Goal: Task Accomplishment & Management: Manage account settings

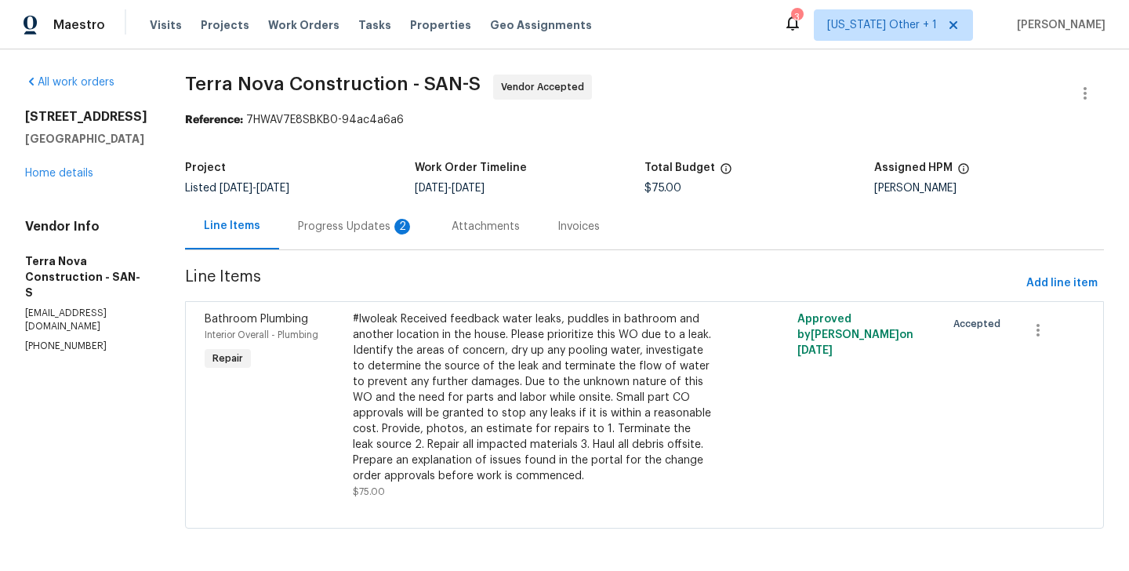
click at [368, 214] on div "Progress Updates 2" at bounding box center [356, 226] width 154 height 46
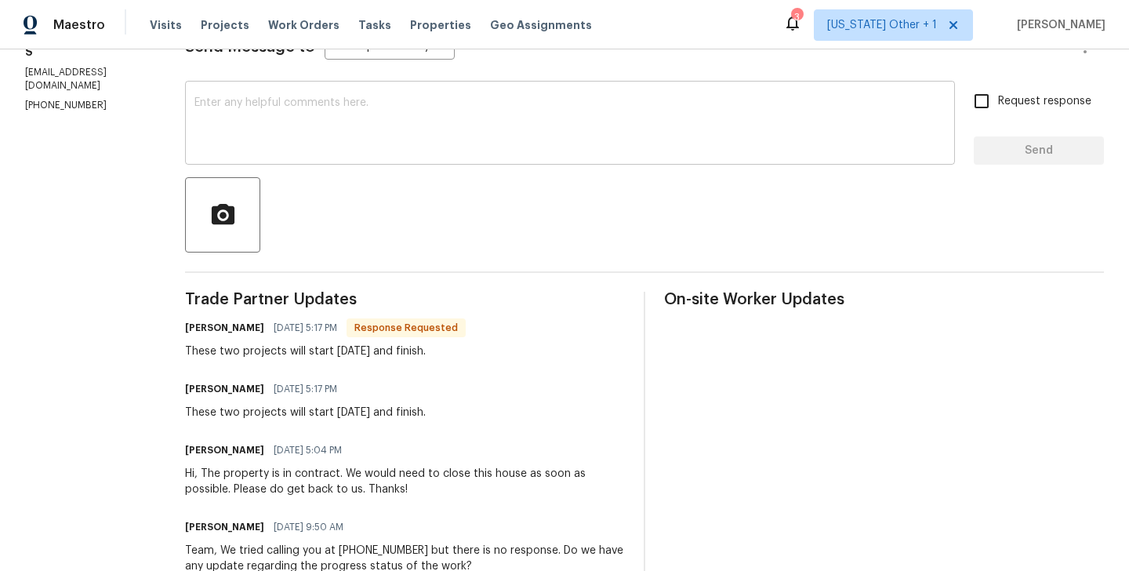
scroll to position [242, 0]
click at [324, 156] on div "x ​" at bounding box center [570, 124] width 770 height 80
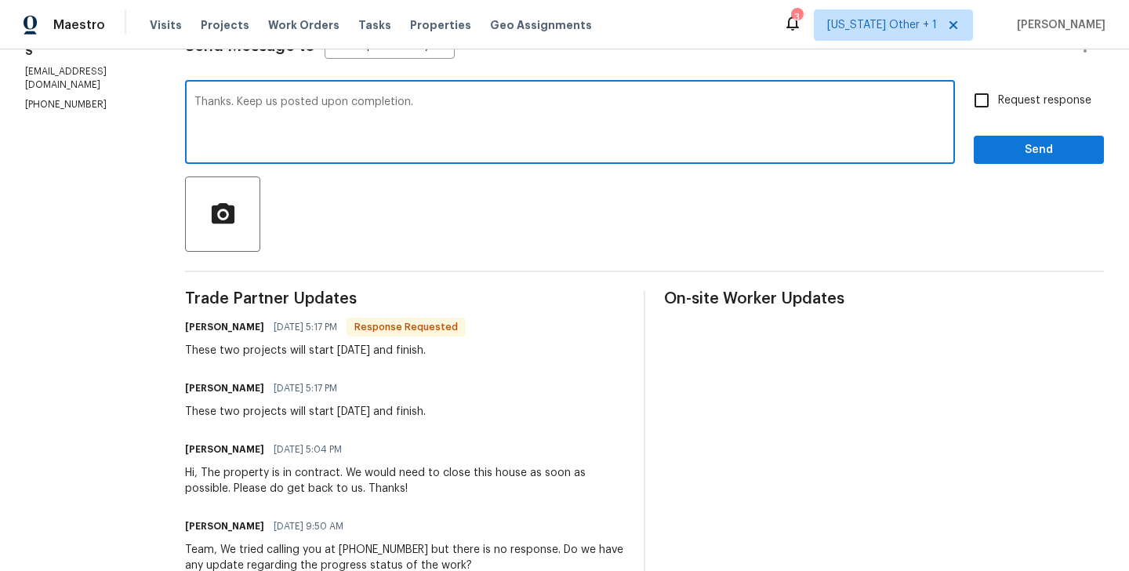
type textarea "Thanks. Keep us posted upon completion."
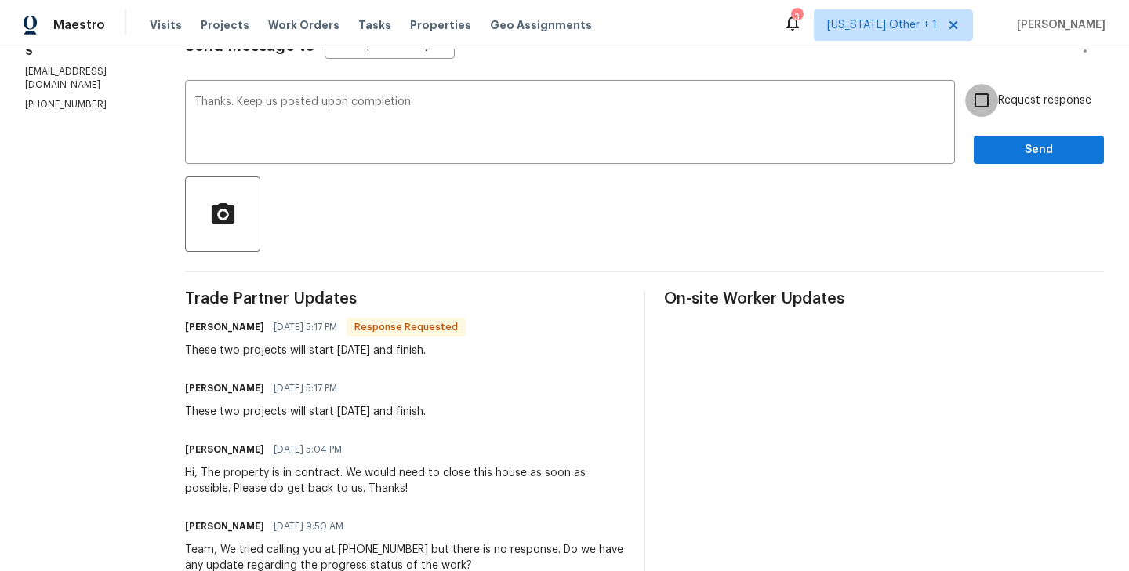
click at [966, 106] on input "Request response" at bounding box center [981, 100] width 33 height 33
checkbox input "true"
click at [997, 144] on span "Send" at bounding box center [1039, 150] width 105 height 20
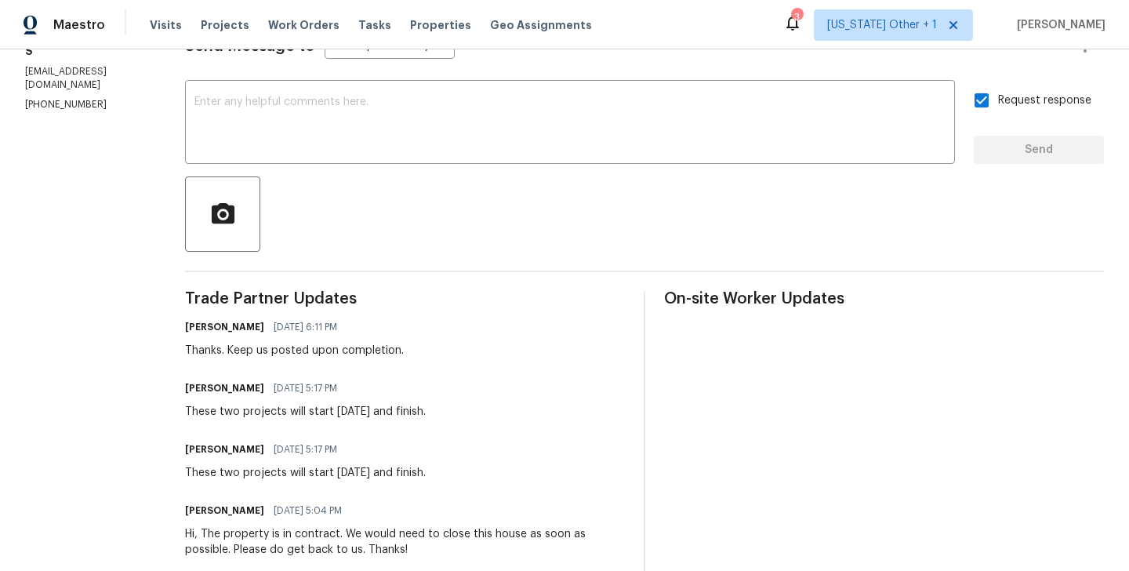
scroll to position [0, 0]
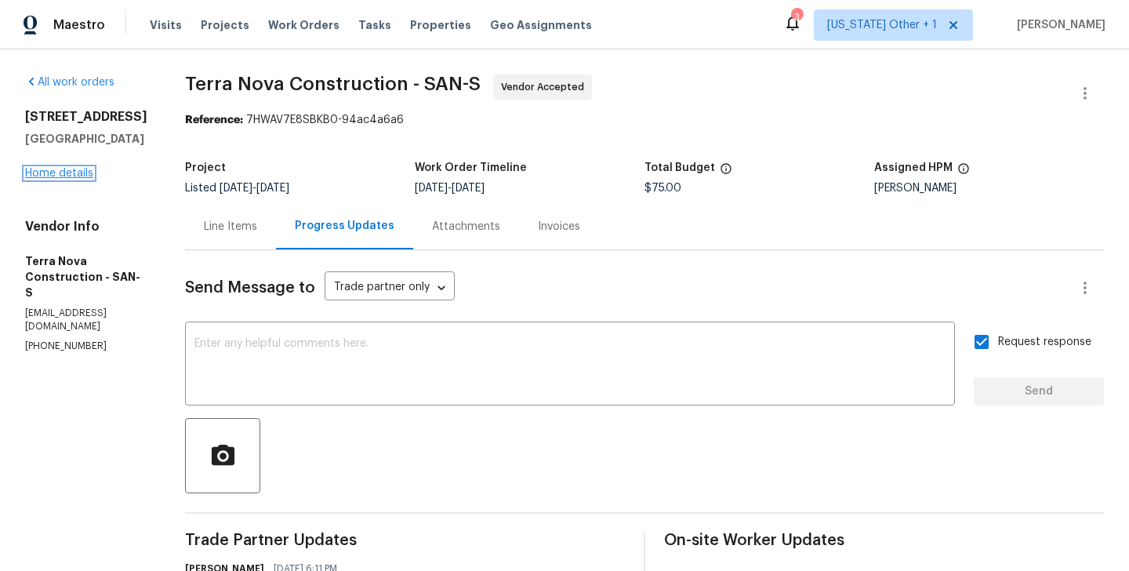
click at [49, 171] on link "Home details" at bounding box center [59, 173] width 68 height 11
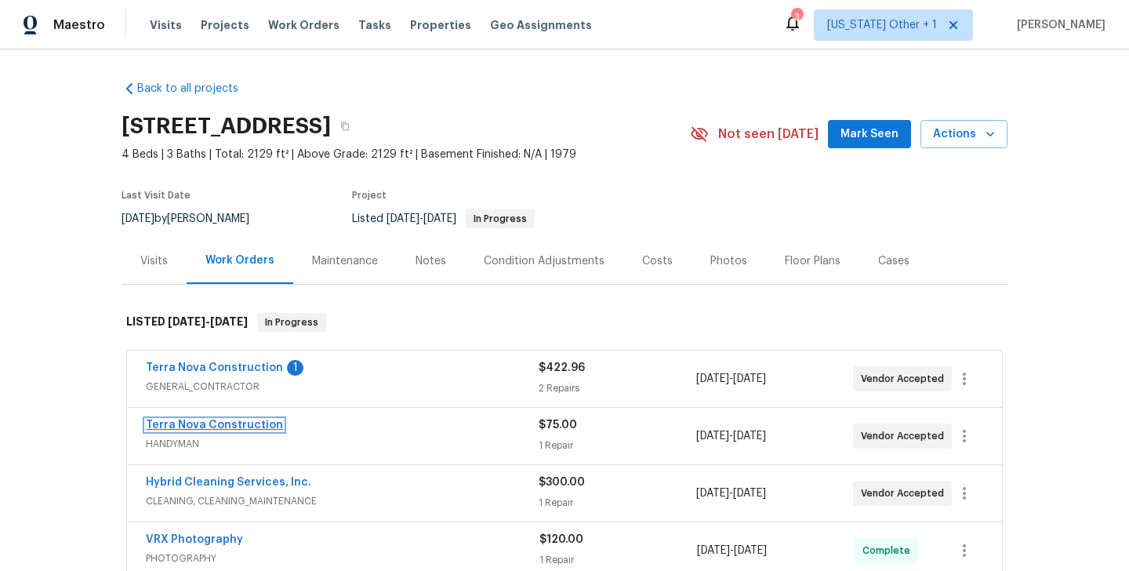
click at [258, 428] on link "Terra Nova Construction" at bounding box center [214, 425] width 137 height 11
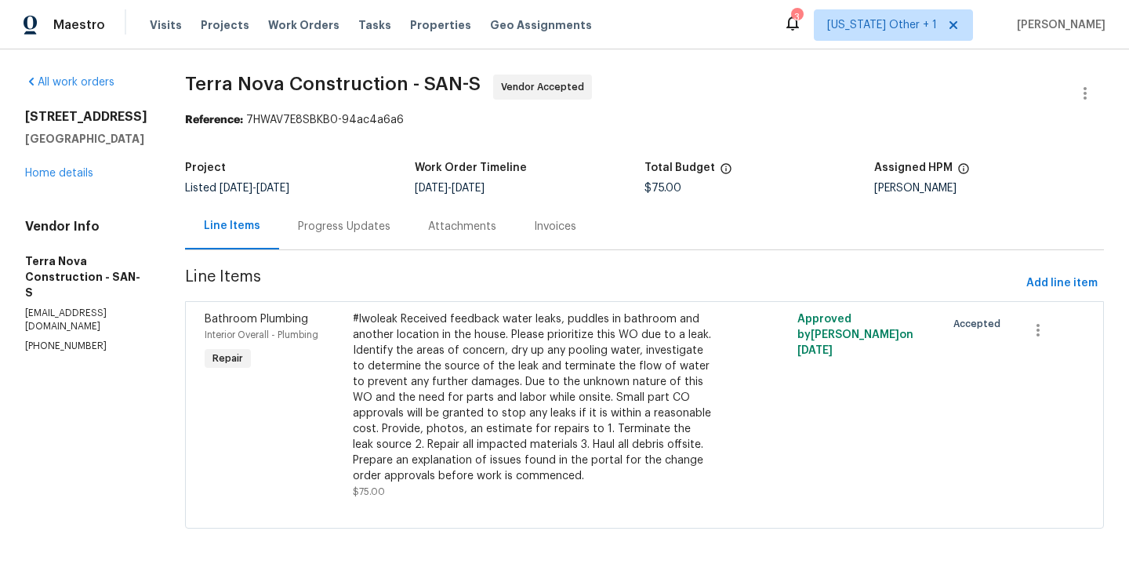
click at [420, 250] on div "Line Items Progress Updates Attachments Invoices" at bounding box center [644, 226] width 919 height 47
click at [371, 234] on div "Progress Updates" at bounding box center [344, 226] width 130 height 46
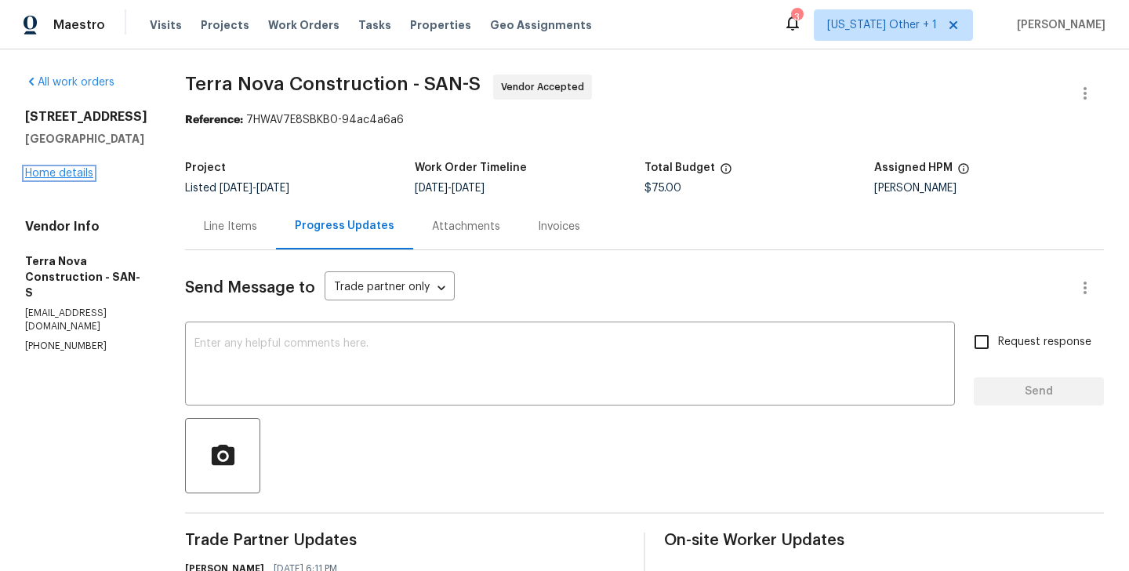
click at [81, 168] on link "Home details" at bounding box center [59, 173] width 68 height 11
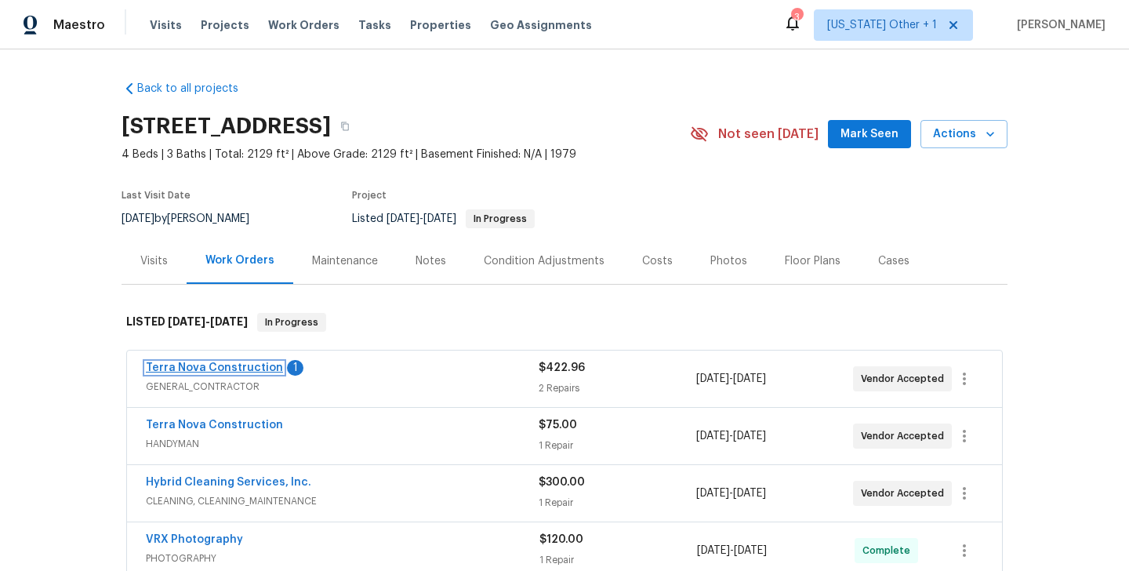
click at [268, 367] on link "Terra Nova Construction" at bounding box center [214, 367] width 137 height 11
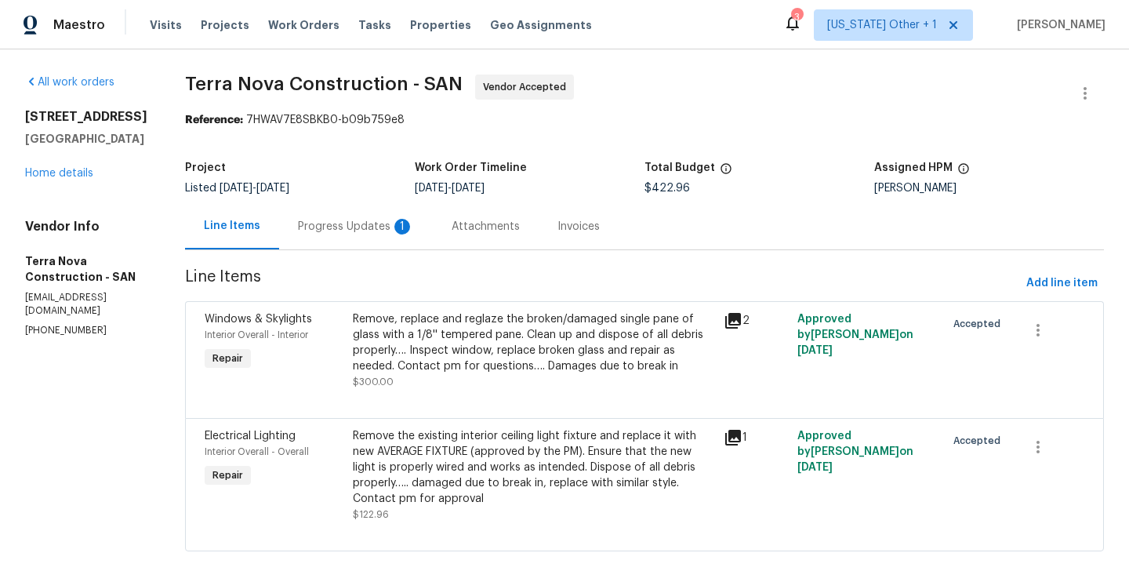
click at [408, 235] on div "Progress Updates 1" at bounding box center [356, 226] width 154 height 46
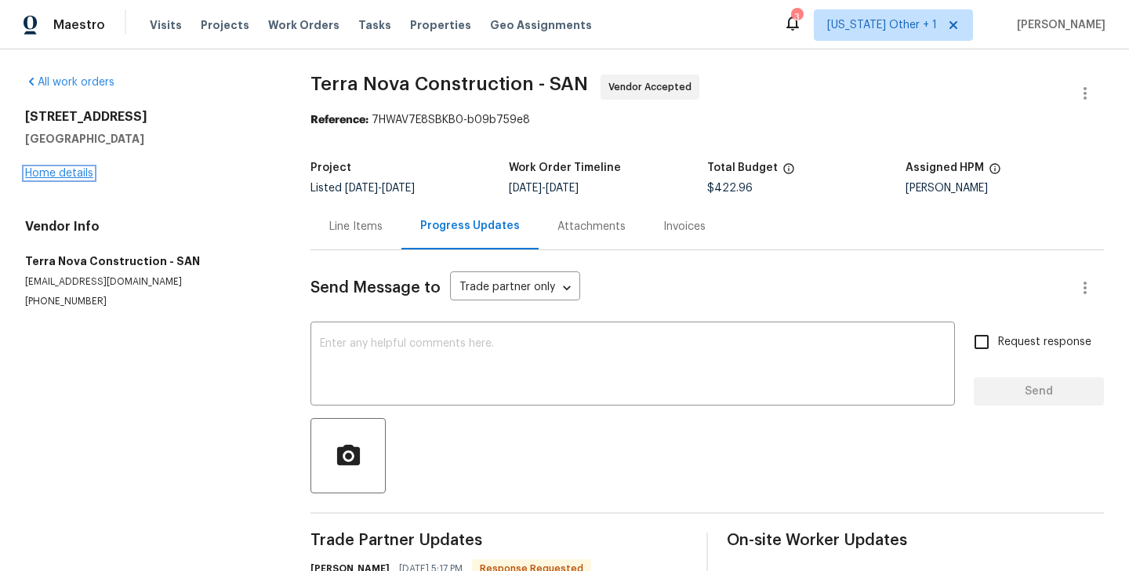
click at [77, 173] on link "Home details" at bounding box center [59, 173] width 68 height 11
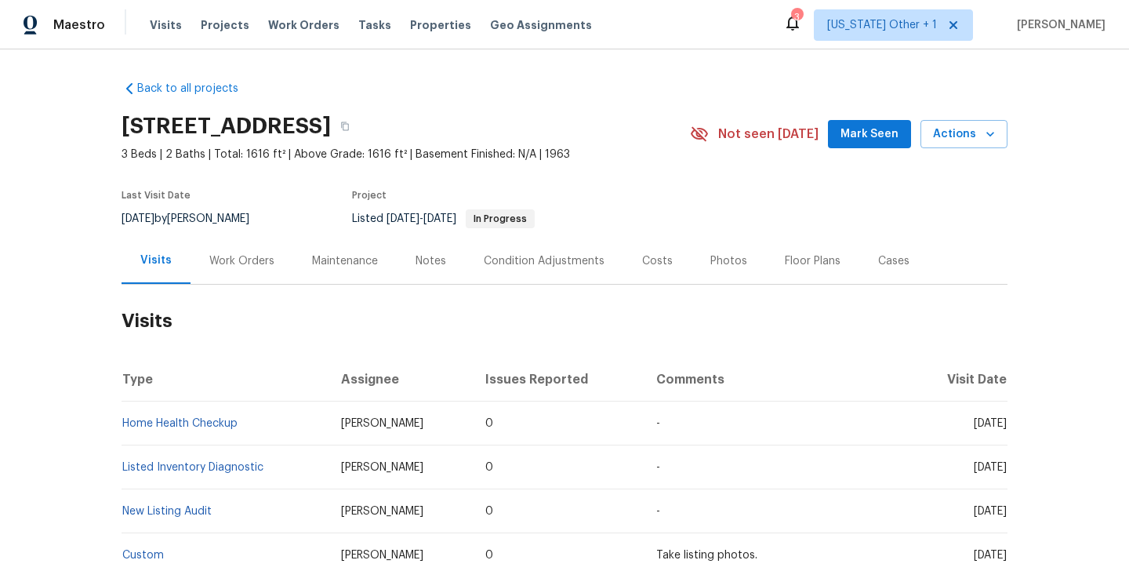
click at [246, 263] on div "Work Orders" at bounding box center [241, 261] width 65 height 16
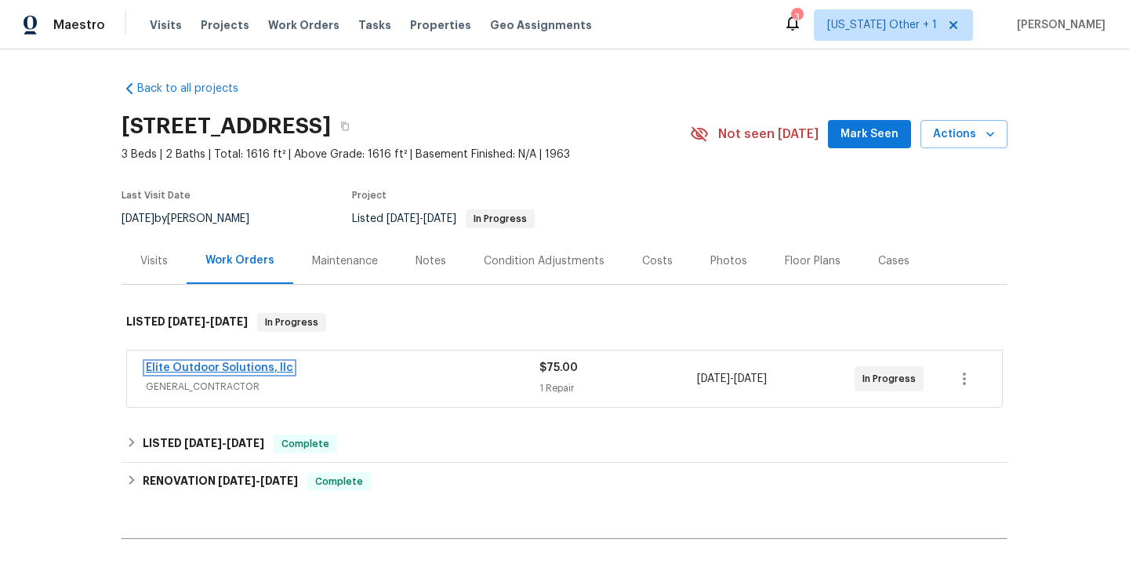
click at [250, 370] on link "Elite Outdoor Solutions, llc" at bounding box center [219, 367] width 147 height 11
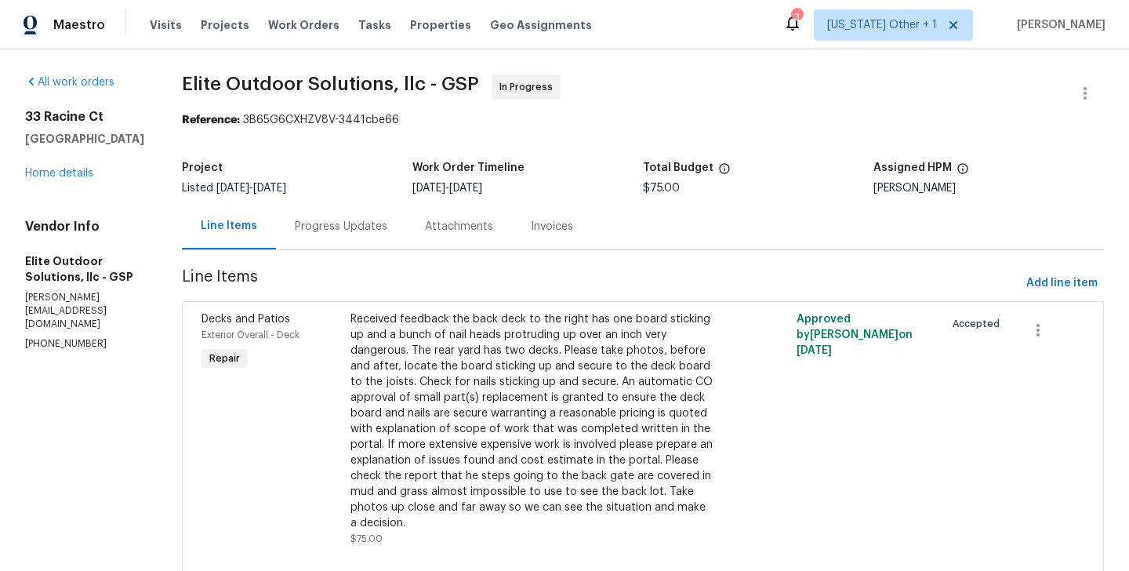
click at [302, 241] on div "Progress Updates" at bounding box center [341, 226] width 130 height 46
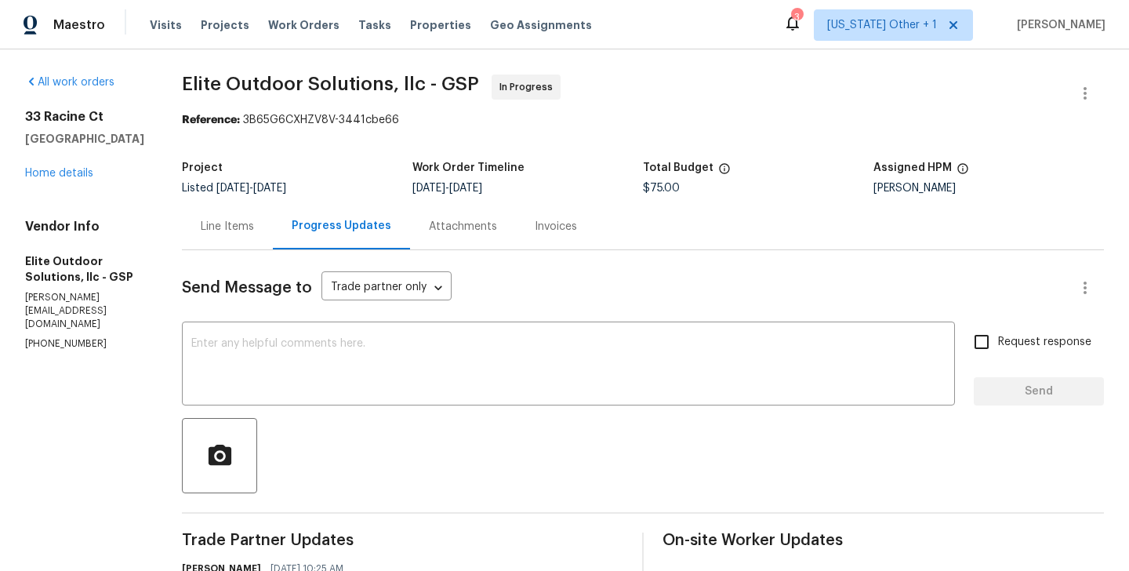
click at [191, 215] on div "Line Items" at bounding box center [227, 226] width 91 height 46
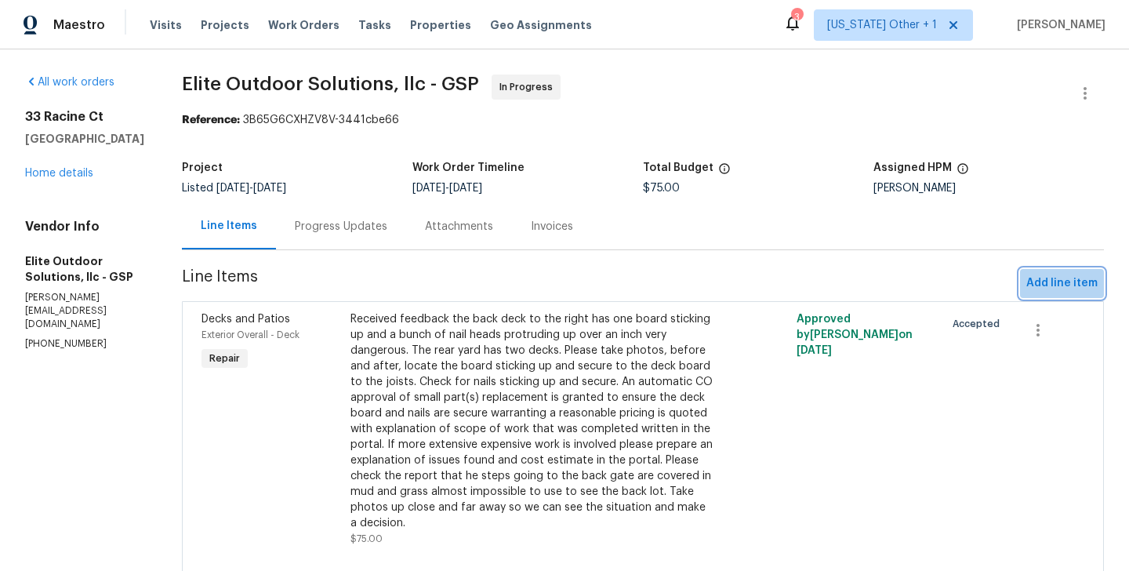
click at [1070, 270] on button "Add line item" at bounding box center [1062, 283] width 84 height 29
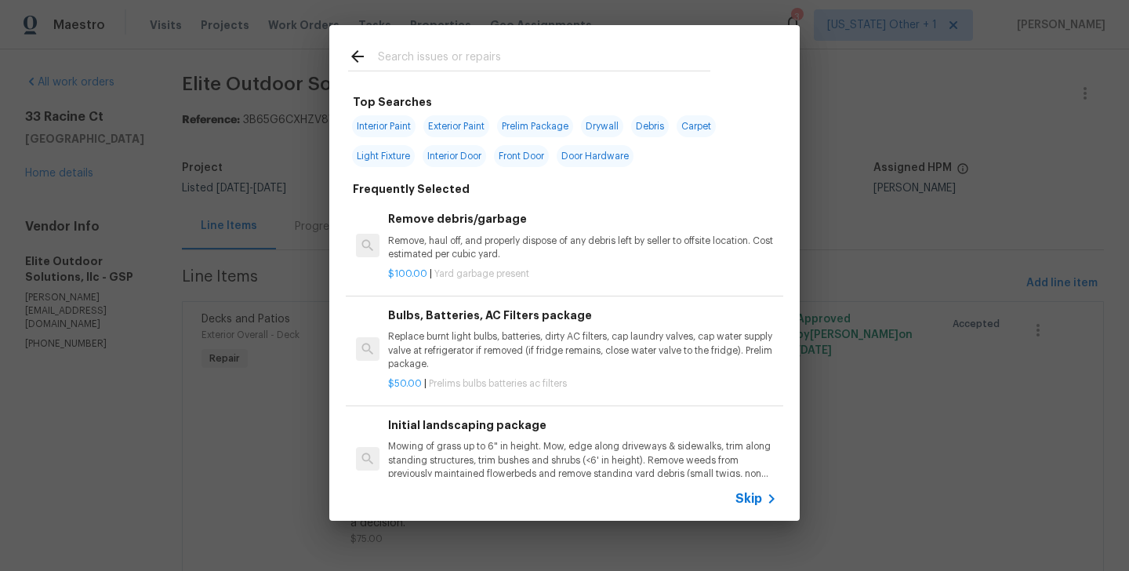
click at [744, 493] on span "Skip" at bounding box center [749, 499] width 27 height 16
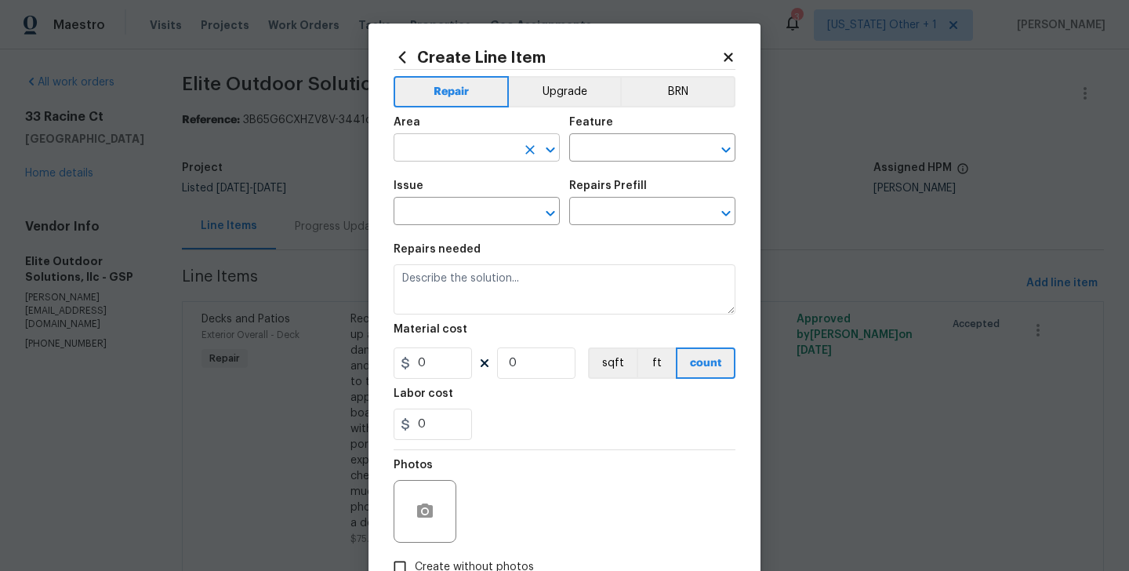
click at [445, 151] on input "text" at bounding box center [455, 149] width 122 height 24
click at [442, 197] on li "Front" at bounding box center [477, 185] width 166 height 26
type input "Front"
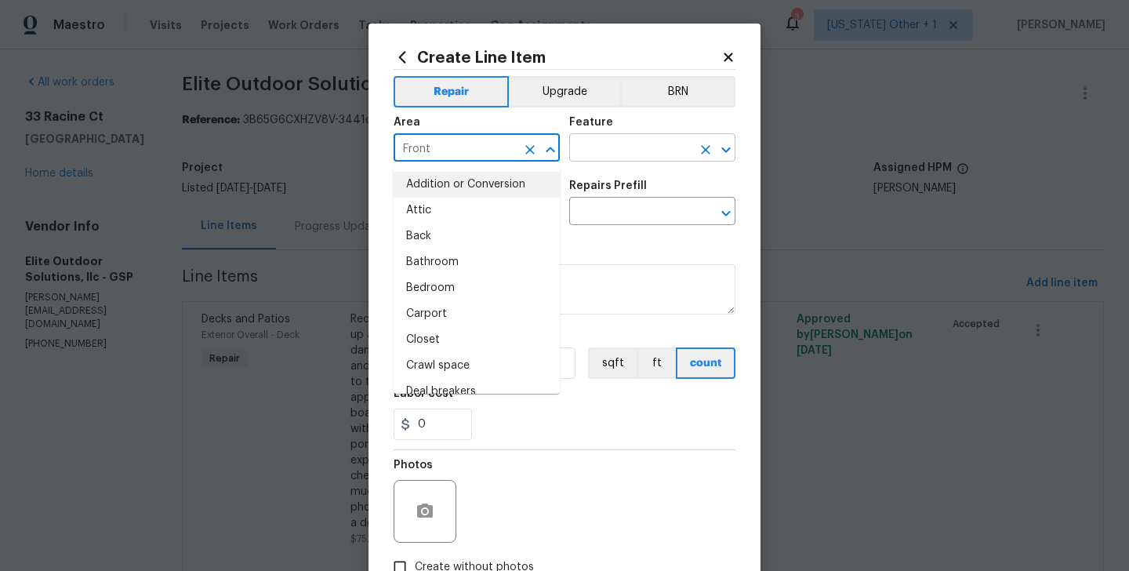
click at [591, 144] on input "text" at bounding box center [630, 149] width 122 height 24
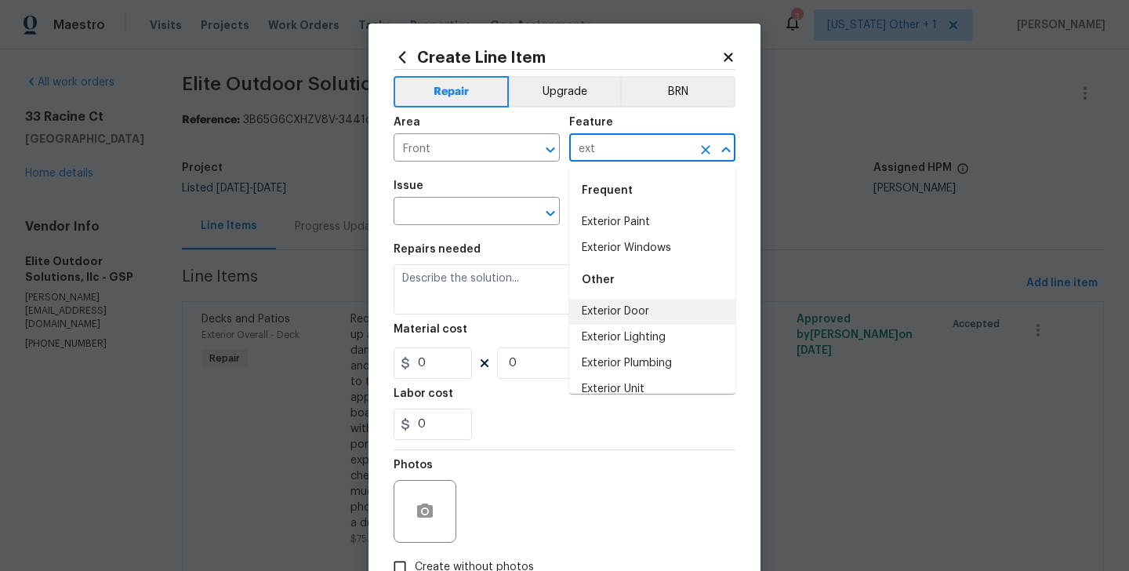
click at [614, 309] on li "Exterior Door" at bounding box center [652, 312] width 166 height 26
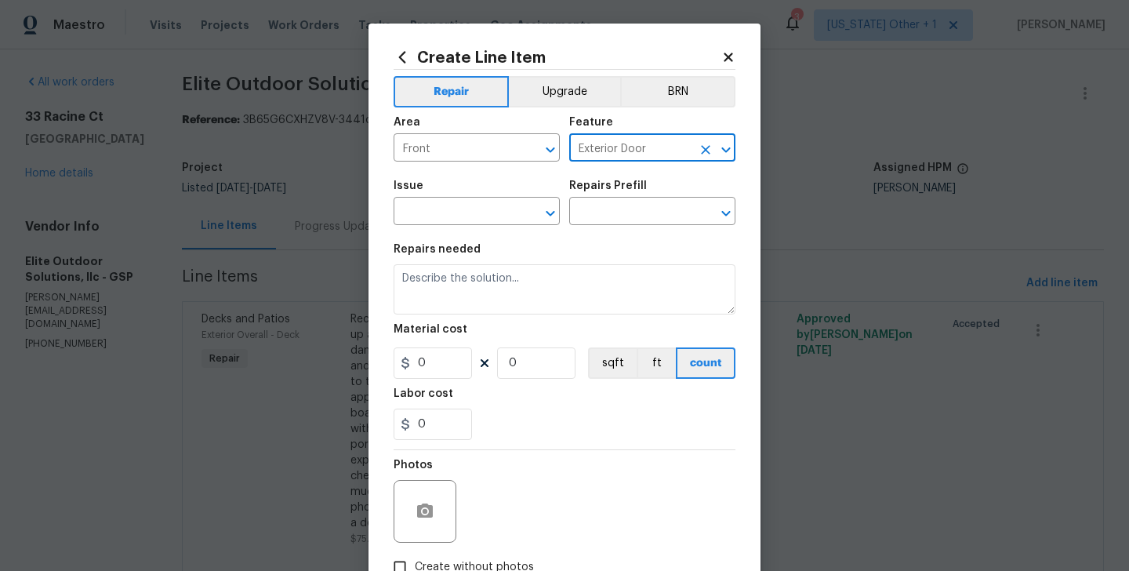
type input "Exterior Door"
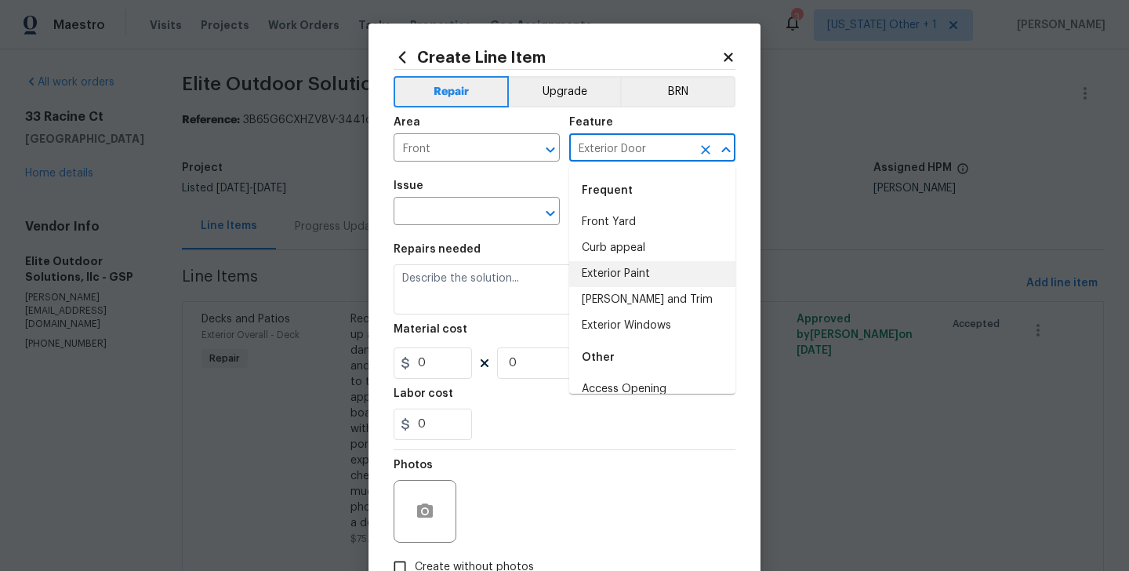
click at [475, 231] on span "Issue ​" at bounding box center [477, 203] width 166 height 64
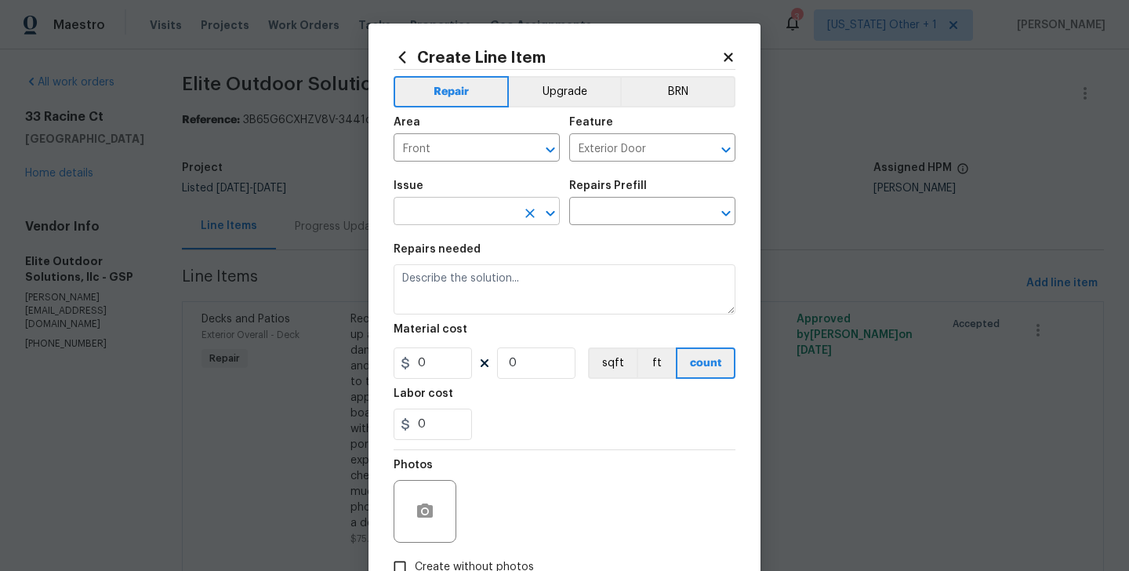
click at [445, 213] on input "text" at bounding box center [455, 213] width 122 height 24
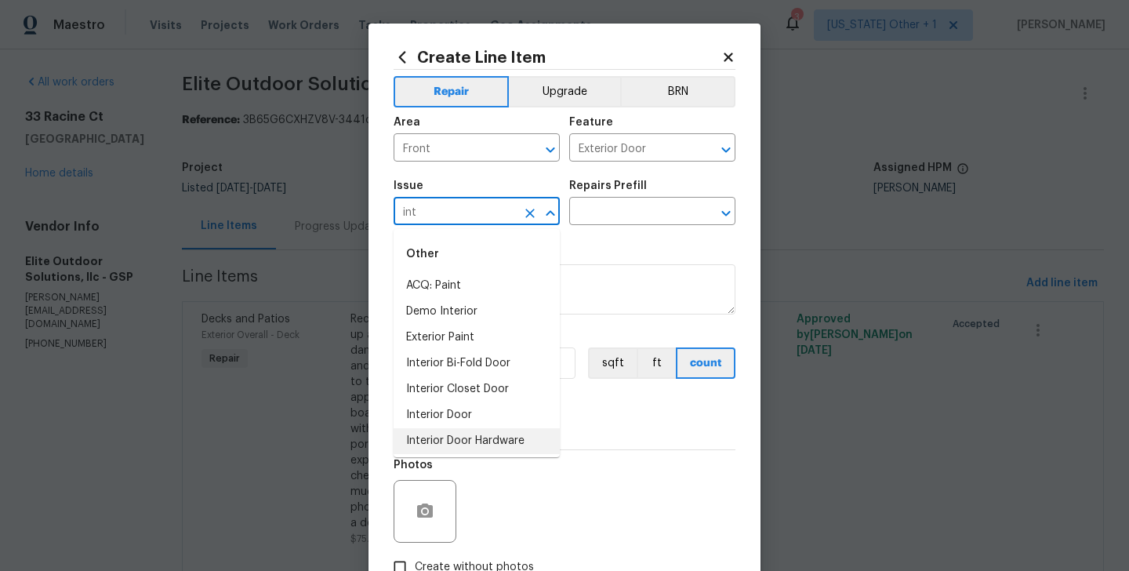
click at [466, 436] on li "Interior Door Hardware" at bounding box center [477, 441] width 166 height 26
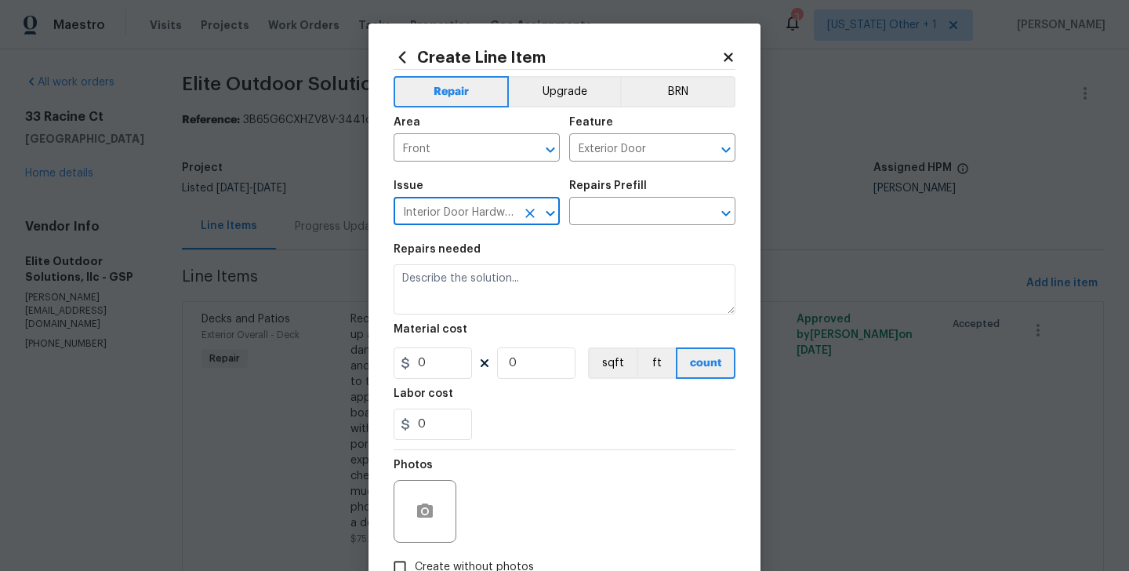
type input "Interior Door Hardware"
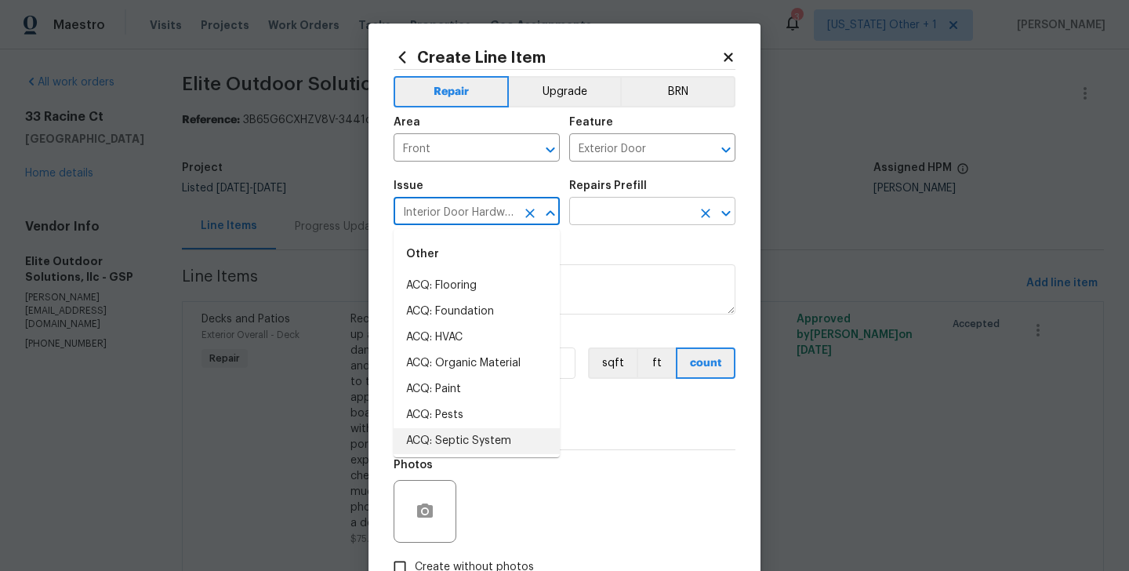
click at [604, 214] on input "text" at bounding box center [630, 213] width 122 height 24
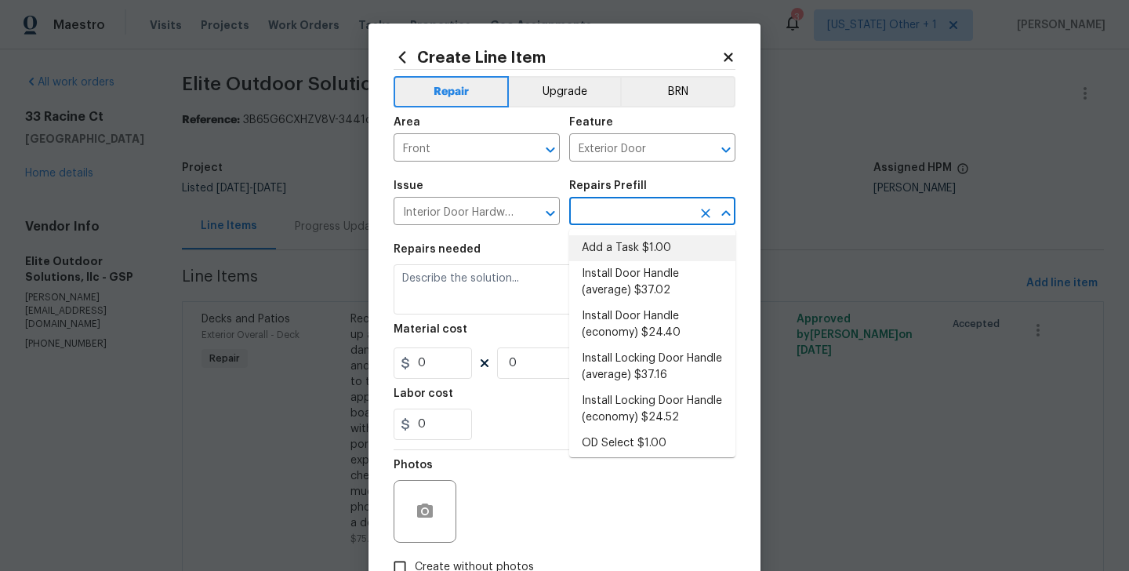
click at [604, 243] on li "Add a Task $1.00" at bounding box center [652, 248] width 166 height 26
type input "Interior Door"
type input "Add a Task $1.00"
type textarea "HPM to detail"
type input "1"
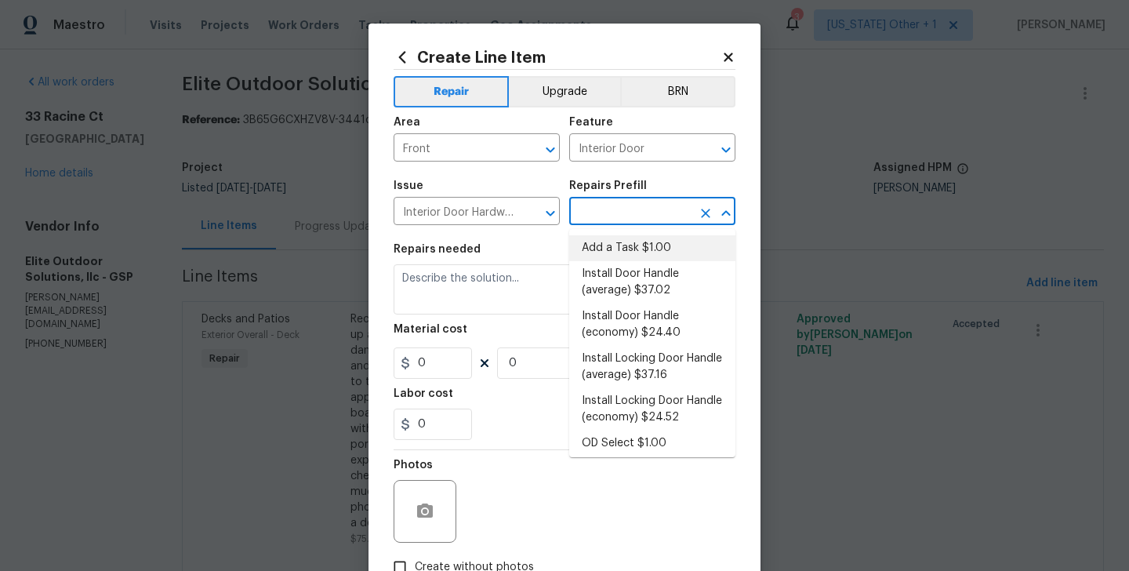
type input "1"
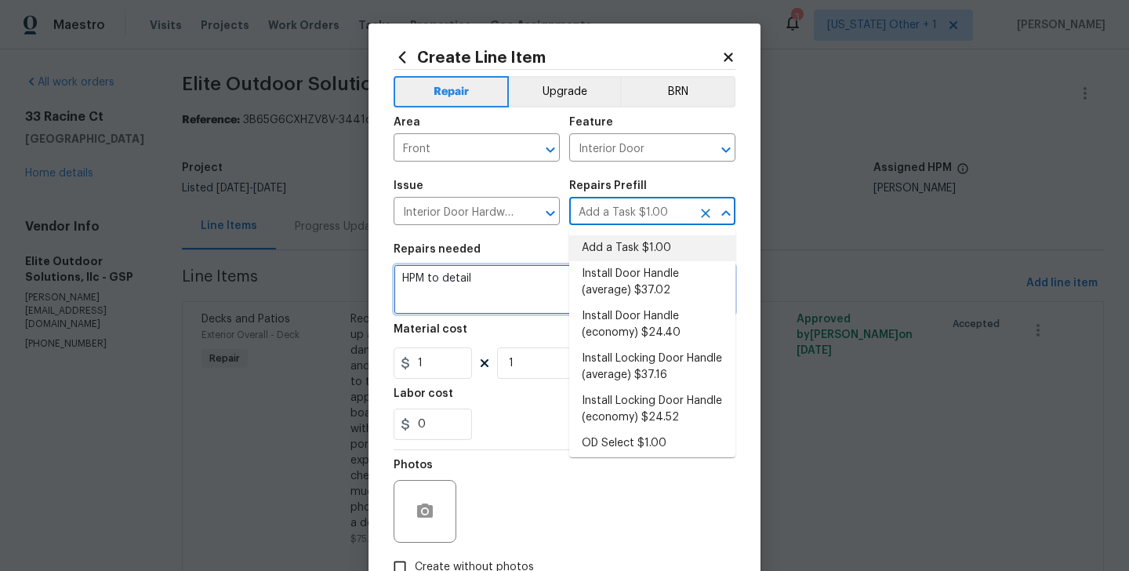
click at [421, 273] on textarea "HPM to detail" at bounding box center [565, 289] width 342 height 50
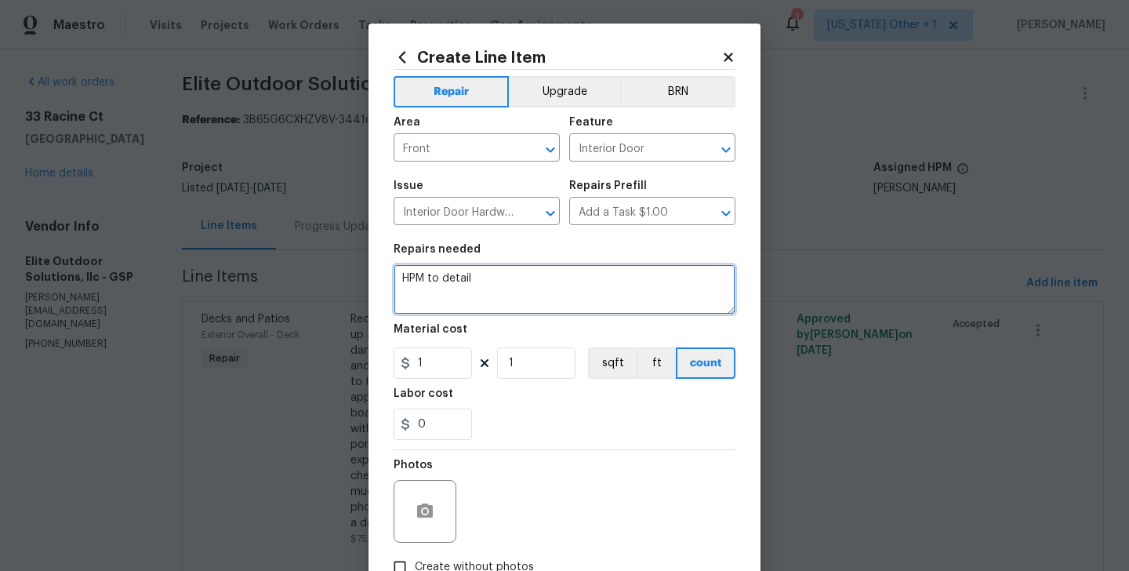
click at [421, 273] on textarea "HPM to detail" at bounding box center [565, 289] width 342 height 50
paste textarea "Please proceed with sealing the gap under the front door to eliminate visible l…"
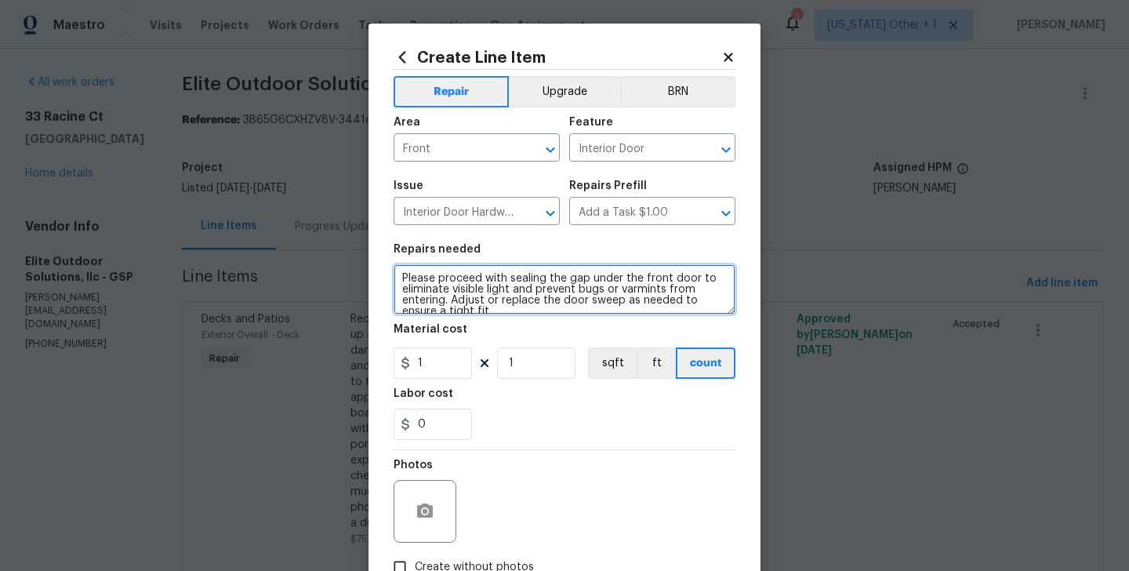
scroll to position [3, 0]
type textarea "Please proceed with sealing the gap under the front door to eliminate visible l…"
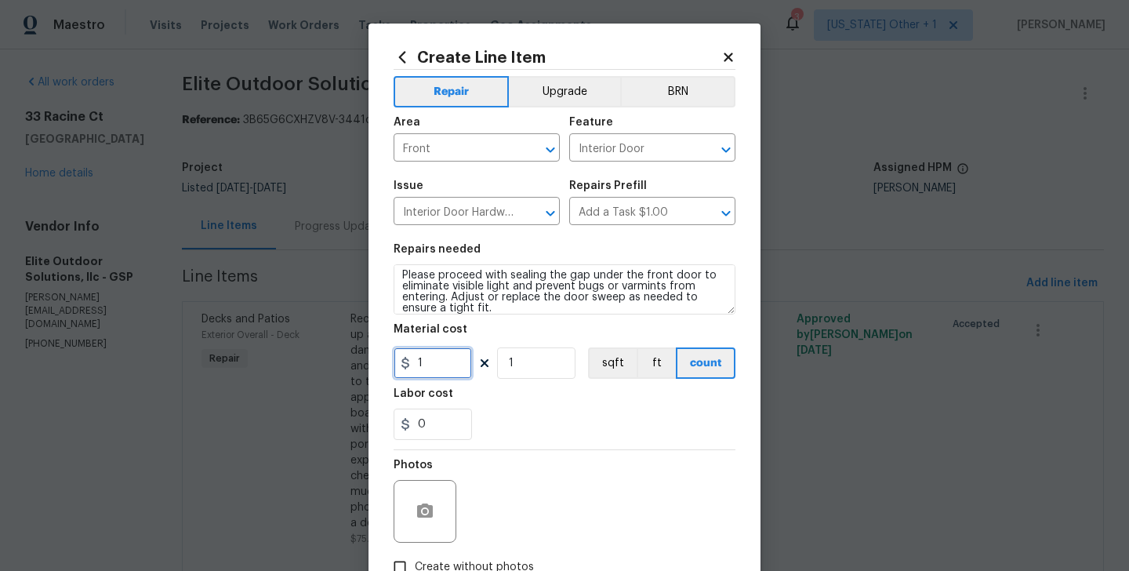
click at [416, 363] on input "1" at bounding box center [433, 362] width 78 height 31
type input "75"
click at [425, 534] on div at bounding box center [425, 511] width 63 height 63
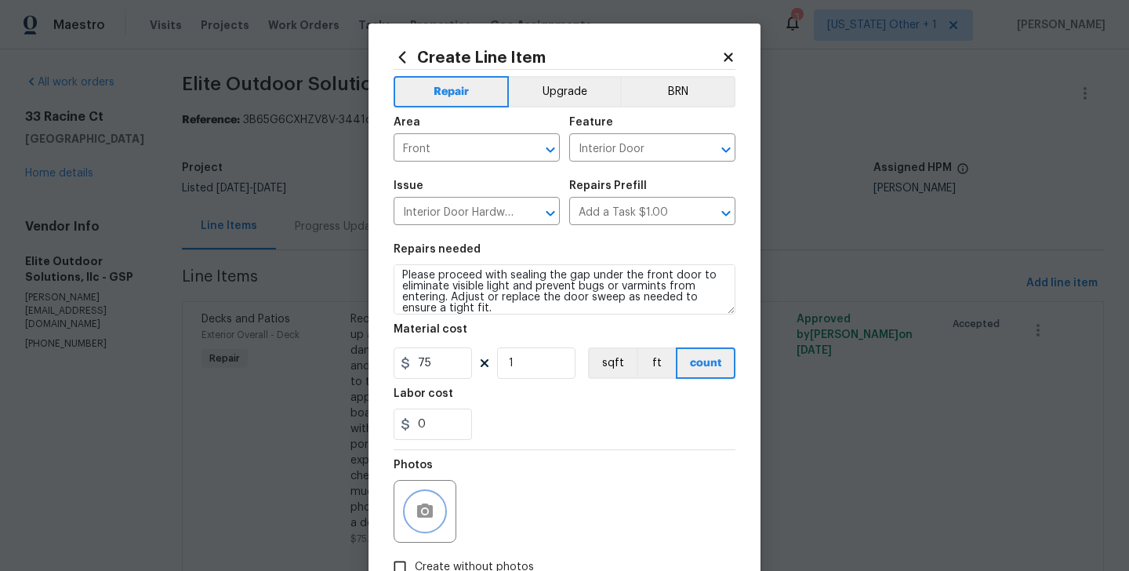
click at [427, 516] on icon "button" at bounding box center [425, 510] width 16 height 14
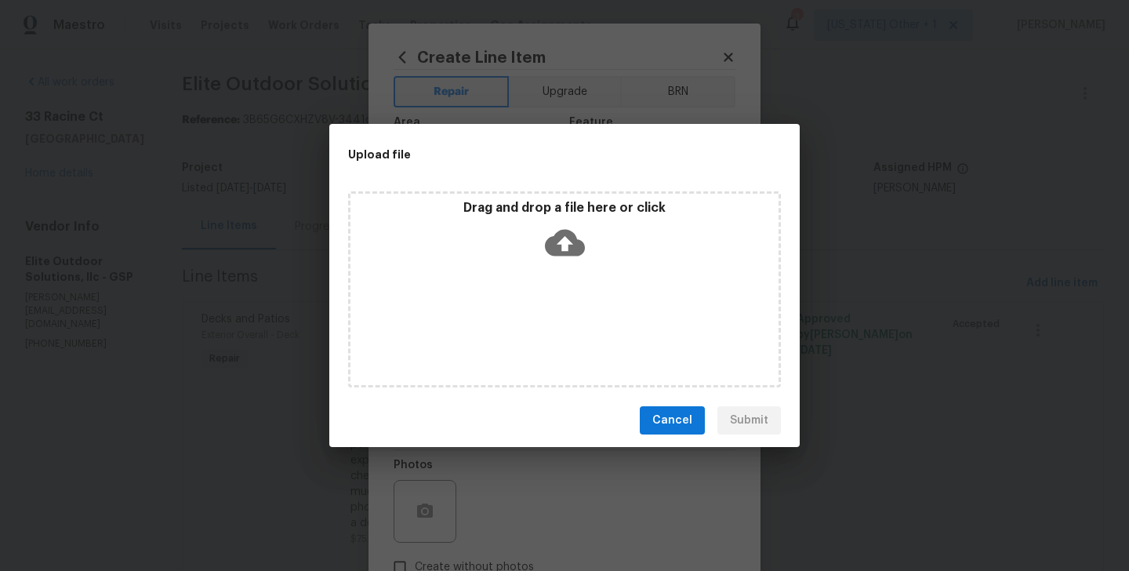
click at [552, 240] on icon at bounding box center [565, 243] width 40 height 27
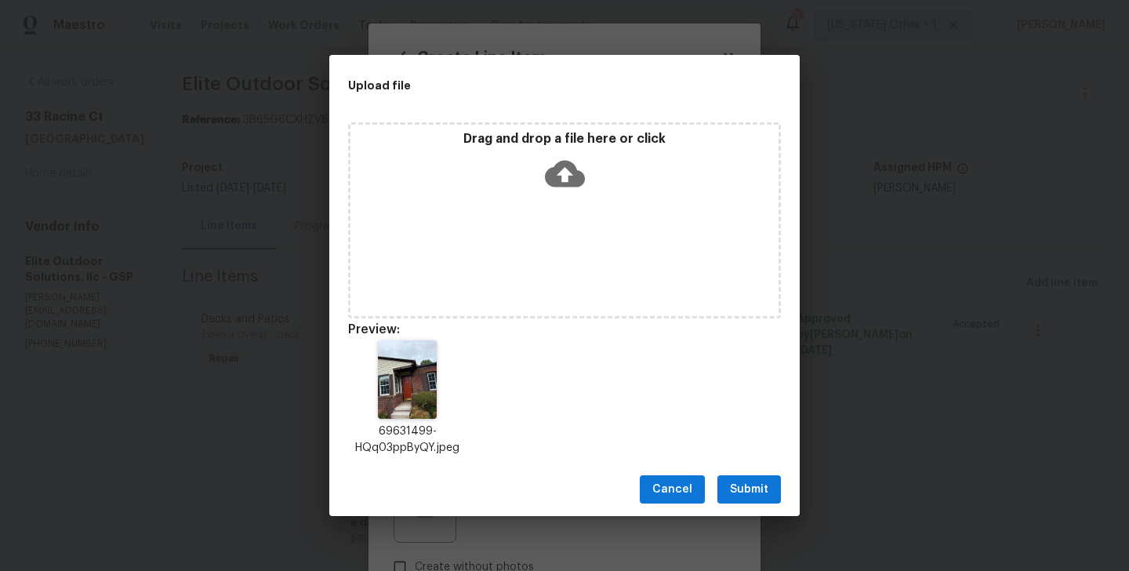
click at [753, 499] on button "Submit" at bounding box center [750, 489] width 64 height 29
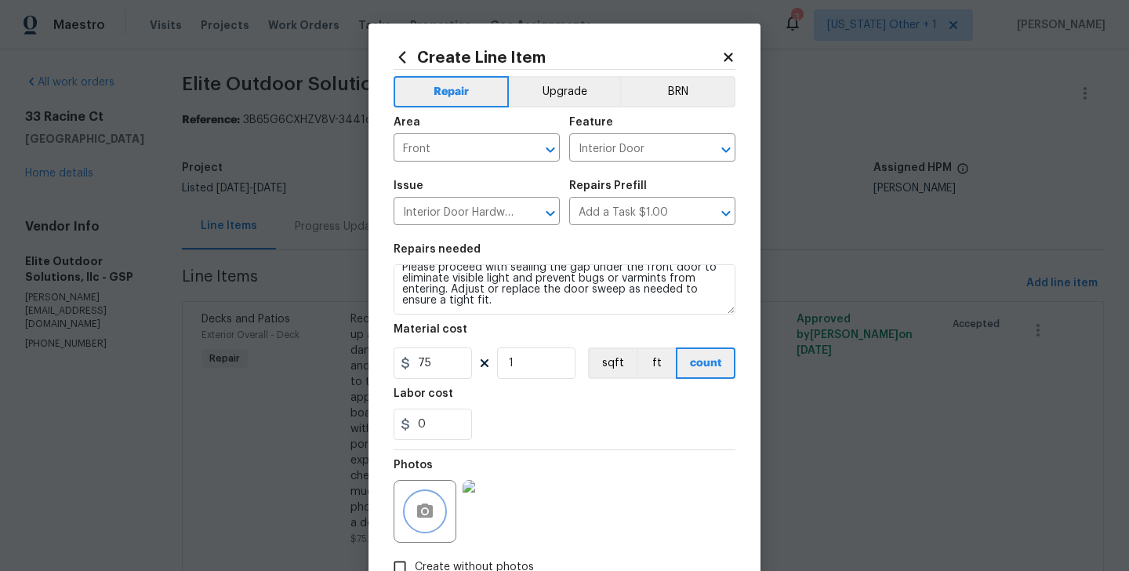
scroll to position [105, 0]
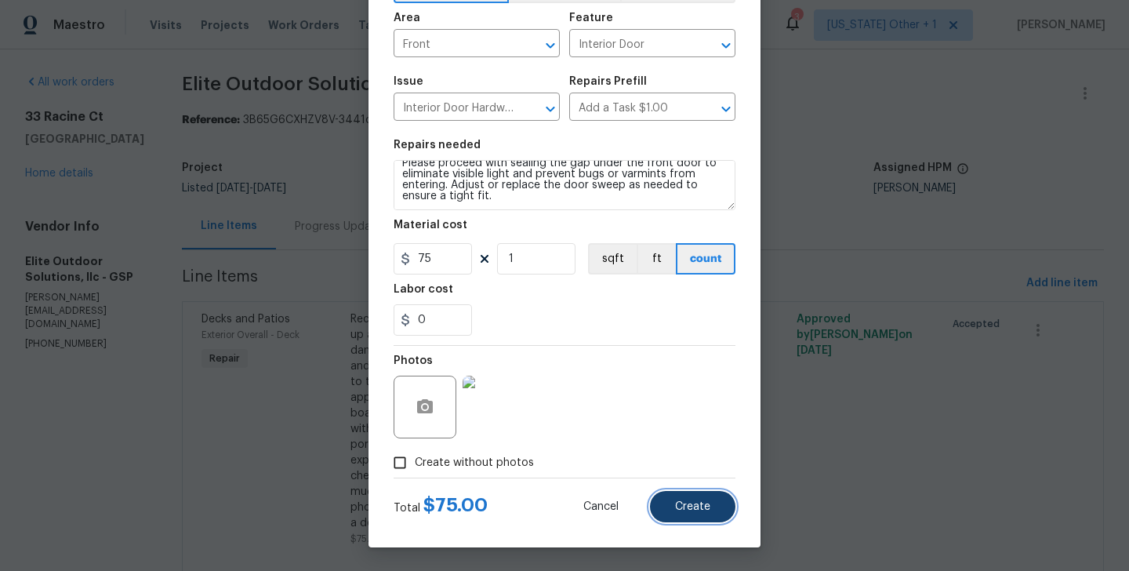
click at [685, 510] on span "Create" at bounding box center [692, 507] width 35 height 12
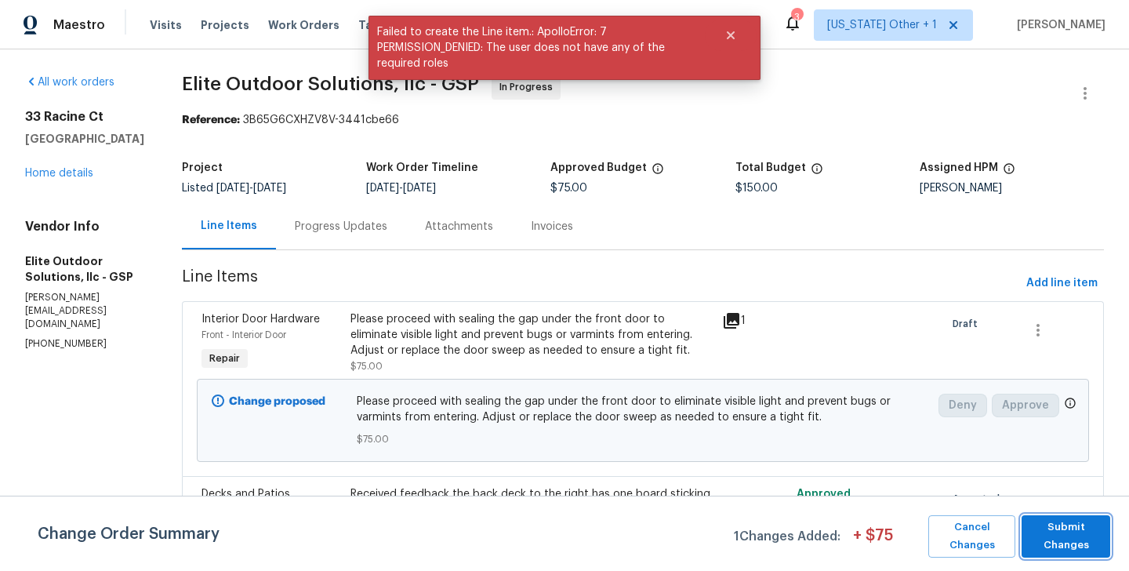
click at [1068, 546] on span "Submit Changes" at bounding box center [1066, 536] width 73 height 36
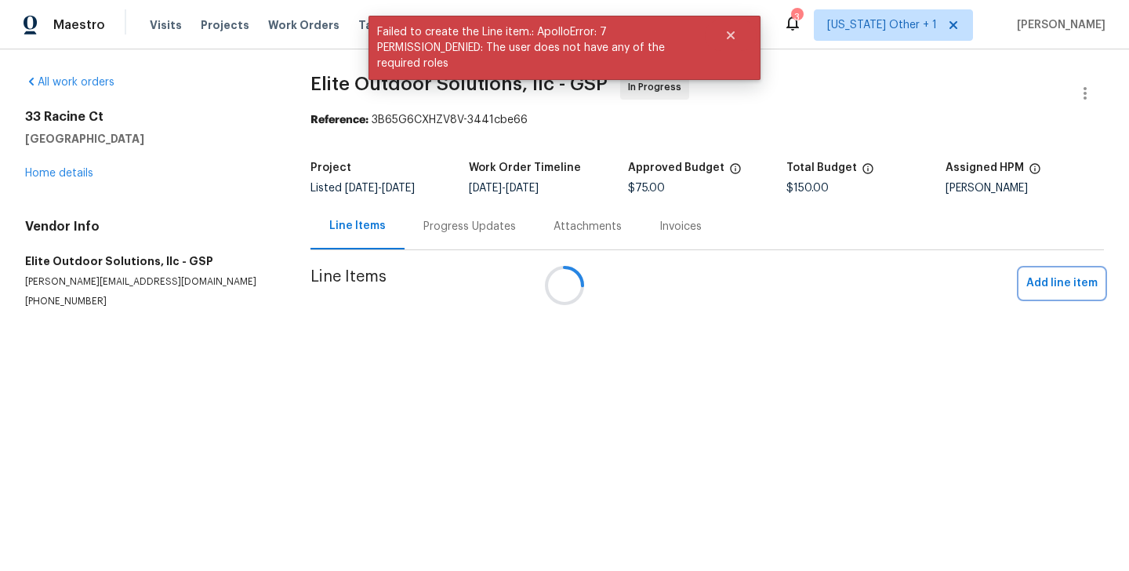
click at [1045, 286] on span "Add line item" at bounding box center [1062, 284] width 71 height 20
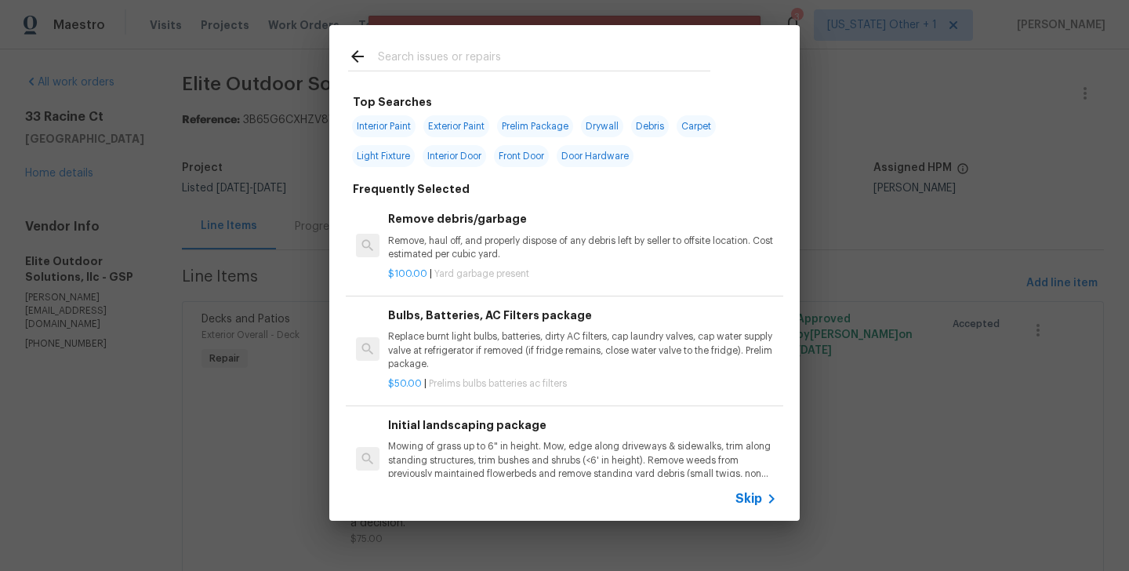
click at [747, 510] on div "Skip" at bounding box center [564, 499] width 471 height 44
click at [736, 491] on span "Skip" at bounding box center [749, 499] width 27 height 16
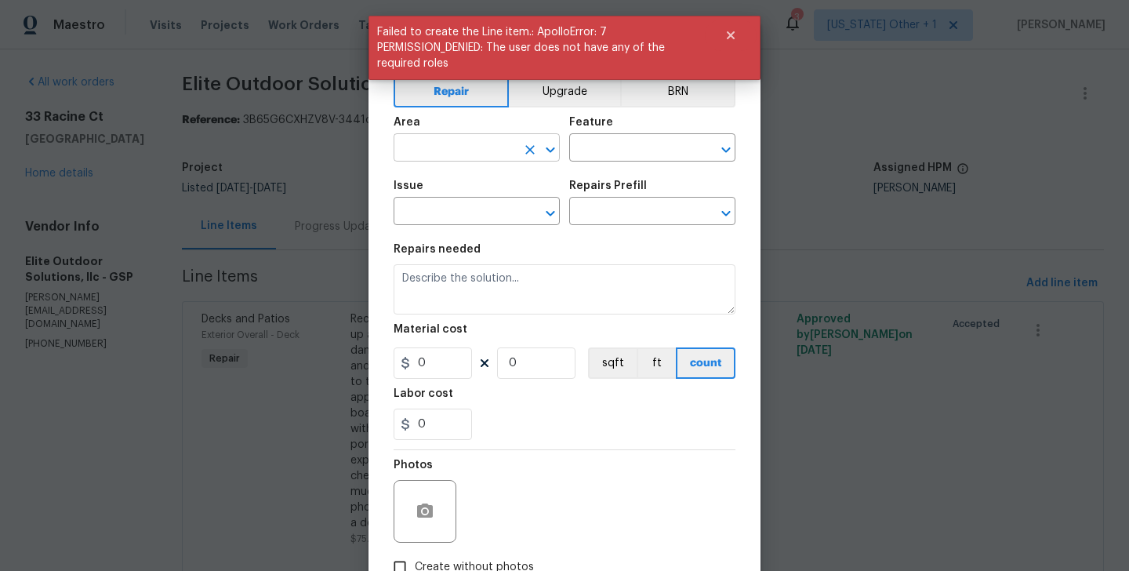
click at [412, 162] on input "text" at bounding box center [455, 149] width 122 height 24
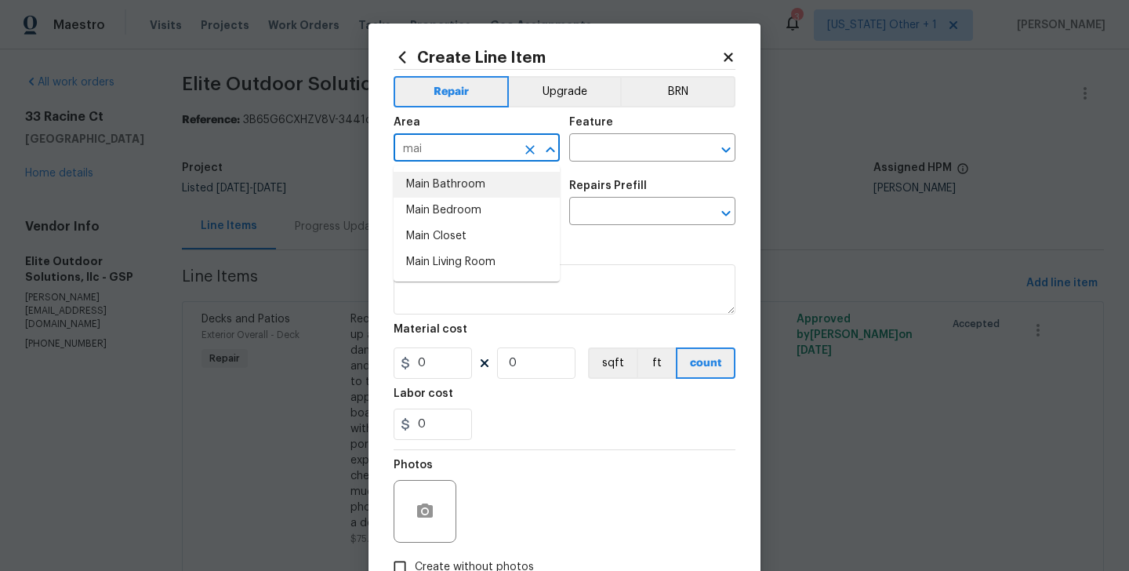
click at [433, 185] on li "Main Bathroom" at bounding box center [477, 185] width 166 height 26
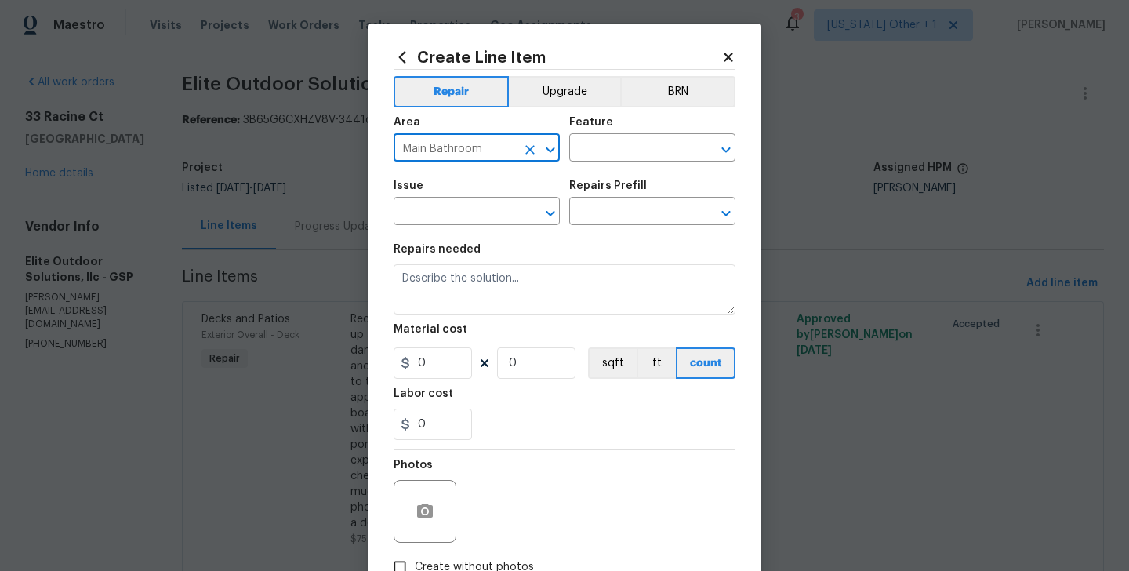
type input "Main Bathroom"
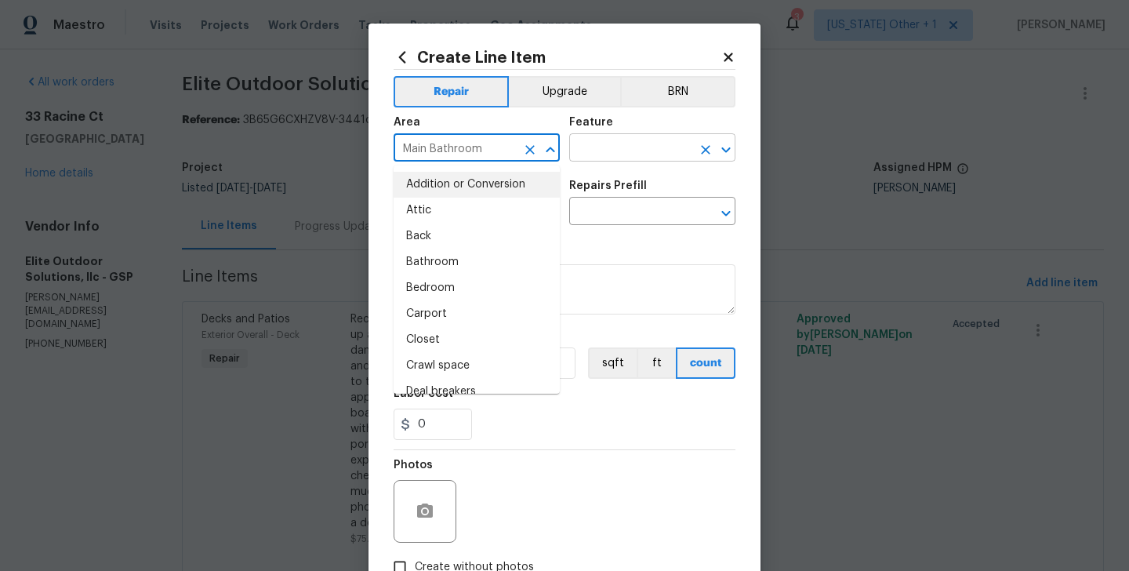
click at [587, 147] on input "text" at bounding box center [630, 149] width 122 height 24
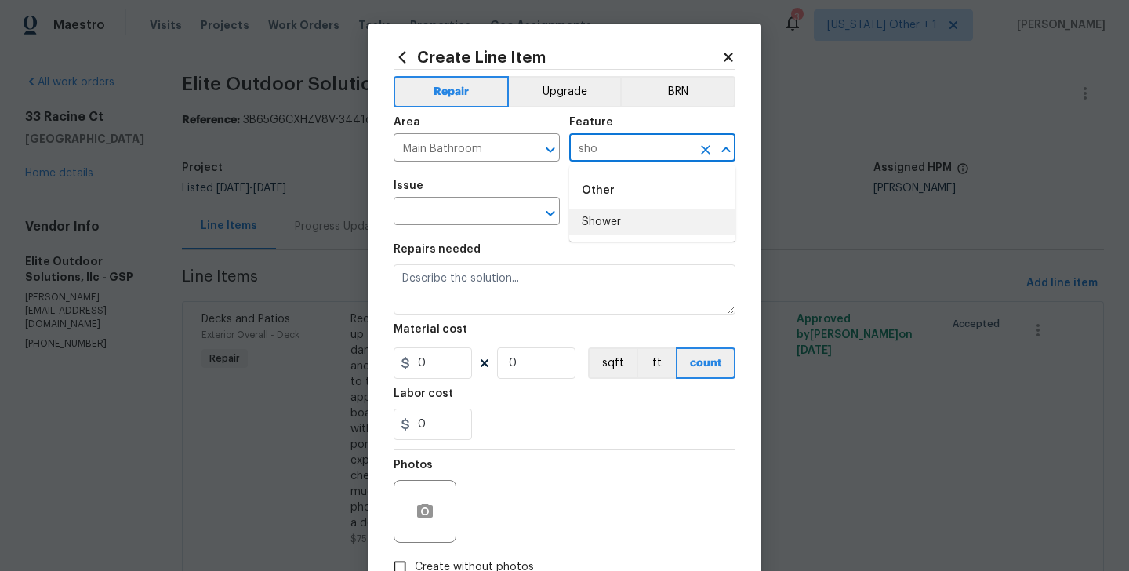
click at [598, 213] on li "Shower" at bounding box center [652, 222] width 166 height 26
type input "Shower"
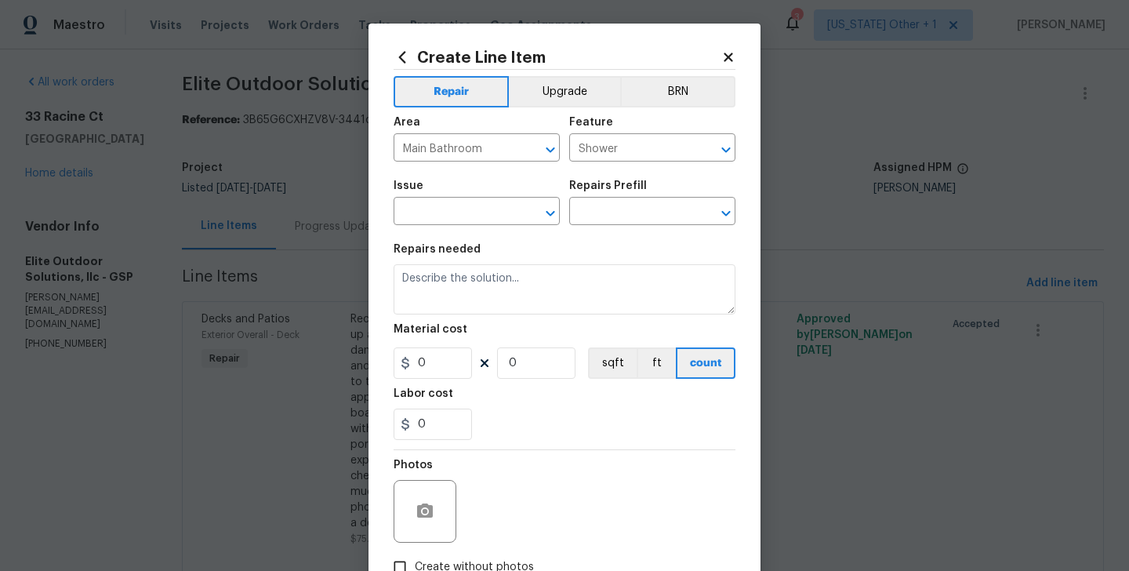
click at [453, 233] on span "Issue ​" at bounding box center [477, 203] width 166 height 64
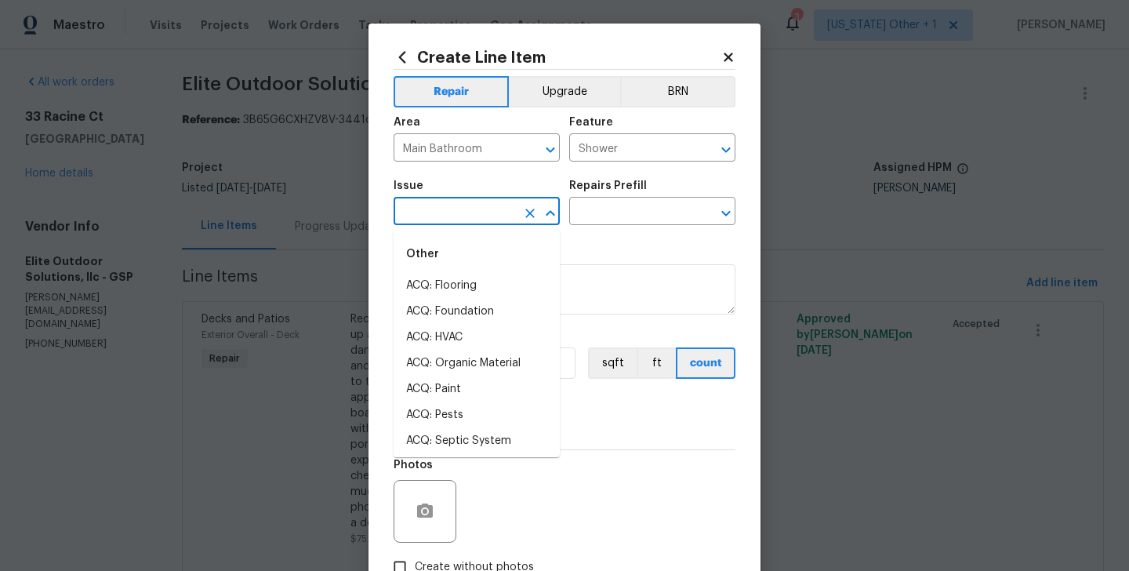
click at [437, 220] on input "text" at bounding box center [455, 213] width 122 height 24
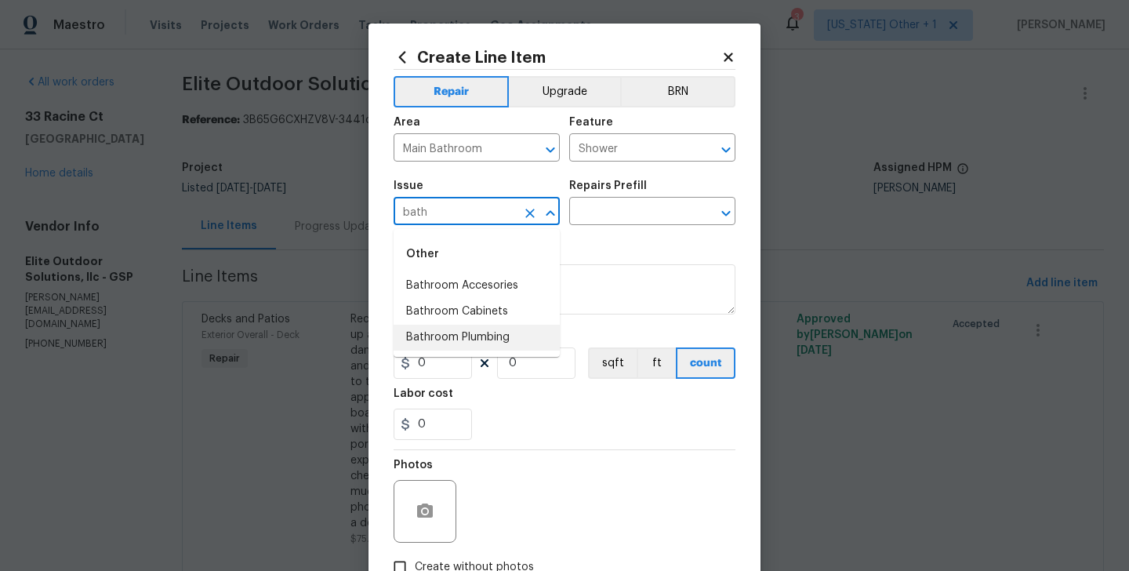
click at [473, 336] on li "Bathroom Plumbing" at bounding box center [477, 338] width 166 height 26
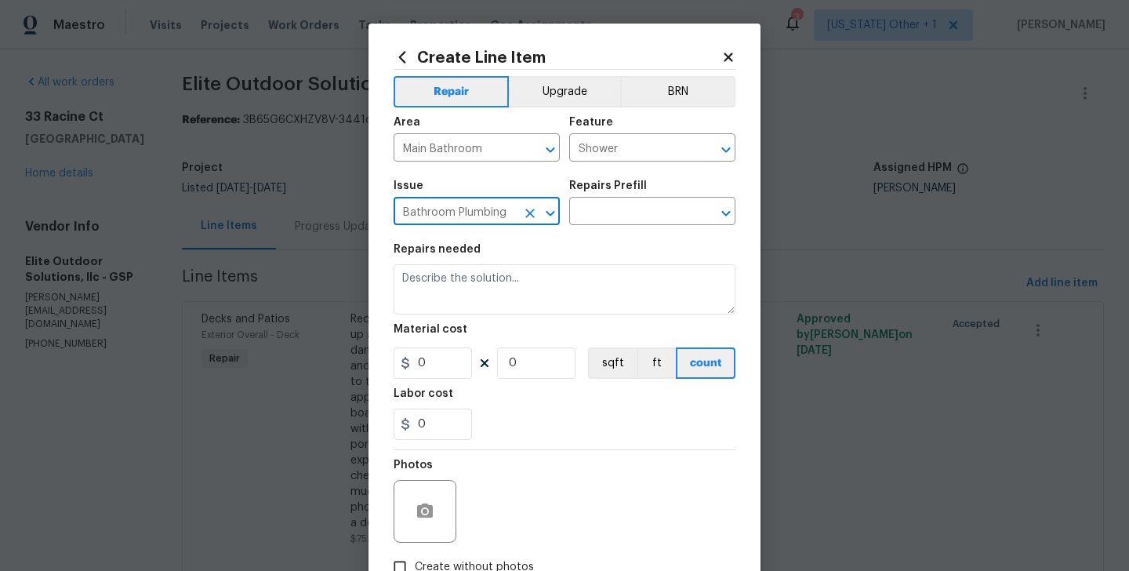
type input "Bathroom Plumbing"
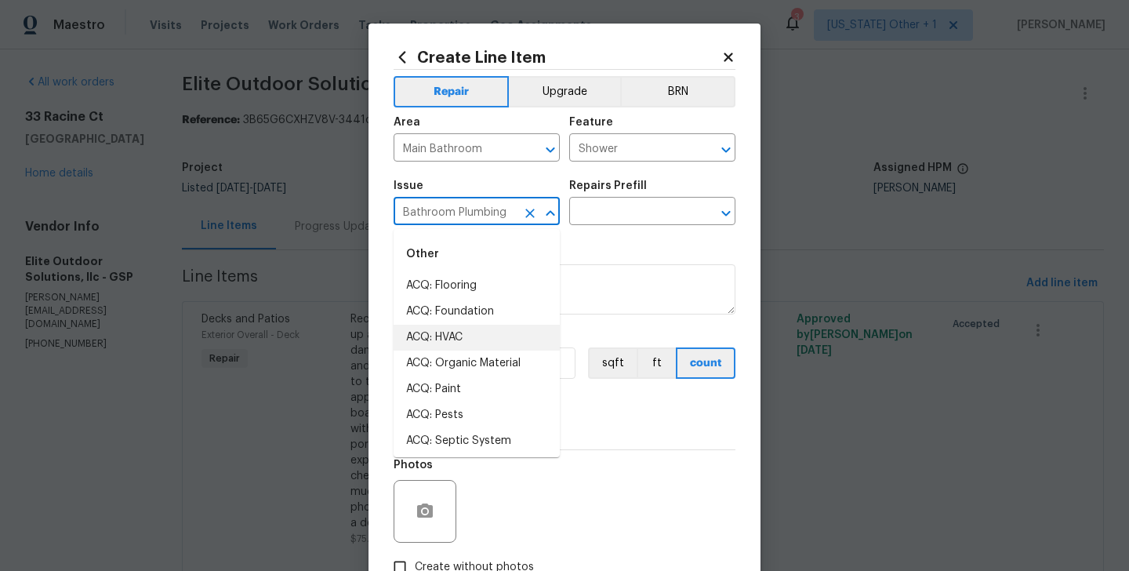
click at [592, 180] on div "Issue Bathroom Plumbing ​ Repairs Prefill ​" at bounding box center [565, 203] width 342 height 64
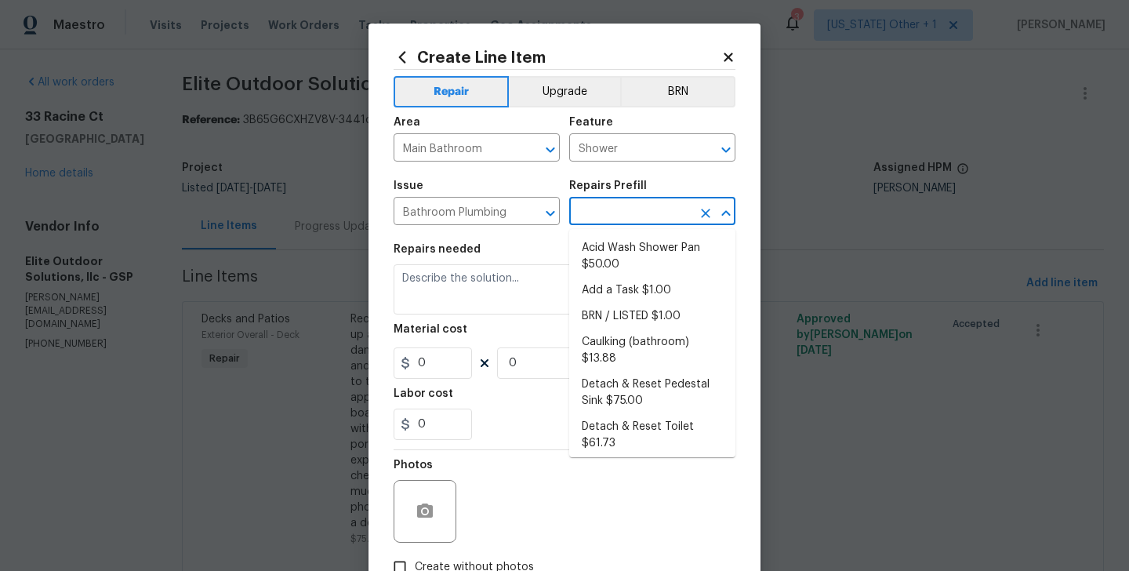
click at [599, 209] on input "text" at bounding box center [630, 213] width 122 height 24
click at [605, 285] on li "Add a Task $1.00" at bounding box center [652, 291] width 166 height 26
type input "Plumbing"
type input "Add a Task $1.00"
type textarea "HPM to detail"
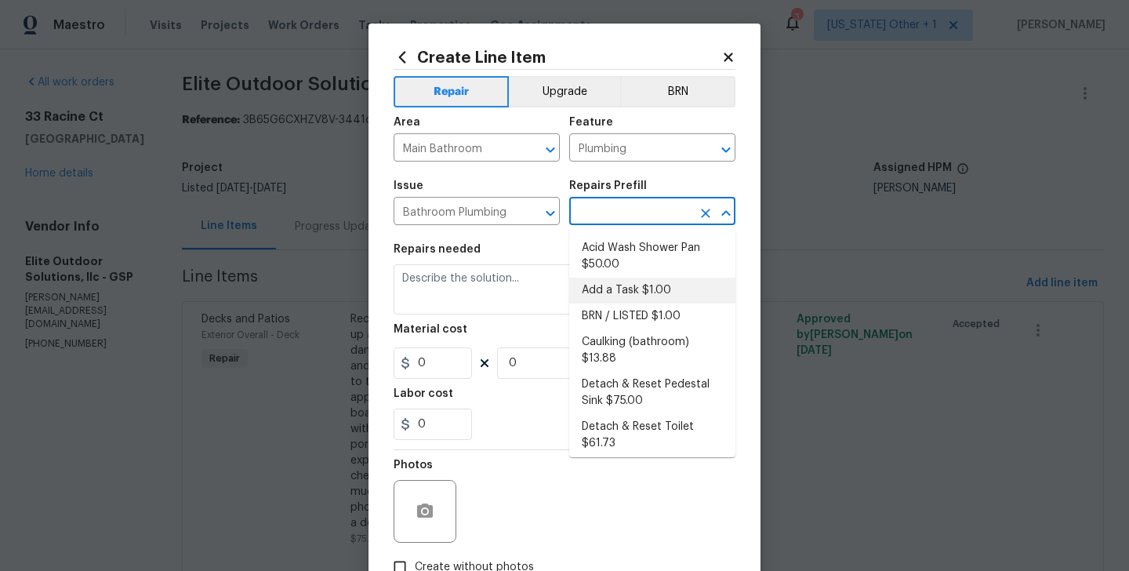
type input "1"
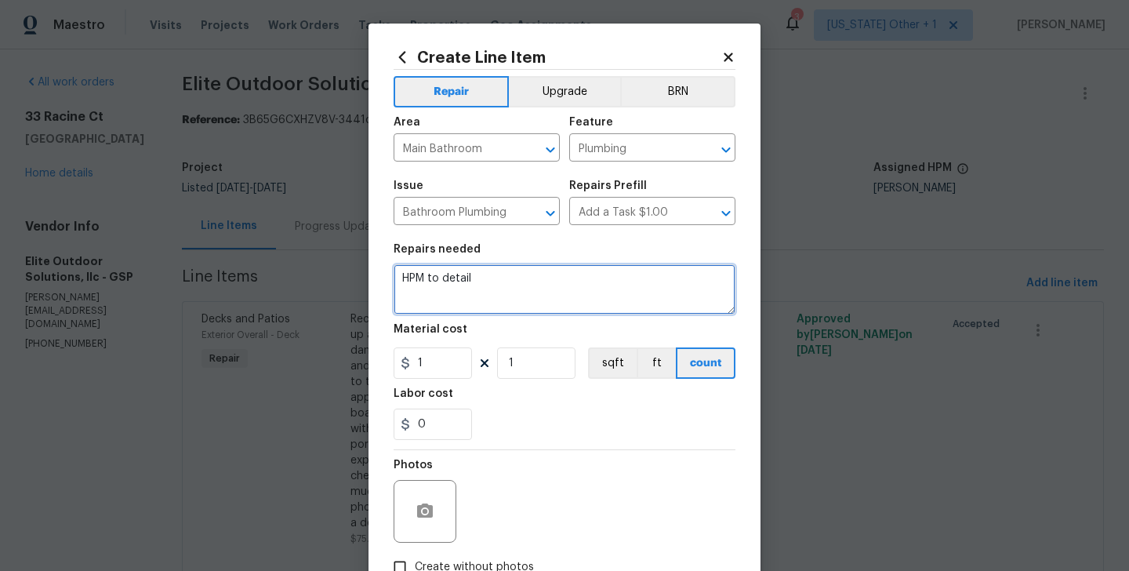
click at [424, 312] on textarea "HPM to detail" at bounding box center [565, 289] width 342 height 50
paste textarea "Please replace the oversized shower head in the master bathroom with a properly…"
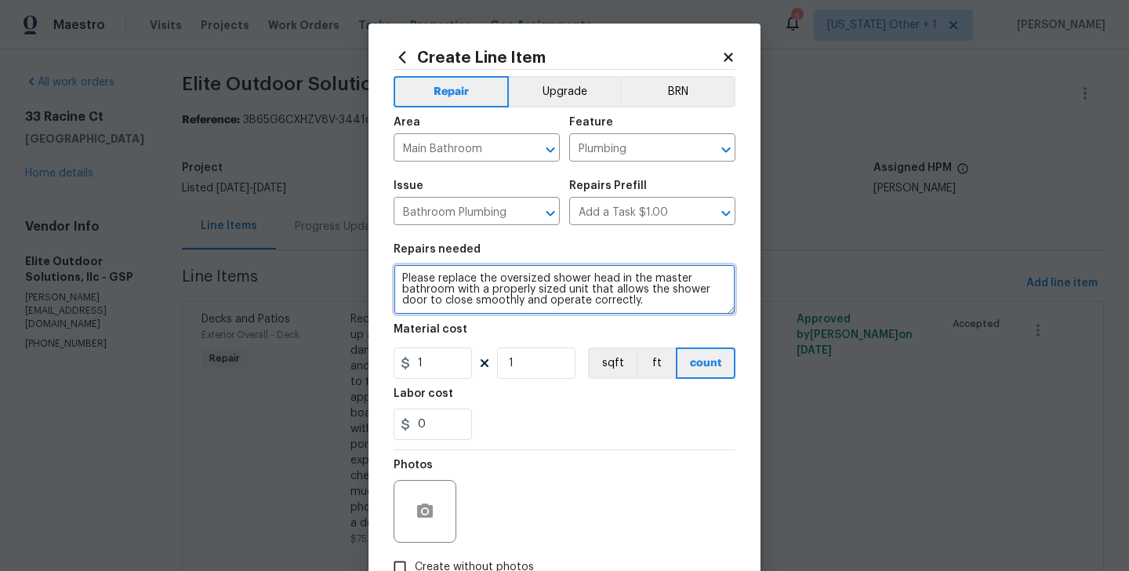
type textarea "Please replace the oversized shower head in the master bathroom with a properly…"
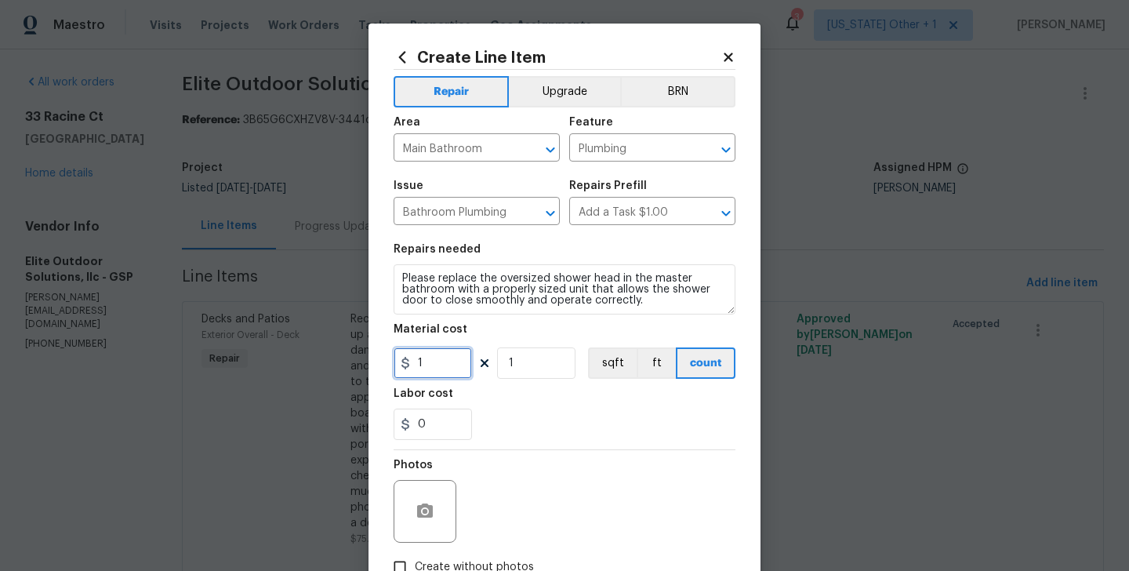
click at [428, 366] on input "1" at bounding box center [433, 362] width 78 height 31
type input "50"
click at [434, 500] on button "button" at bounding box center [425, 512] width 38 height 38
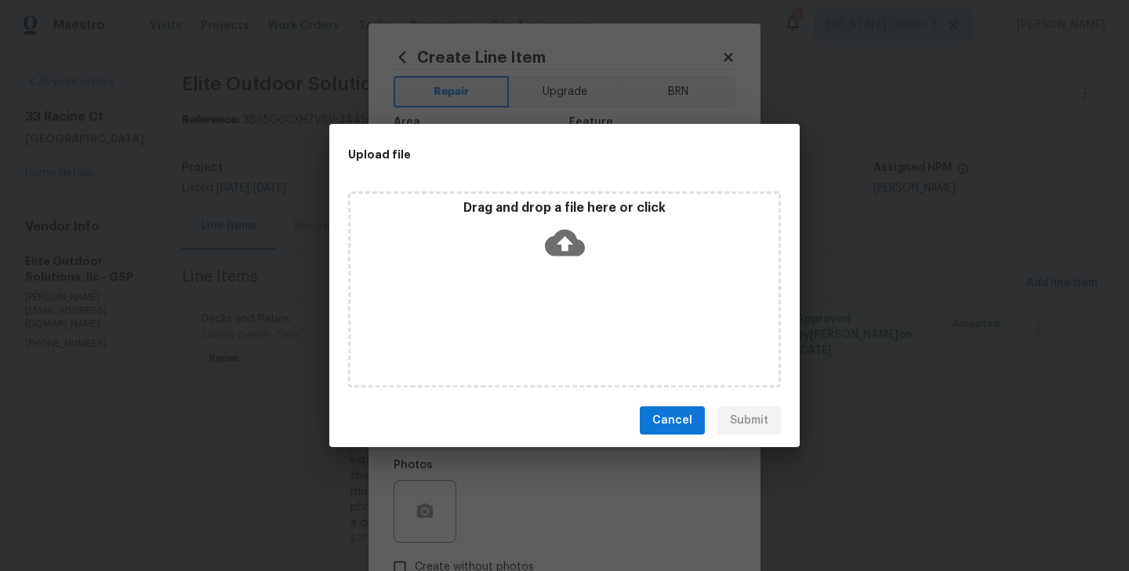
click at [561, 241] on icon at bounding box center [565, 243] width 40 height 40
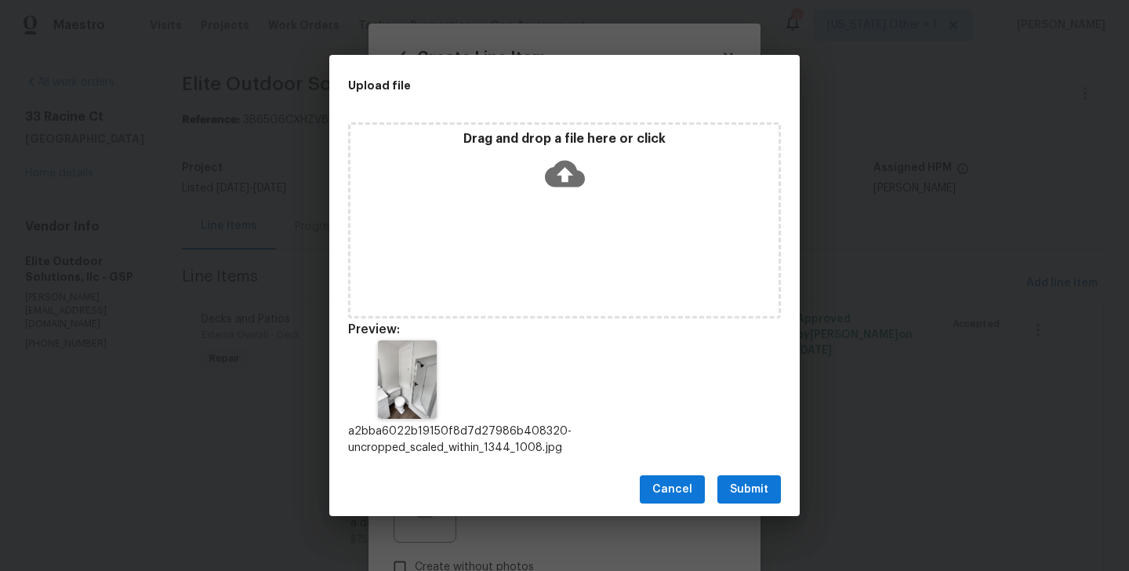
click at [772, 489] on button "Submit" at bounding box center [750, 489] width 64 height 29
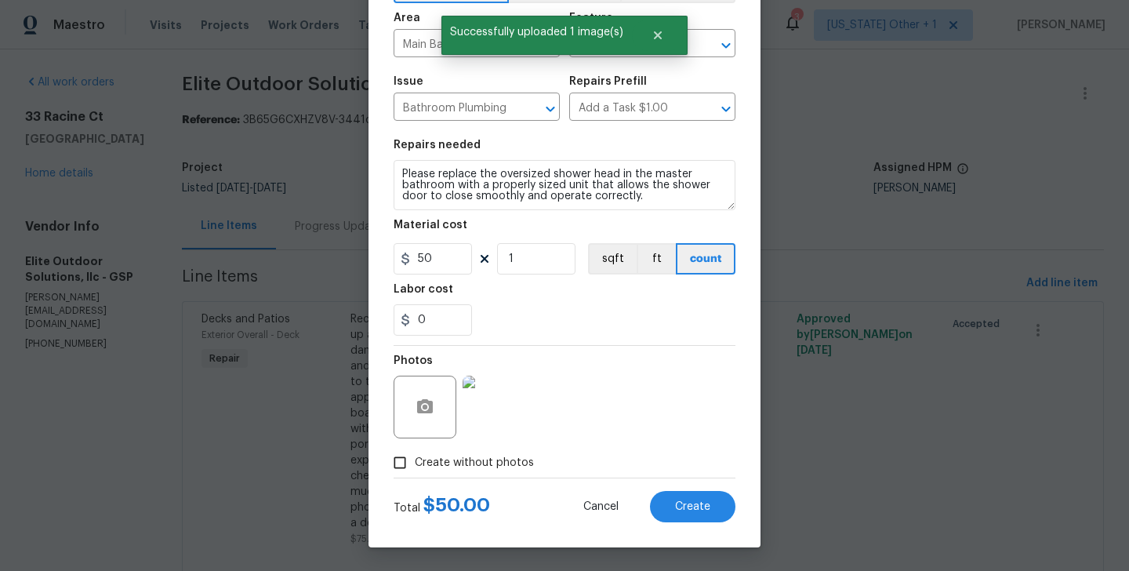
click at [682, 483] on div "Total $ 50.00 Cancel Create" at bounding box center [565, 500] width 342 height 44
click at [682, 511] on span "Create" at bounding box center [692, 507] width 35 height 12
type input "0"
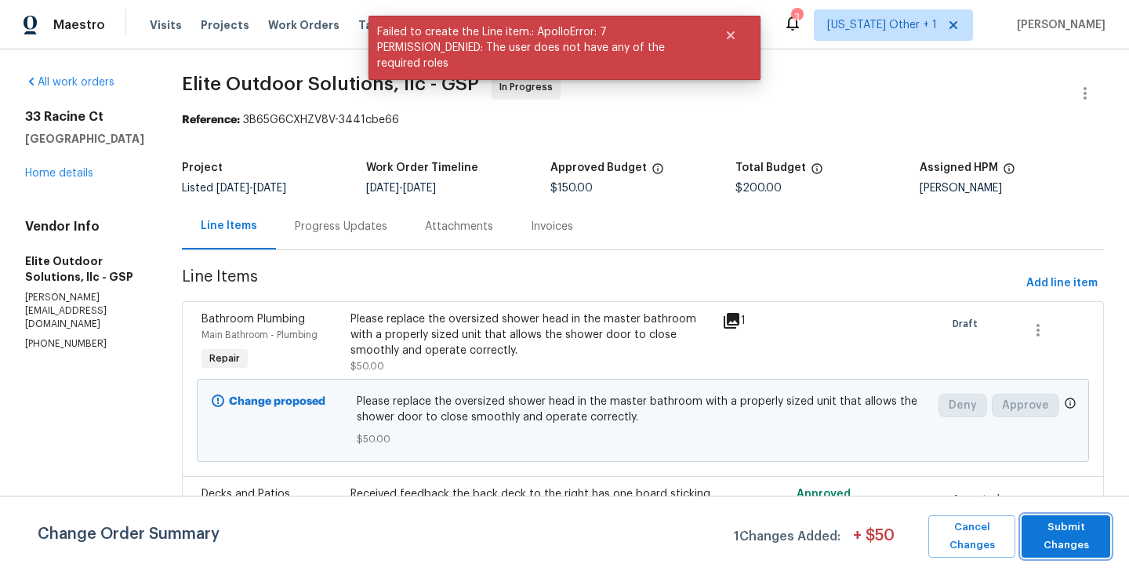
click at [1088, 529] on span "Submit Changes" at bounding box center [1066, 536] width 73 height 36
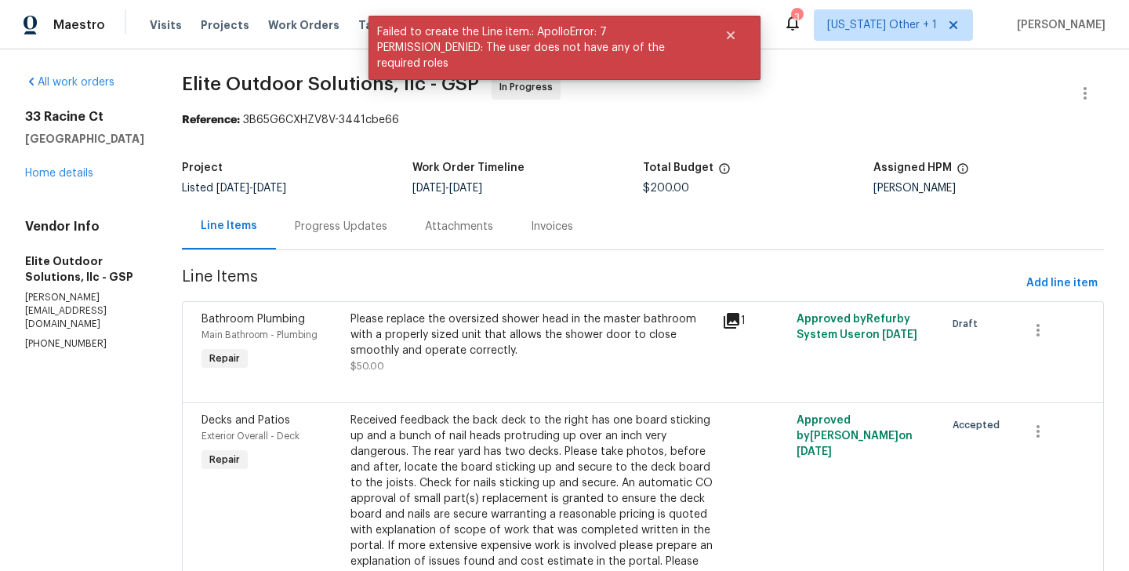
click at [295, 226] on div "Progress Updates" at bounding box center [341, 227] width 93 height 16
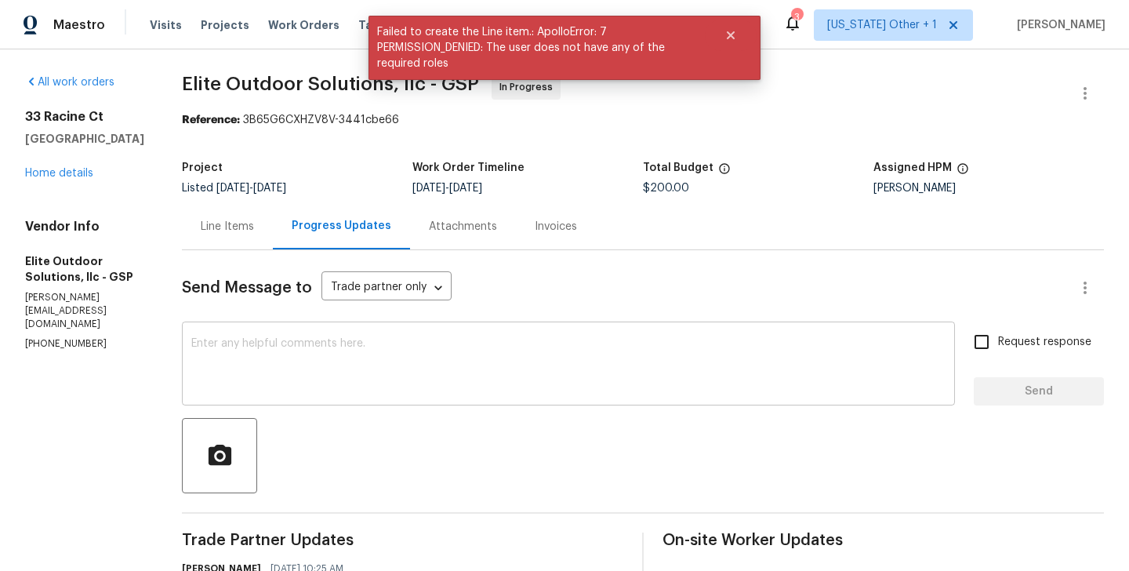
click at [310, 351] on textarea at bounding box center [568, 365] width 754 height 55
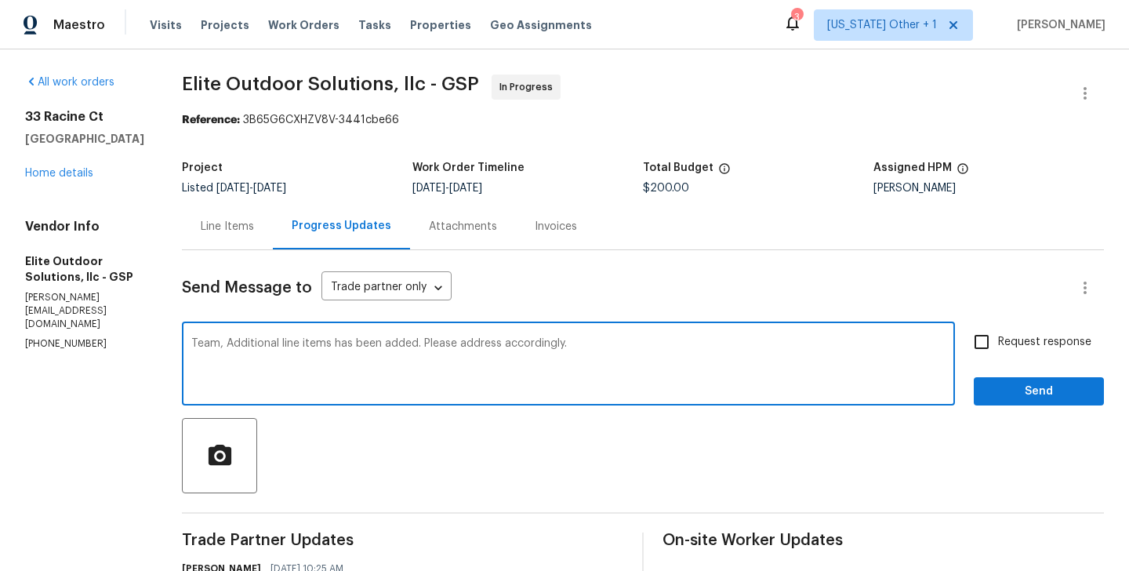
type textarea "Team, Additional line items has been added. Please address accordingly."
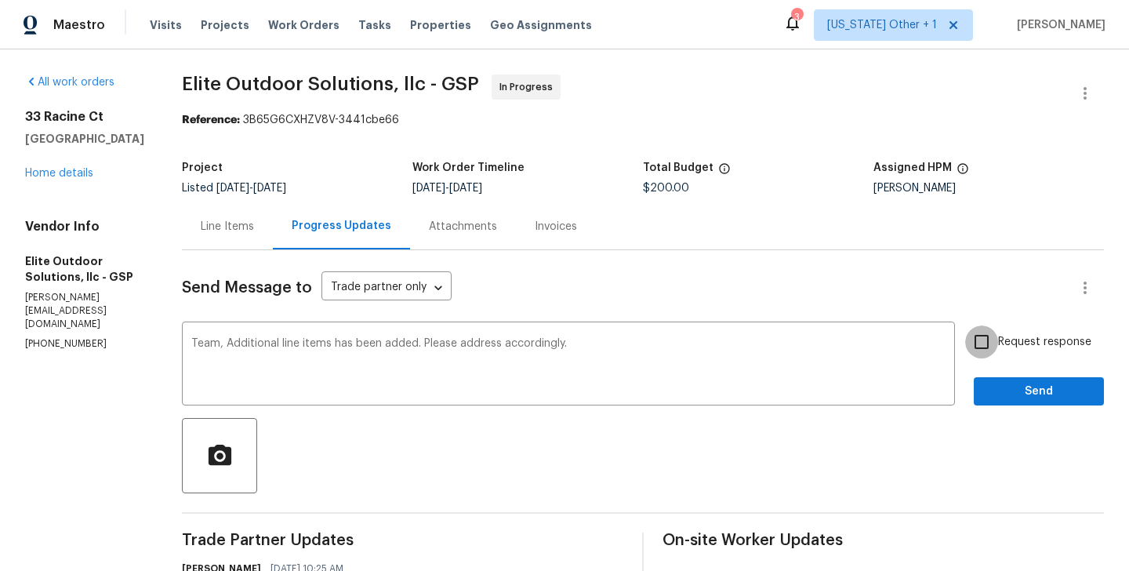
click at [998, 339] on input "Request response" at bounding box center [981, 341] width 33 height 33
checkbox input "true"
click at [994, 389] on span "Send" at bounding box center [1039, 392] width 105 height 20
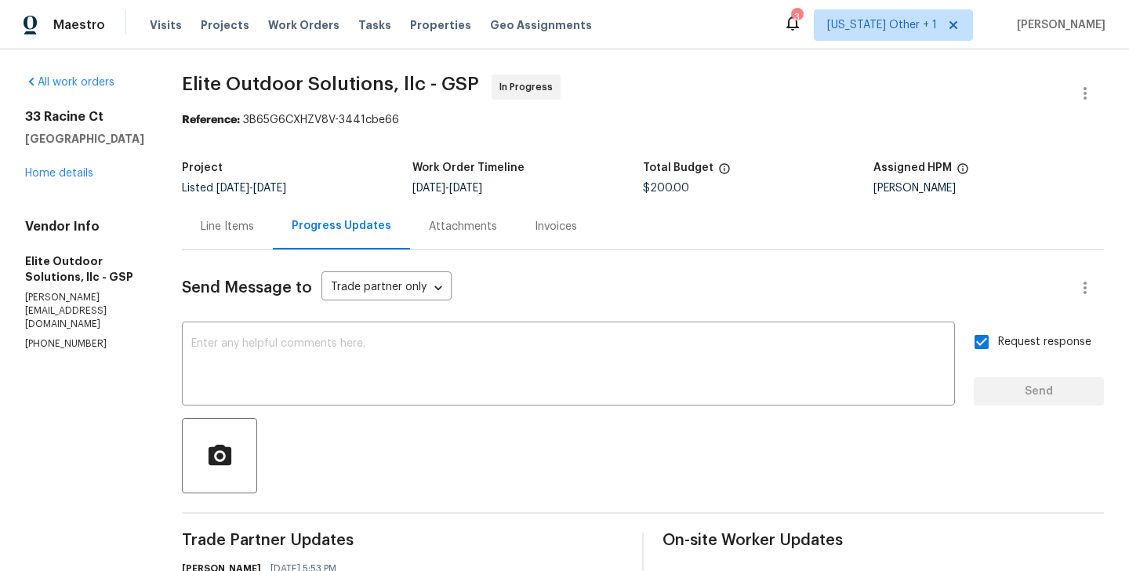
click at [75, 337] on p "(704) 779-0386" at bounding box center [84, 343] width 119 height 13
copy p "(704) 779-0386"
click at [225, 216] on div "Line Items" at bounding box center [227, 226] width 91 height 46
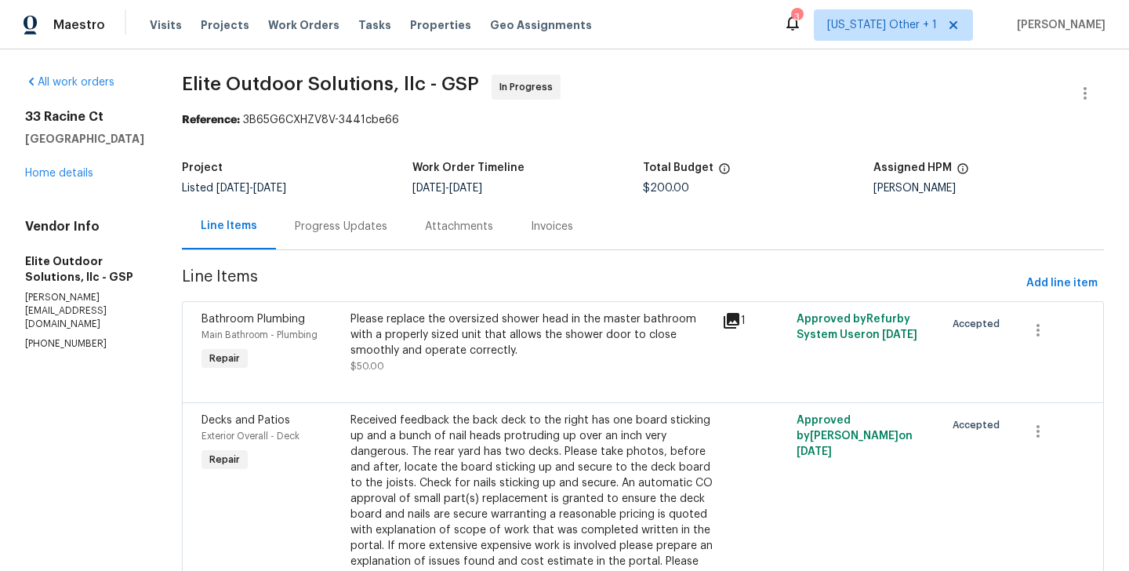
click at [293, 202] on div "Project Listed 10/10/2025 - 10/15/2025 Work Order Timeline 10/13/2025 - 10/15/2…" at bounding box center [643, 178] width 922 height 50
click at [310, 219] on div "Progress Updates" at bounding box center [341, 227] width 93 height 16
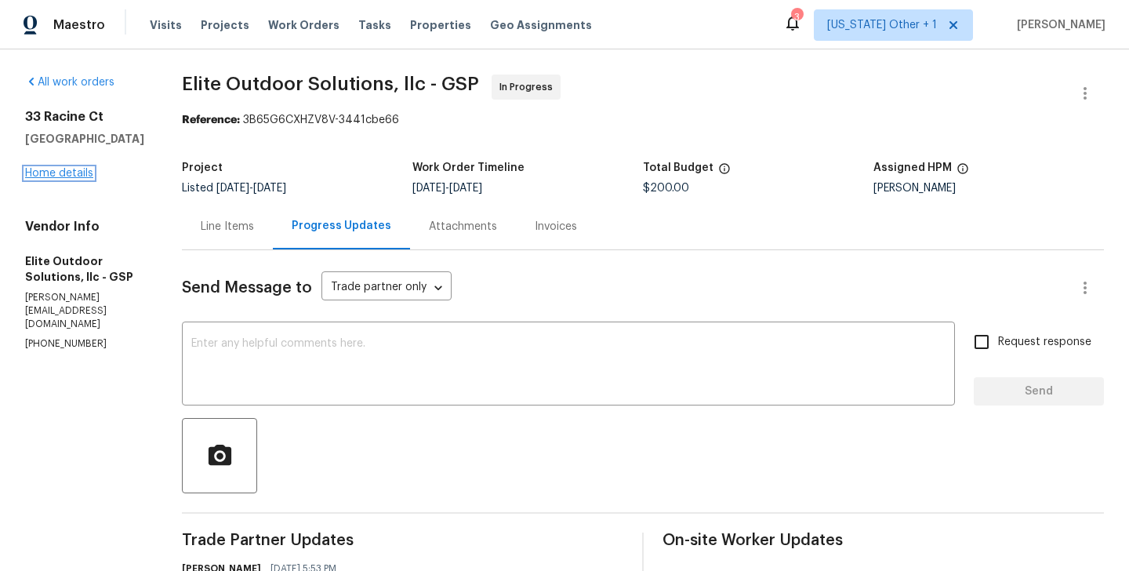
click at [87, 176] on link "Home details" at bounding box center [59, 173] width 68 height 11
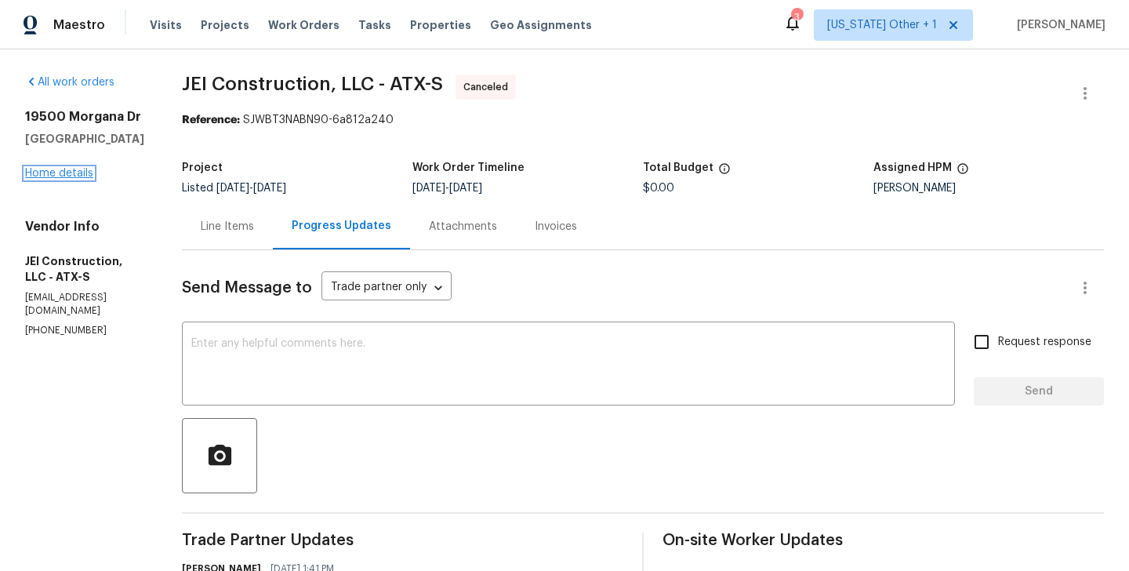
click at [59, 173] on link "Home details" at bounding box center [59, 173] width 68 height 11
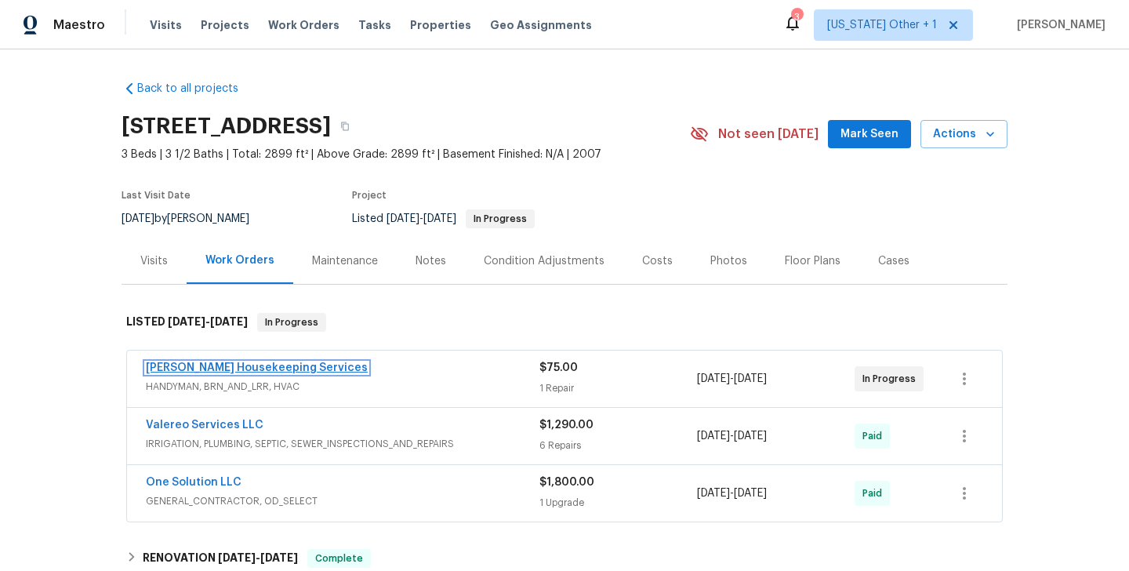
click at [277, 367] on link "Arelis Housekeeping Services" at bounding box center [257, 367] width 222 height 11
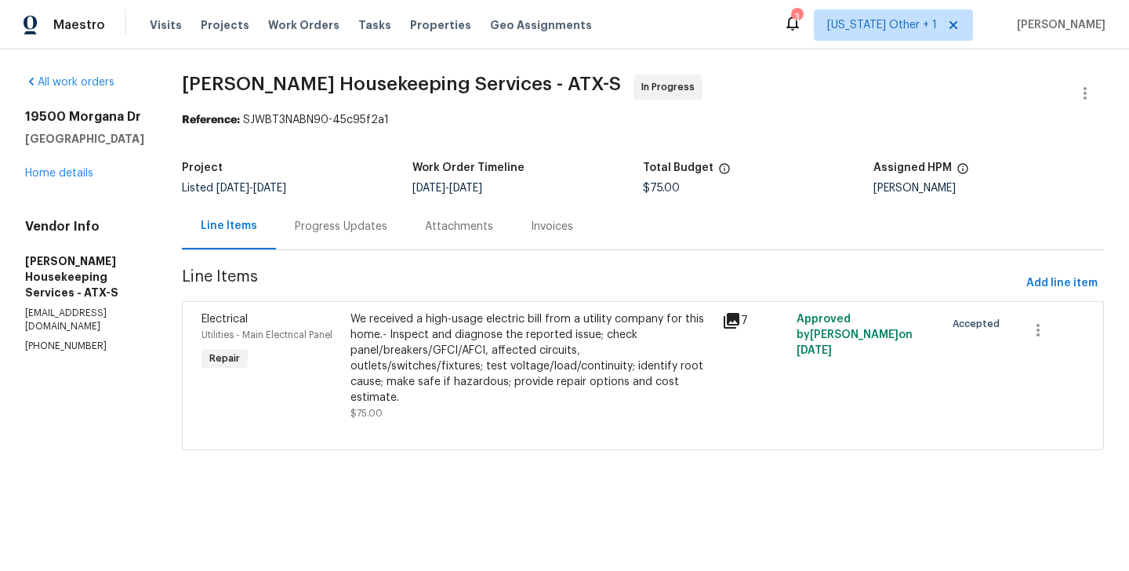
click at [377, 230] on div "Progress Updates" at bounding box center [341, 227] width 93 height 16
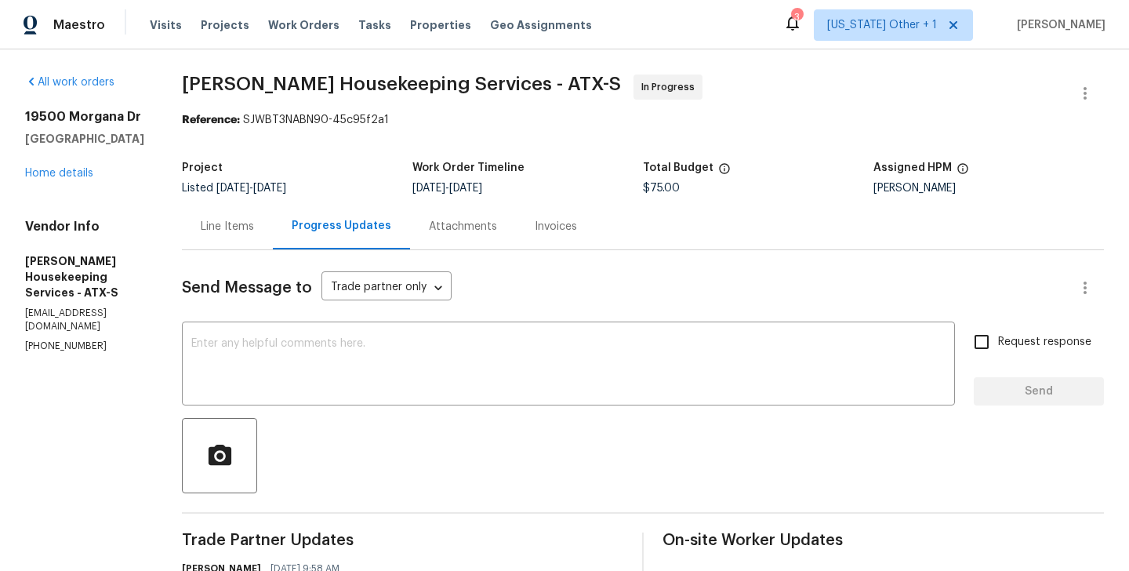
click at [48, 340] on p "(512) 709-0831" at bounding box center [84, 346] width 119 height 13
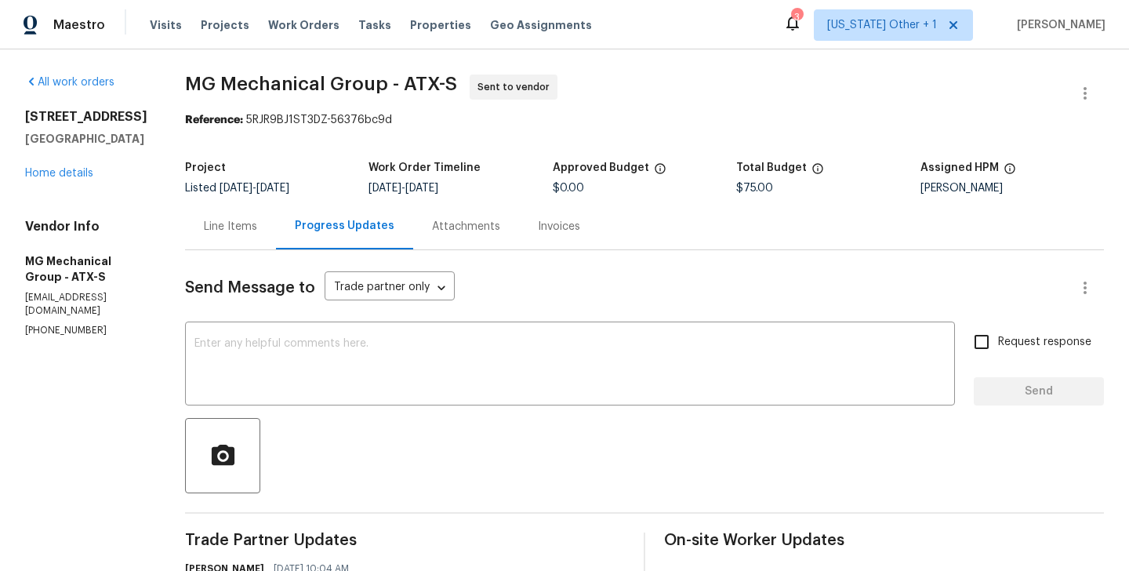
click at [276, 242] on div "Line Items" at bounding box center [230, 226] width 91 height 46
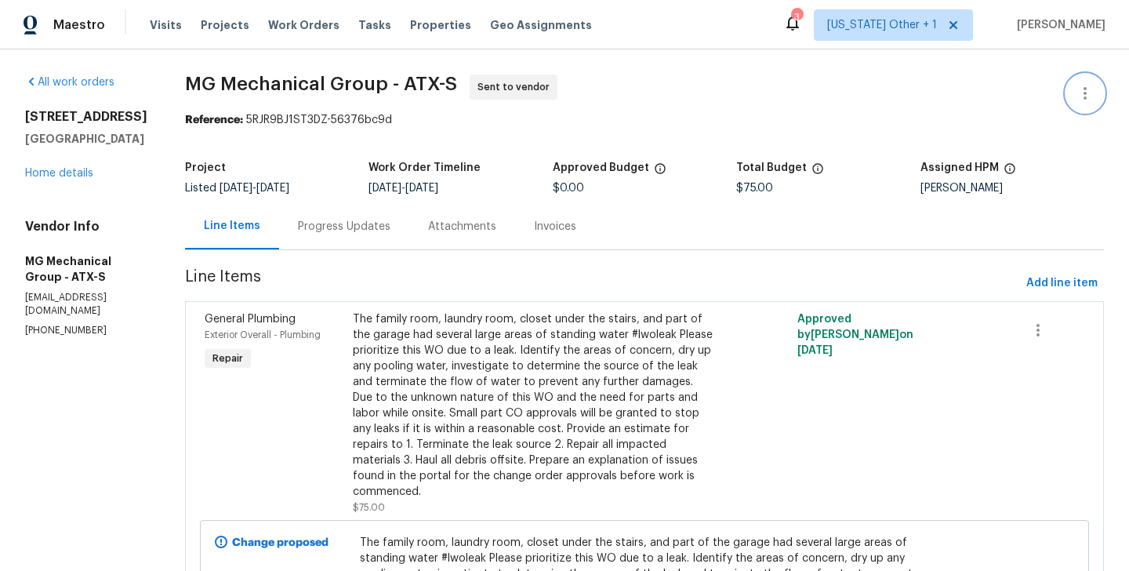
click at [1081, 77] on button "button" at bounding box center [1086, 94] width 38 height 38
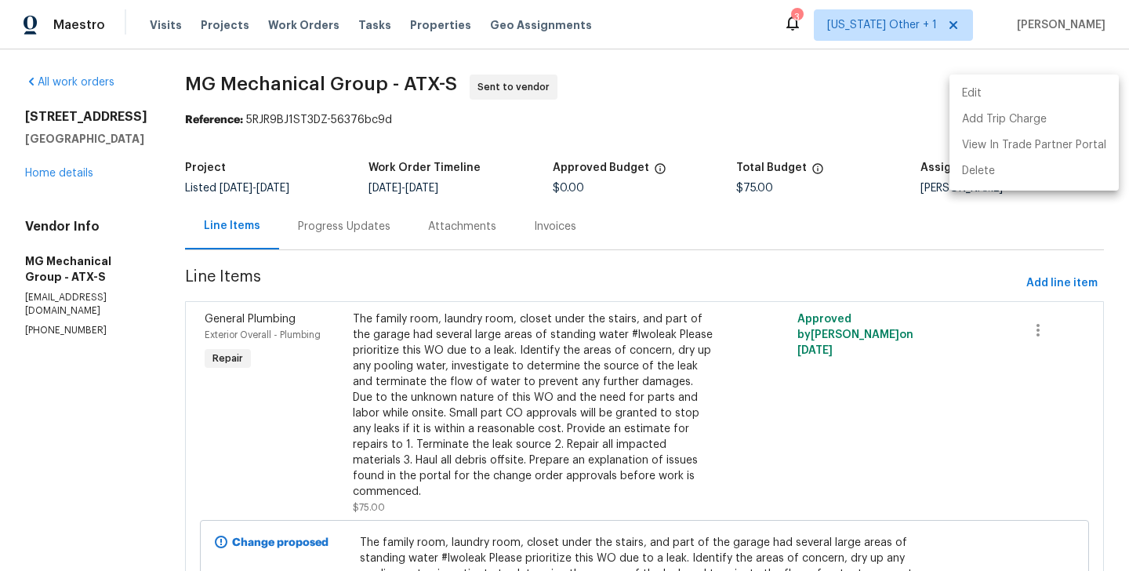
click at [1005, 79] on ul "Edit Add Trip Charge View In Trade Partner Portal Delete" at bounding box center [1034, 133] width 169 height 116
click at [977, 94] on li "Edit" at bounding box center [1034, 94] width 169 height 26
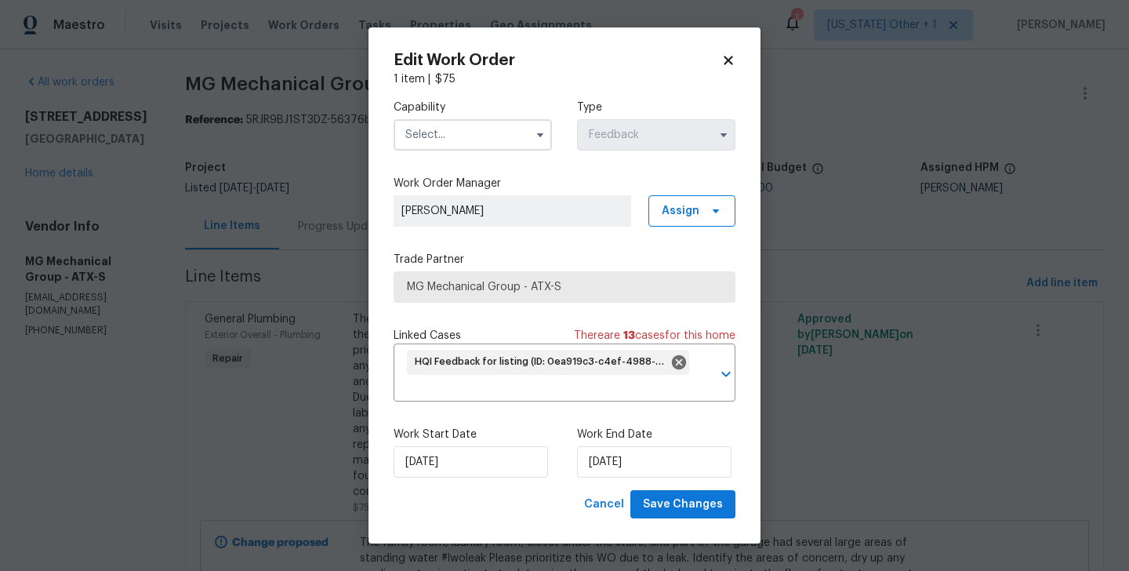
click at [469, 133] on input "text" at bounding box center [473, 134] width 158 height 31
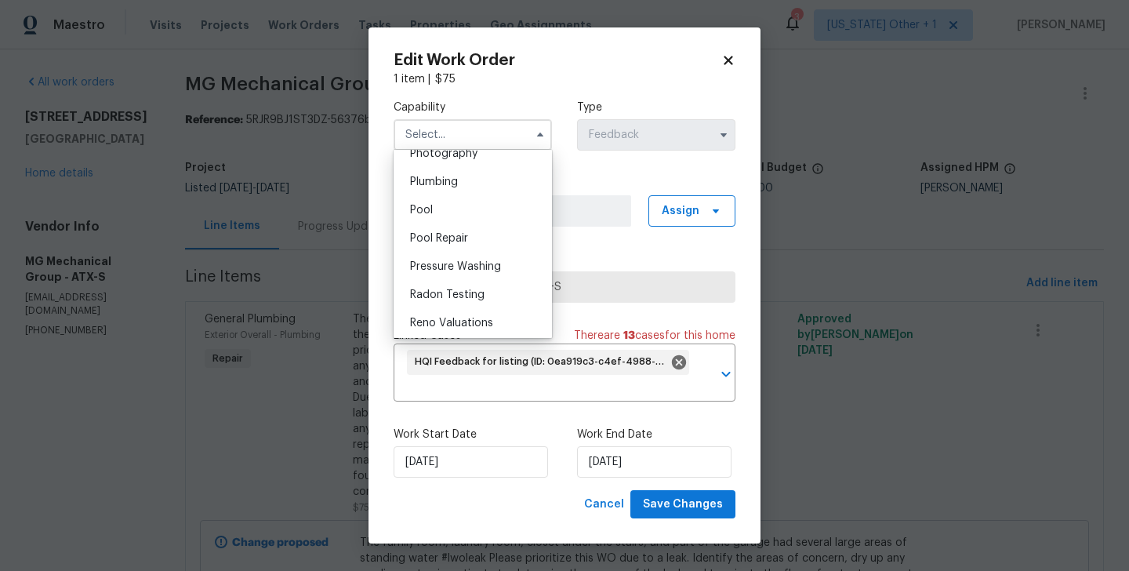
scroll to position [1390, 0]
click at [450, 185] on span "Plumbing" at bounding box center [434, 180] width 48 height 11
type input "Plumbing"
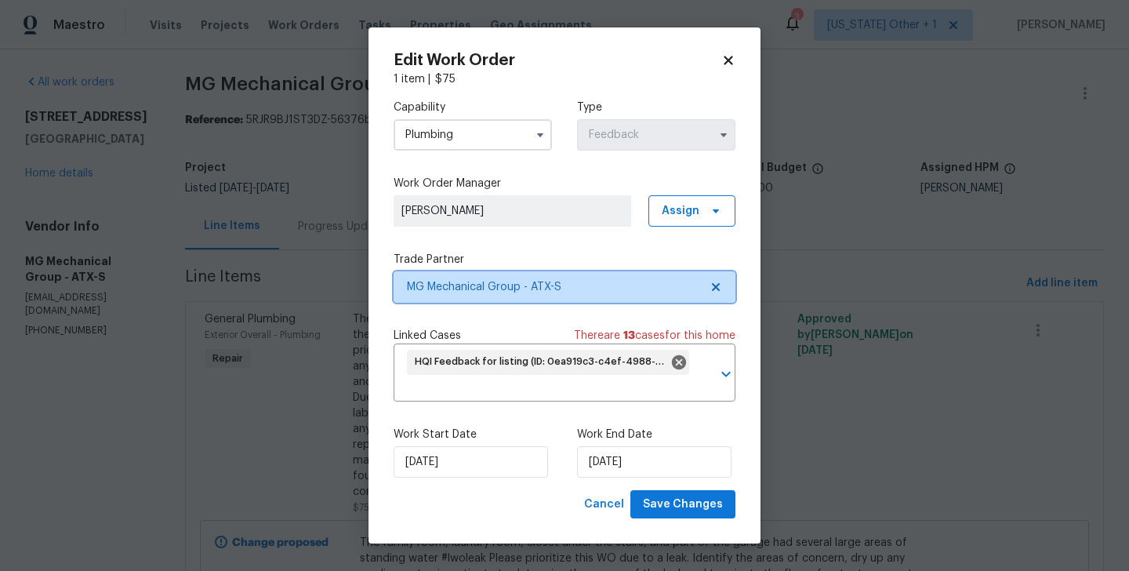
click at [458, 287] on span "MG Mechanical Group - ATX-S" at bounding box center [553, 287] width 293 height 16
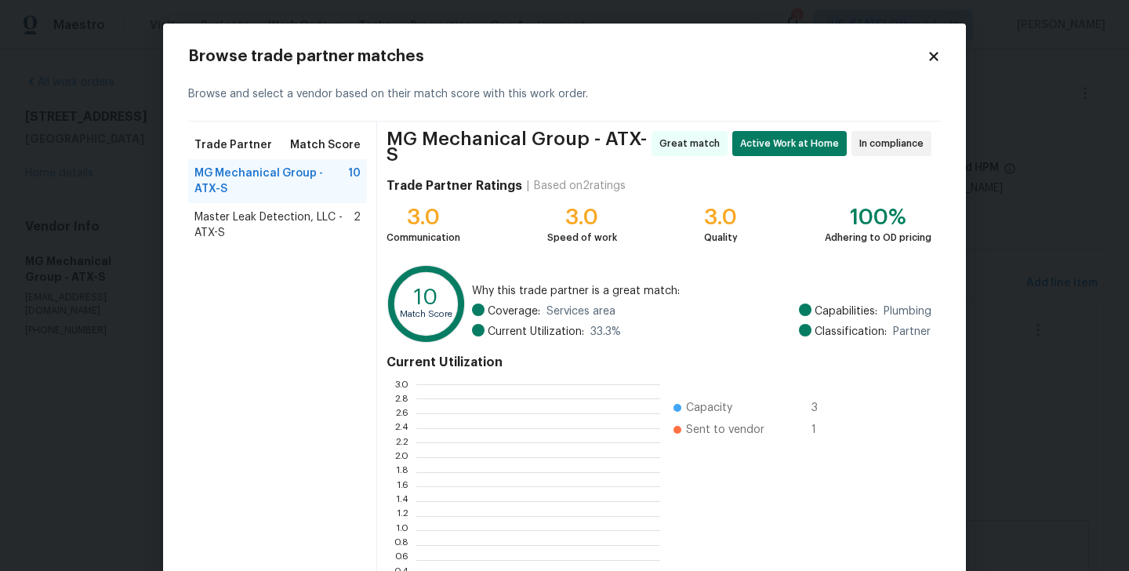
scroll to position [220, 244]
click at [253, 228] on span "Master Leak Detection, LLC - ATX-S" at bounding box center [273, 224] width 159 height 31
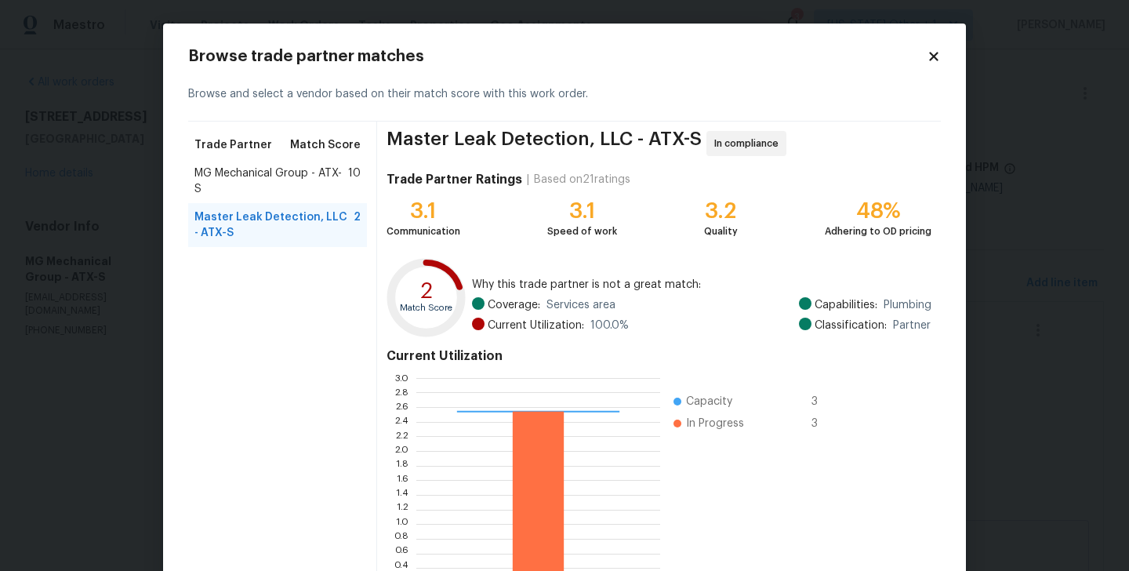
scroll to position [121, 0]
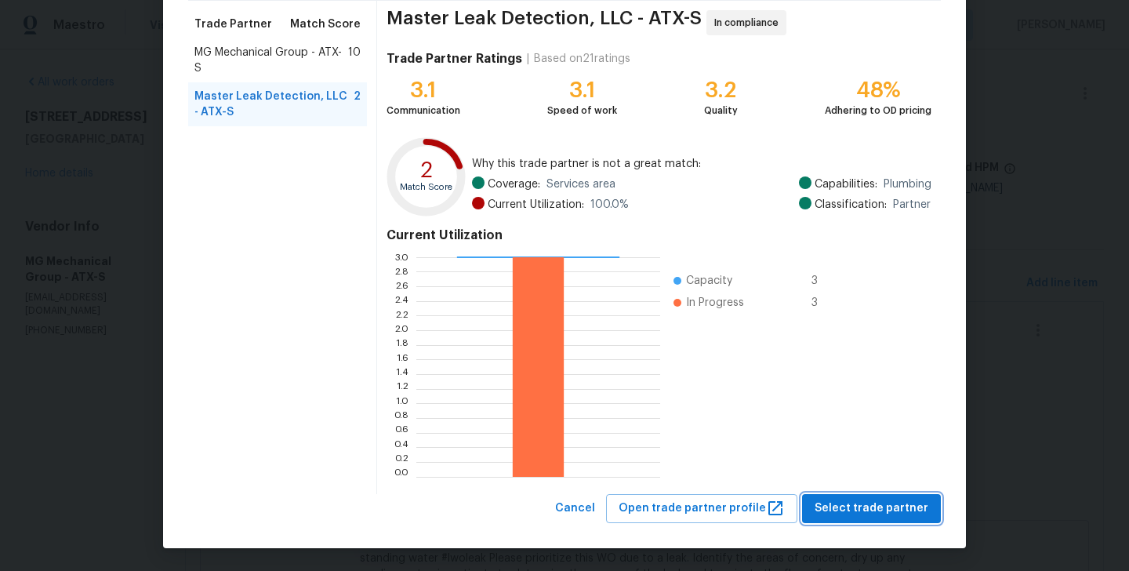
click at [881, 512] on span "Select trade partner" at bounding box center [872, 509] width 114 height 20
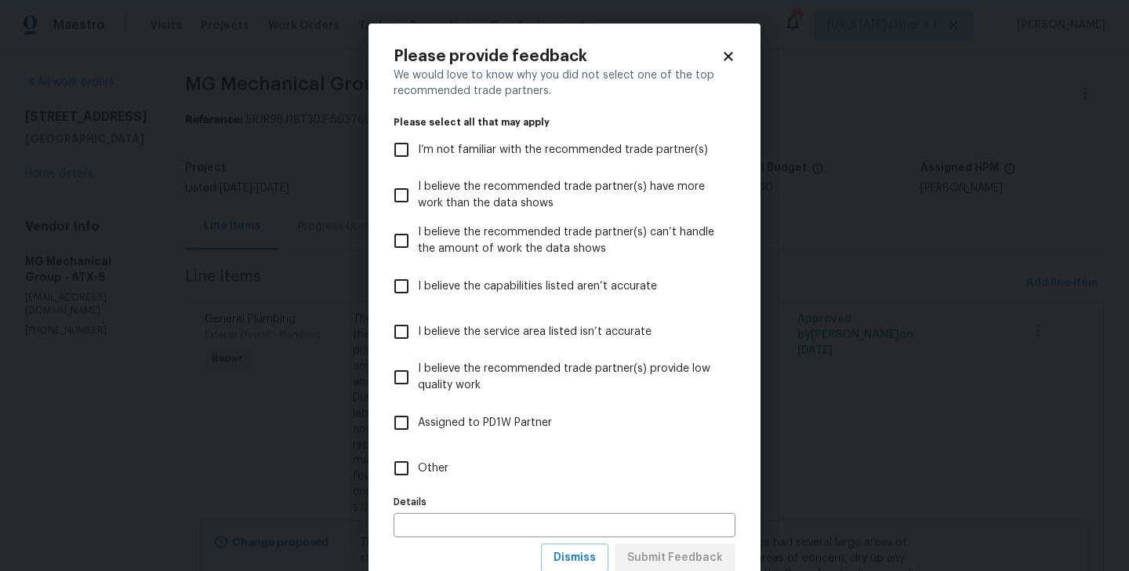
scroll to position [0, 0]
click at [419, 473] on span "Other" at bounding box center [433, 468] width 31 height 16
click at [418, 473] on input "Other" at bounding box center [401, 468] width 33 height 33
checkbox input "true"
click at [680, 558] on span "Submit Feedback" at bounding box center [675, 558] width 96 height 20
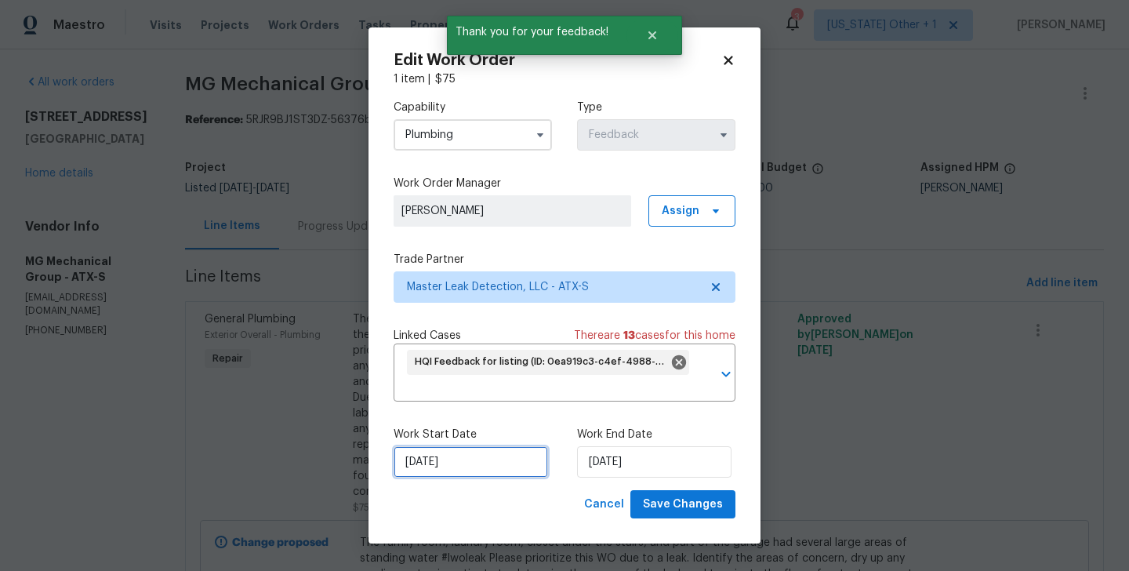
click at [434, 446] on input "11/10/2025" at bounding box center [471, 461] width 154 height 31
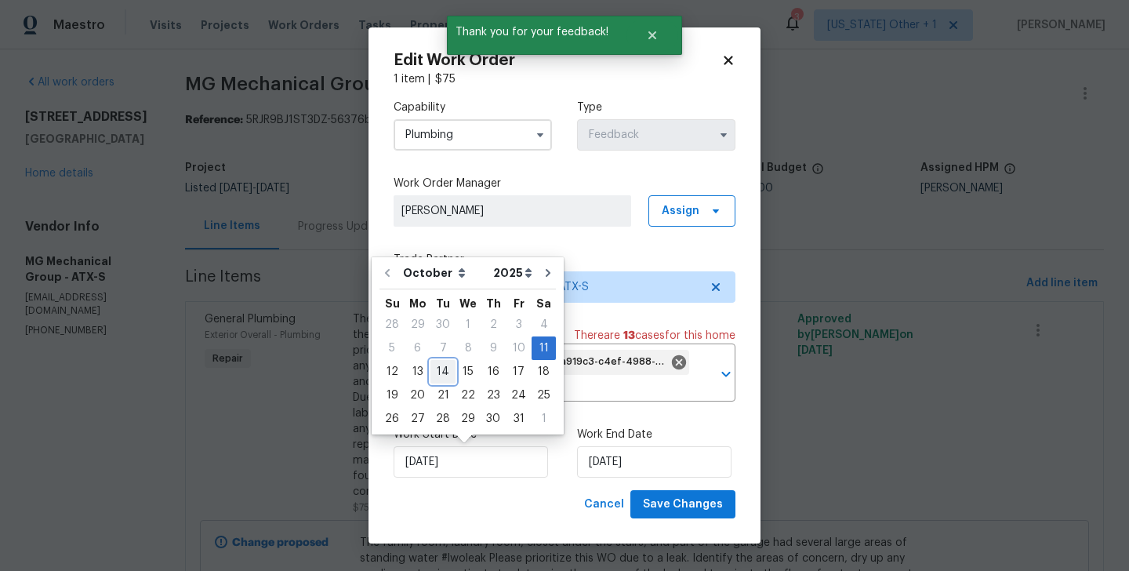
click at [442, 370] on div "14" at bounding box center [443, 372] width 25 height 22
type input "14/10/2025"
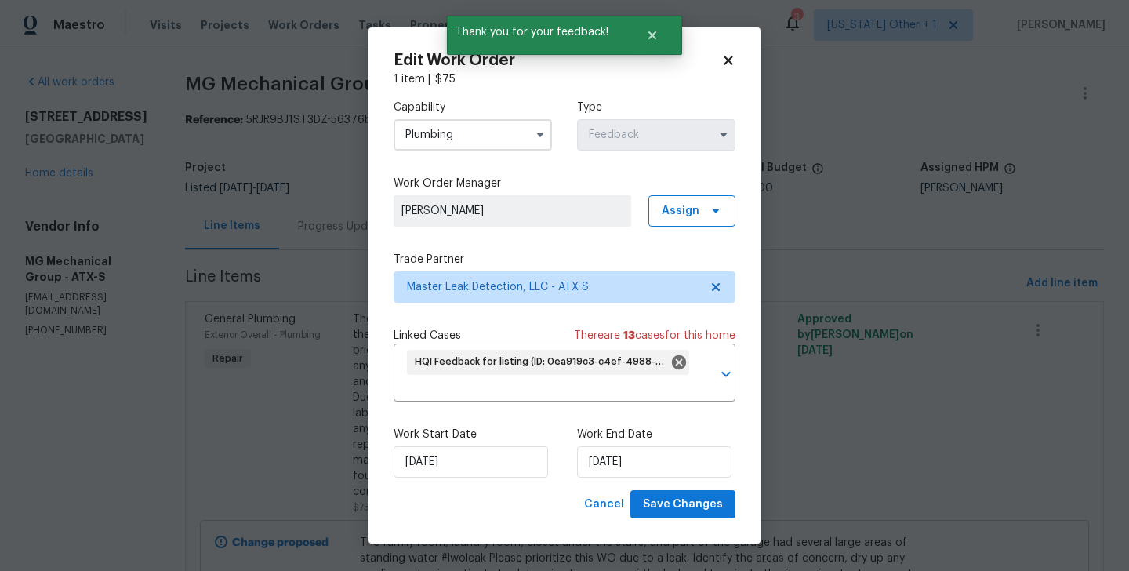
click at [572, 439] on div "Work Start Date 14/10/2025 Work End Date 15/10/2025" at bounding box center [565, 452] width 342 height 76
click at [609, 458] on input "[DATE]" at bounding box center [654, 461] width 154 height 31
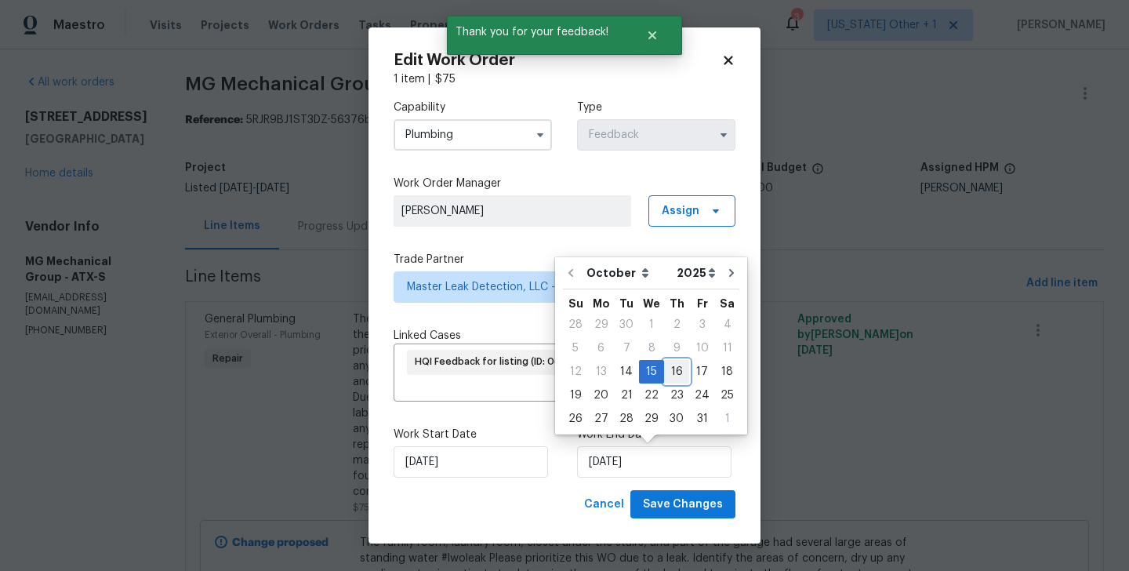
click at [674, 364] on div "16" at bounding box center [676, 372] width 25 height 22
type input "16/10/2025"
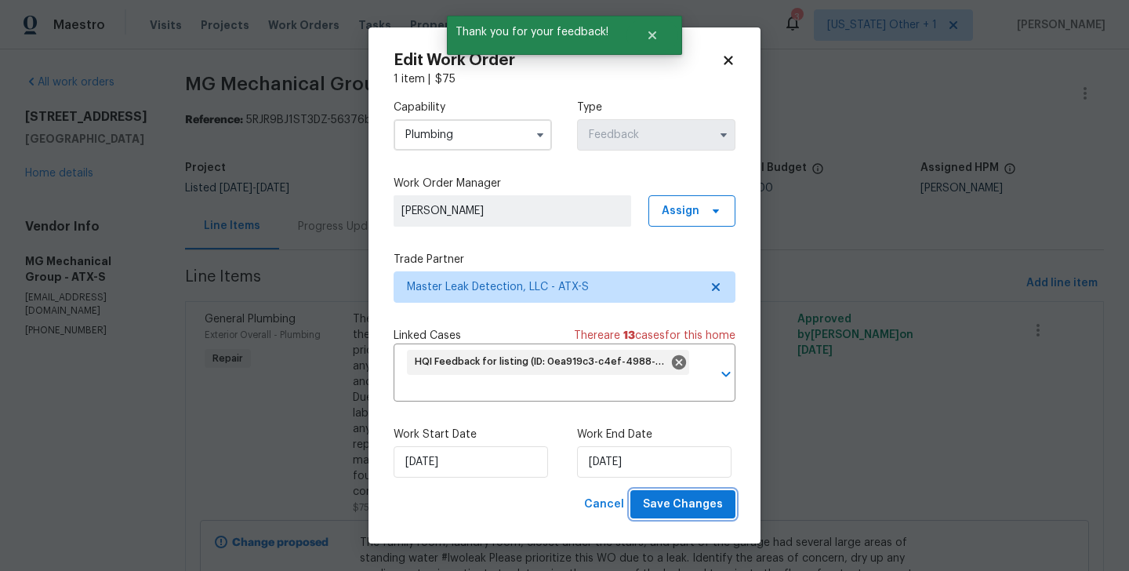
click at [675, 496] on span "Save Changes" at bounding box center [683, 505] width 80 height 20
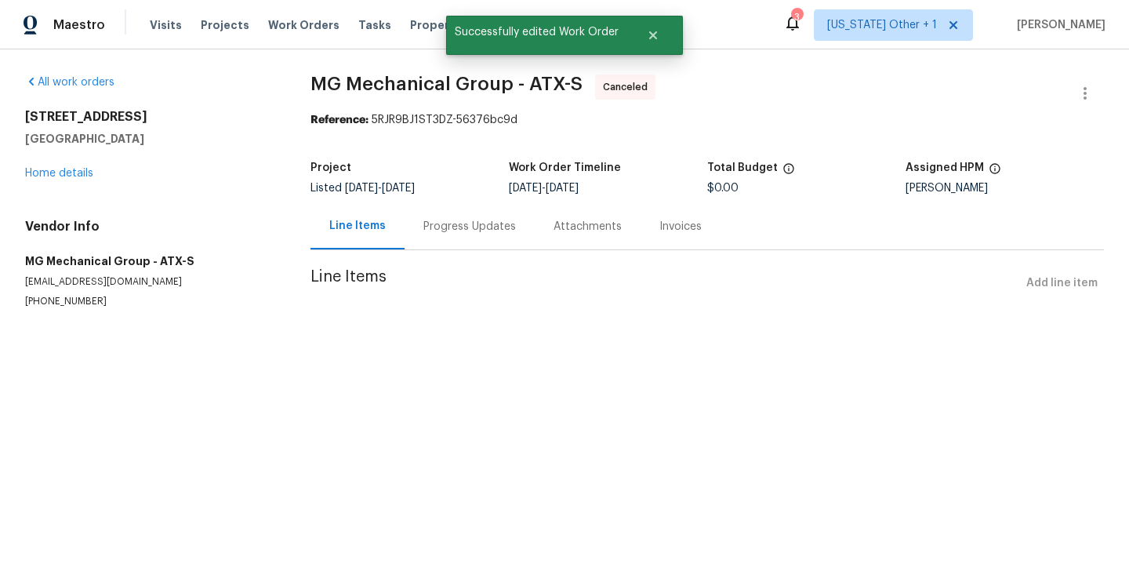
click at [434, 216] on div "Progress Updates" at bounding box center [470, 226] width 130 height 46
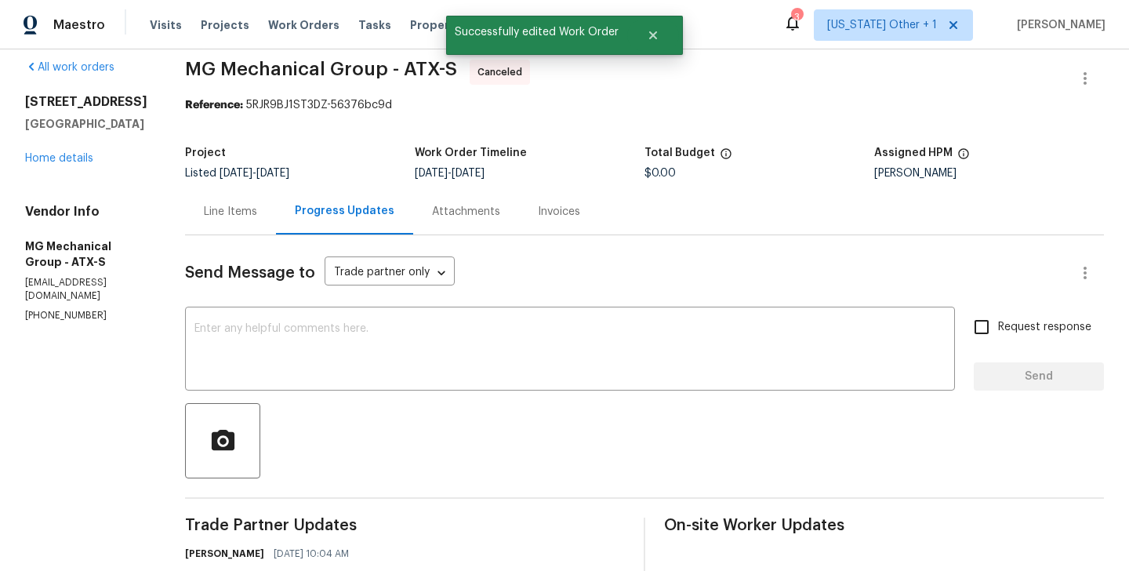
scroll to position [321, 0]
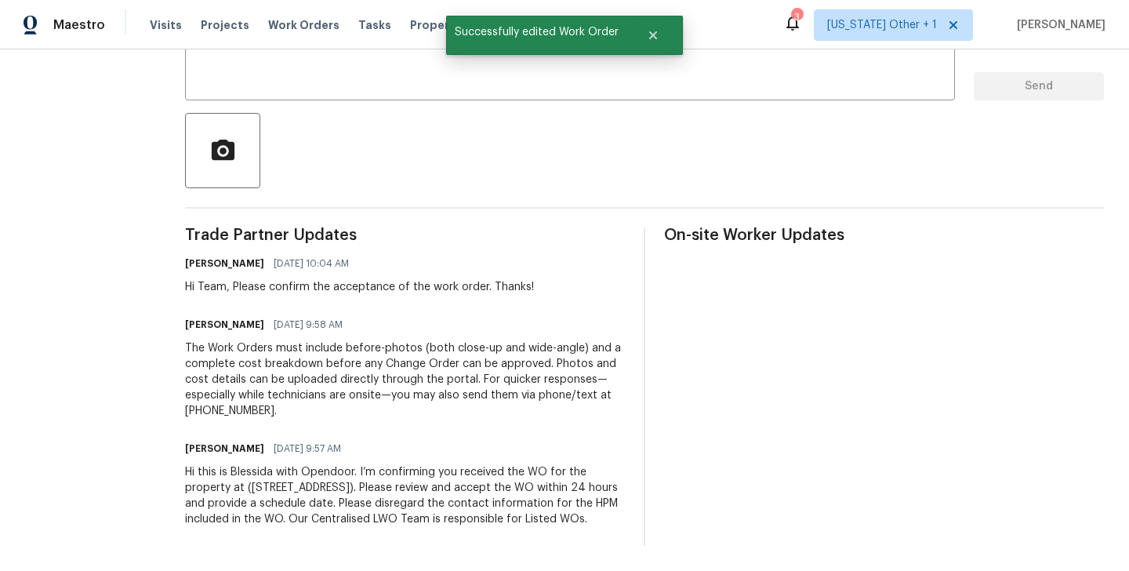
click at [349, 502] on div "Hi this is Blessida with Opendoor. I’m confirming you received the WO for the p…" at bounding box center [405, 495] width 440 height 63
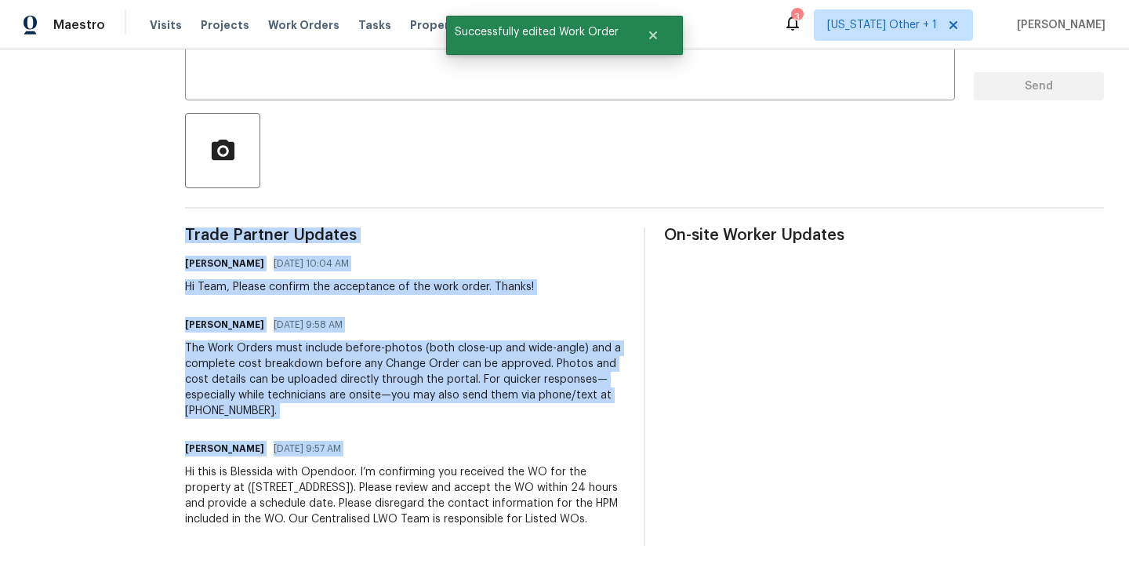
click at [349, 502] on div "Hi this is Blessida with Opendoor. I’m confirming you received the WO for the p…" at bounding box center [405, 495] width 440 height 63
copy div "Trade Partner Updates Blessida Angeline M 10/14/2025 10:04 AM Hi Team, Please c…"
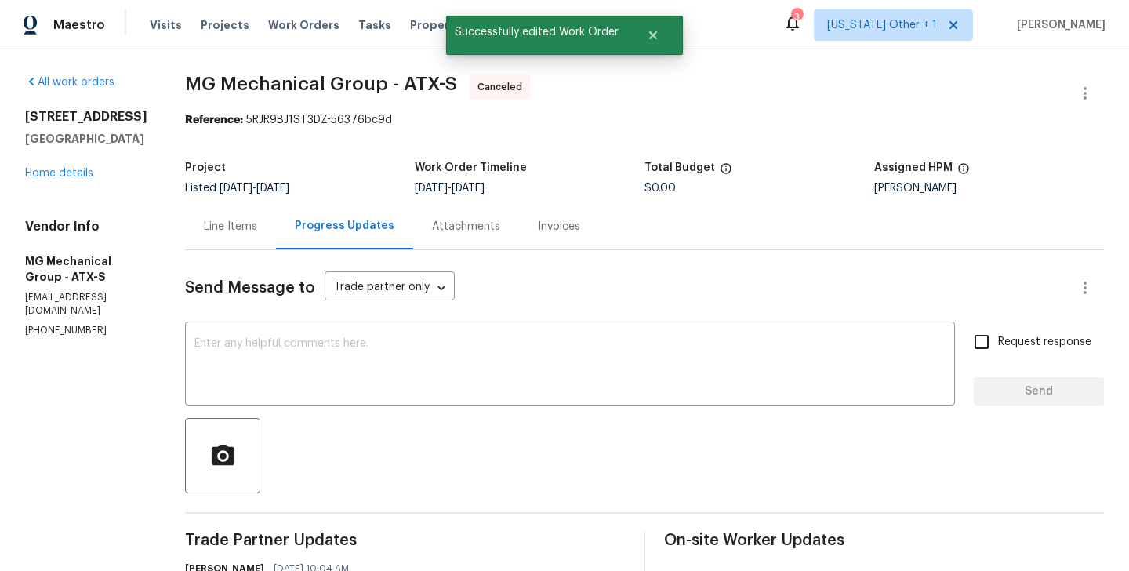
click at [58, 164] on div "5709 Southerner Way Austin, TX 78747 Home details" at bounding box center [86, 145] width 122 height 72
click at [58, 169] on link "Home details" at bounding box center [59, 173] width 68 height 11
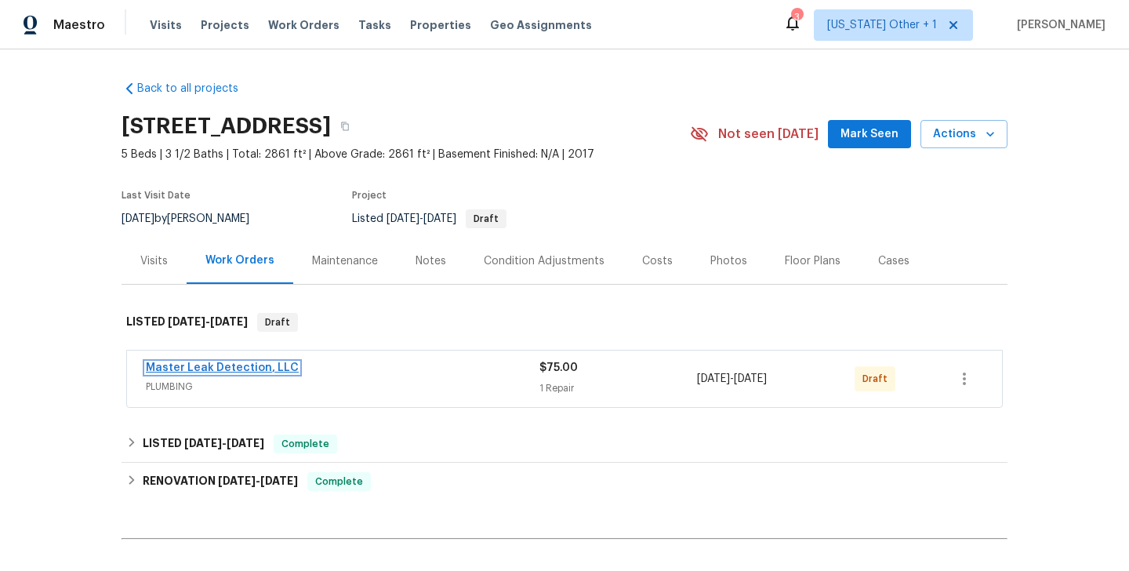
click at [252, 364] on link "Master Leak Detection, LLC" at bounding box center [222, 367] width 153 height 11
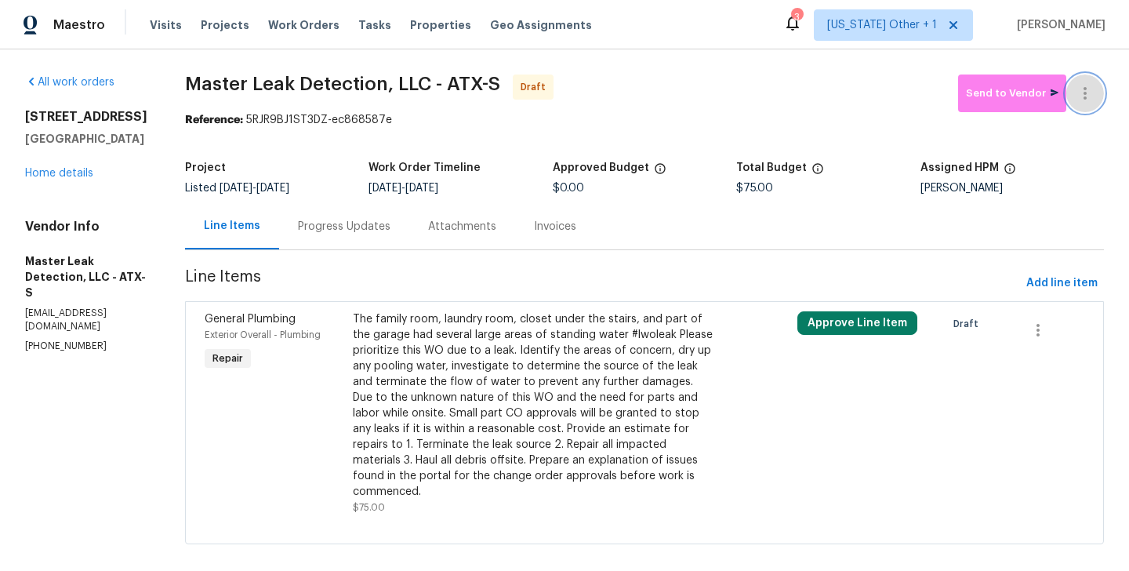
click at [1091, 78] on button "button" at bounding box center [1086, 94] width 38 height 38
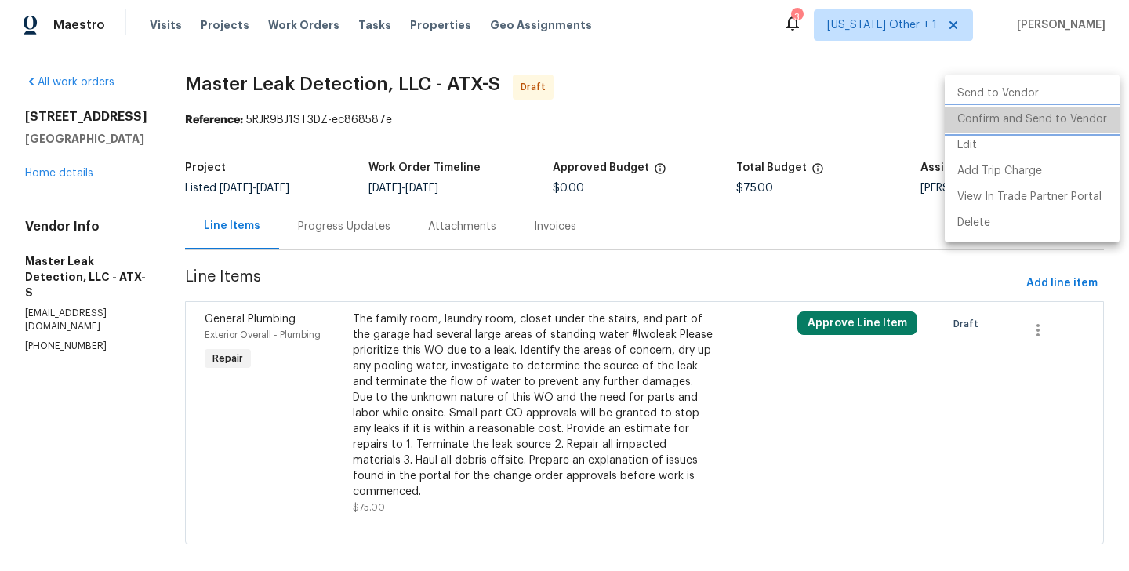
click at [1094, 129] on li "Confirm and Send to Vendor" at bounding box center [1032, 120] width 175 height 26
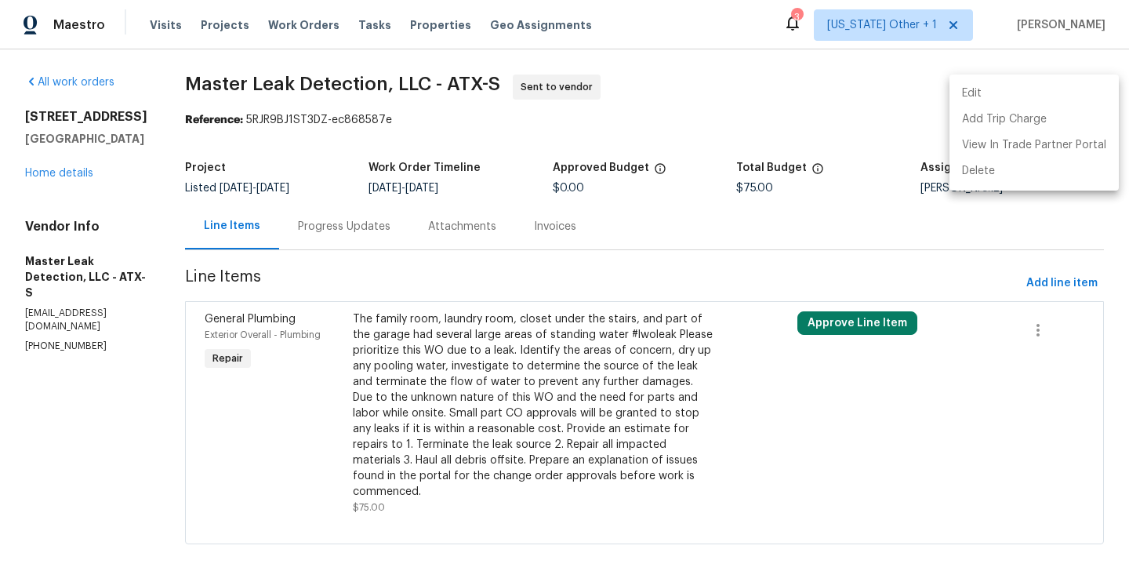
click at [365, 210] on div at bounding box center [564, 285] width 1129 height 571
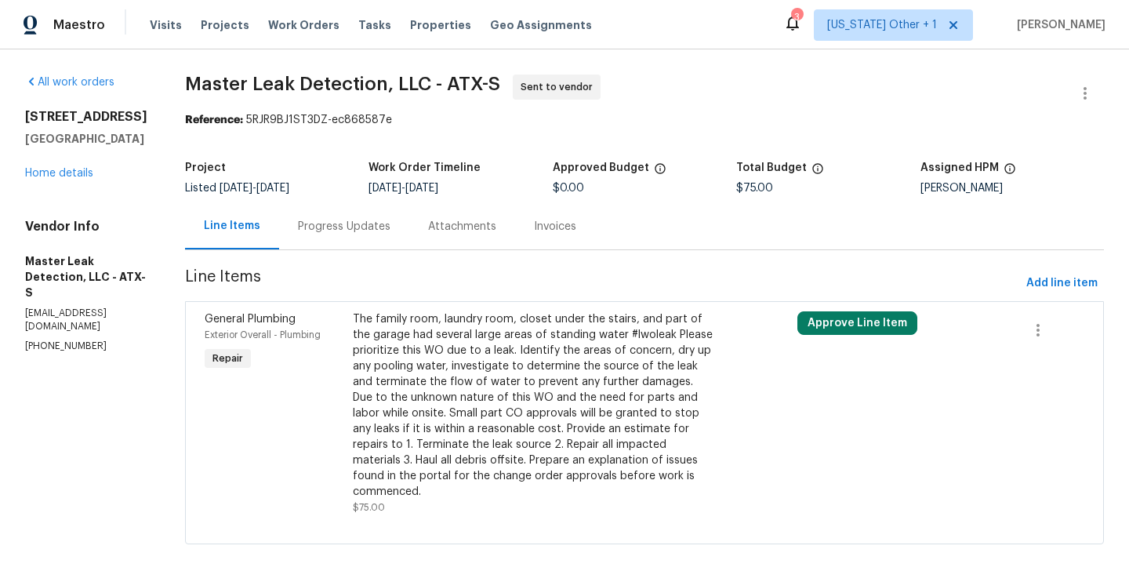
click at [365, 210] on div "Edit Add Trip Charge View In Trade Partner Portal Delete" at bounding box center [564, 285] width 1129 height 571
click at [365, 210] on div "Progress Updates" at bounding box center [344, 226] width 130 height 46
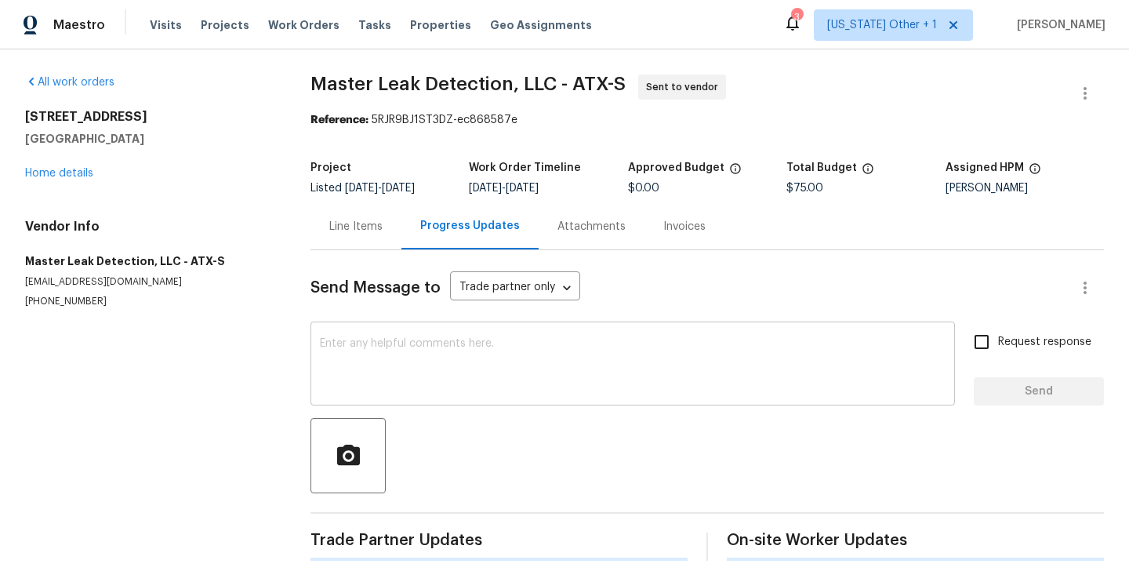
click at [471, 401] on div "x ​" at bounding box center [633, 365] width 645 height 80
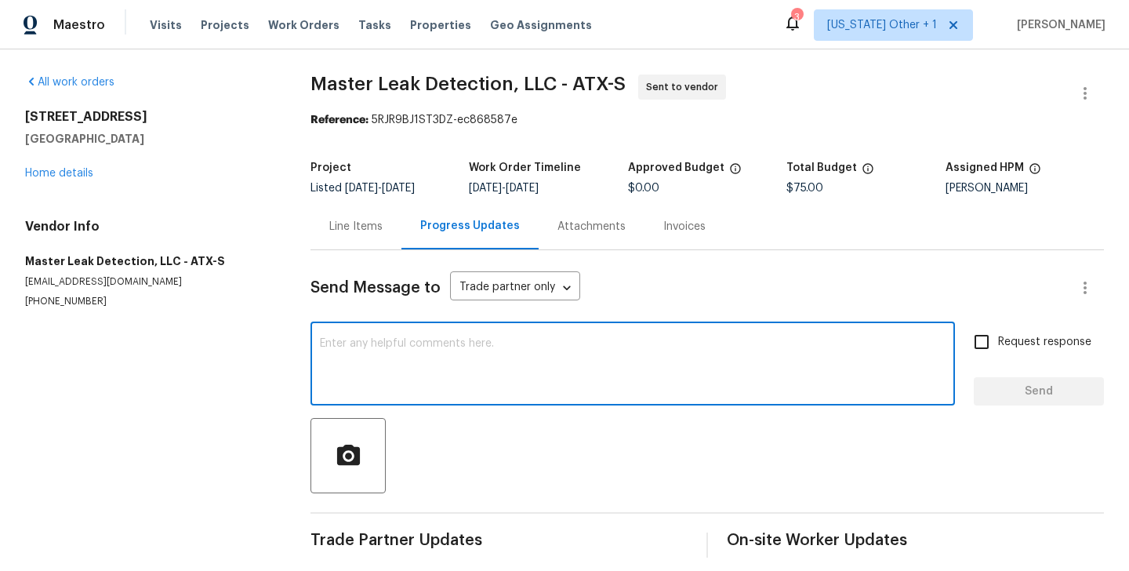
paste textarea "Hi this is Blessida with Opendoor. I’m confirming you received the WO for the p…"
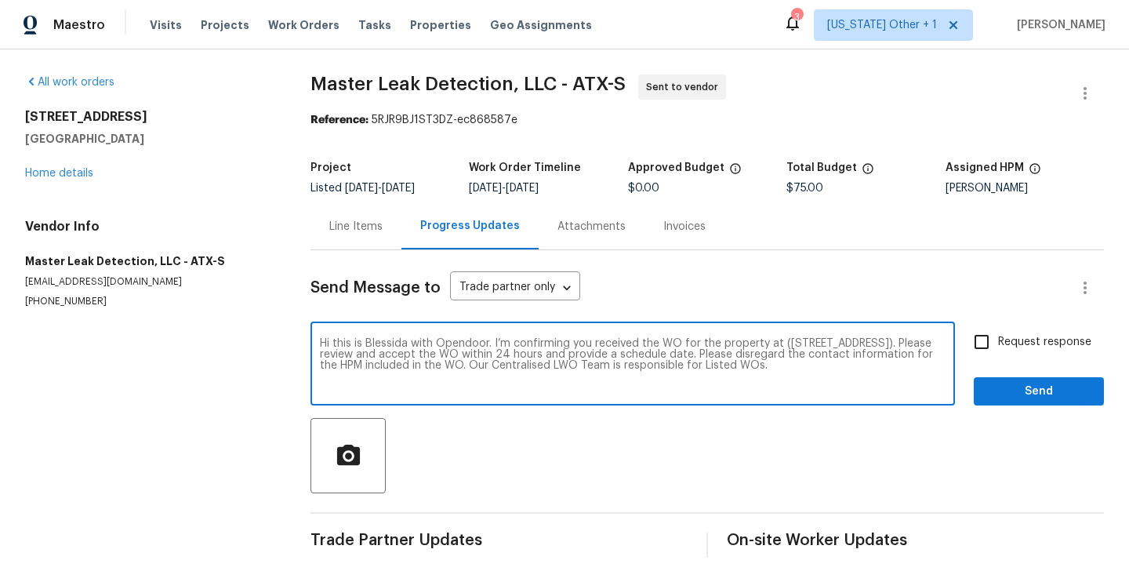
type textarea "Hi this is Blessida with Opendoor. I’m confirming you received the WO for the p…"
click at [1017, 349] on span "Request response" at bounding box center [1044, 342] width 93 height 16
click at [998, 349] on input "Request response" at bounding box center [981, 341] width 33 height 33
checkbox input "true"
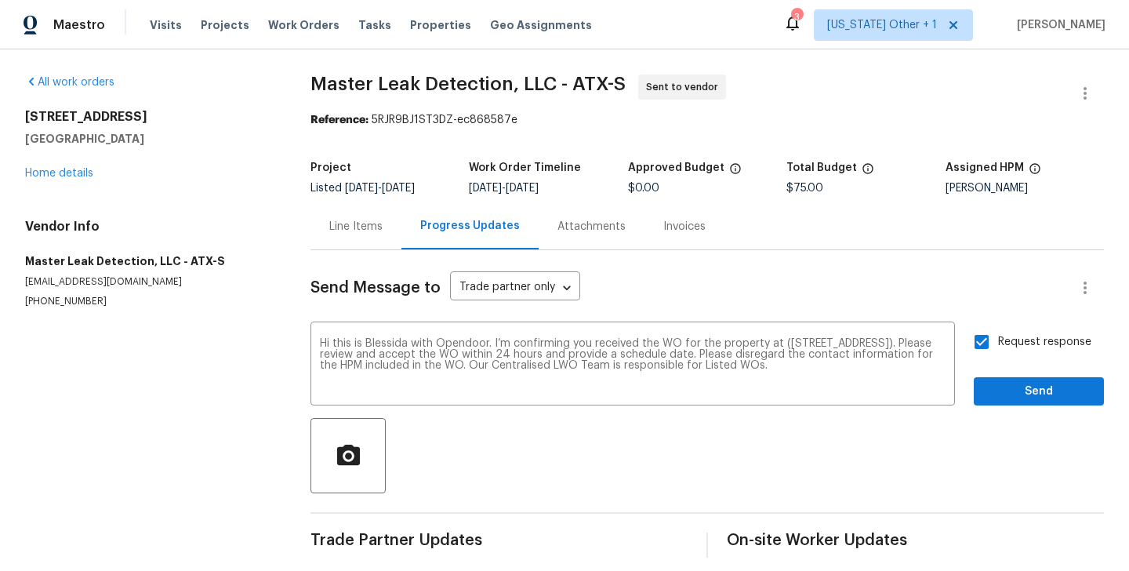
click at [1005, 374] on div "Request response Send" at bounding box center [1039, 365] width 130 height 80
click at [1001, 391] on span "Send" at bounding box center [1039, 392] width 105 height 20
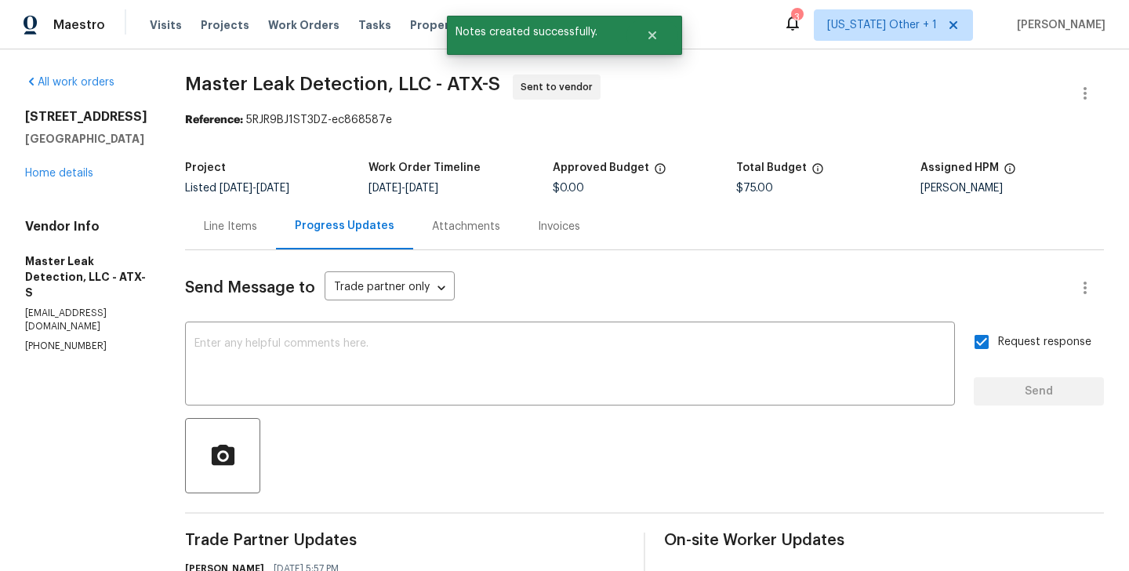
click at [442, 425] on div at bounding box center [644, 455] width 919 height 75
click at [431, 362] on textarea at bounding box center [569, 365] width 751 height 55
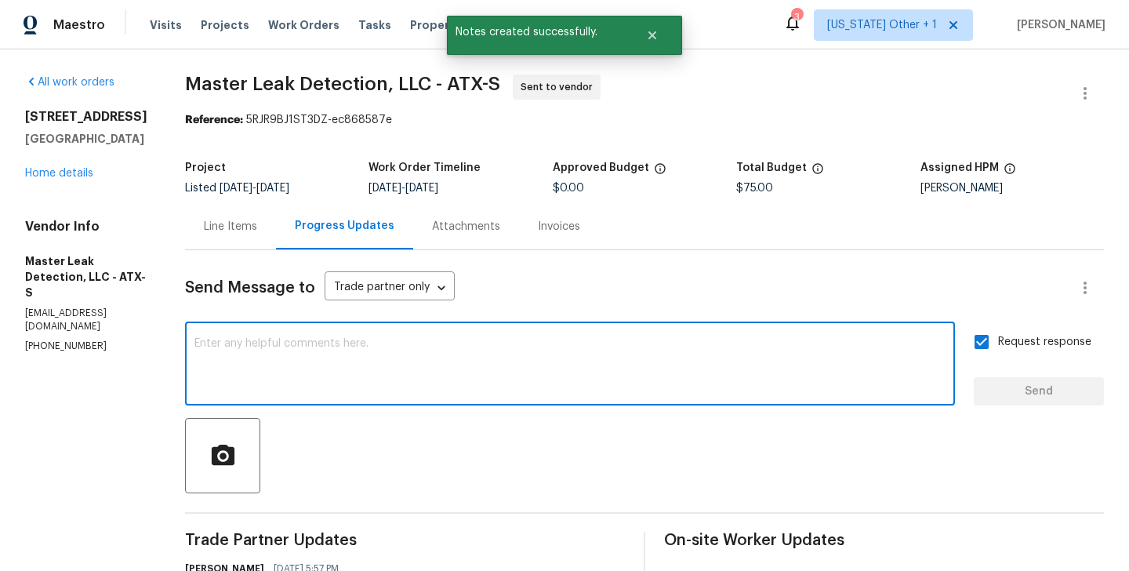
paste textarea "The Work Orders must include before-photos (both close-up and wide-angle) and a…"
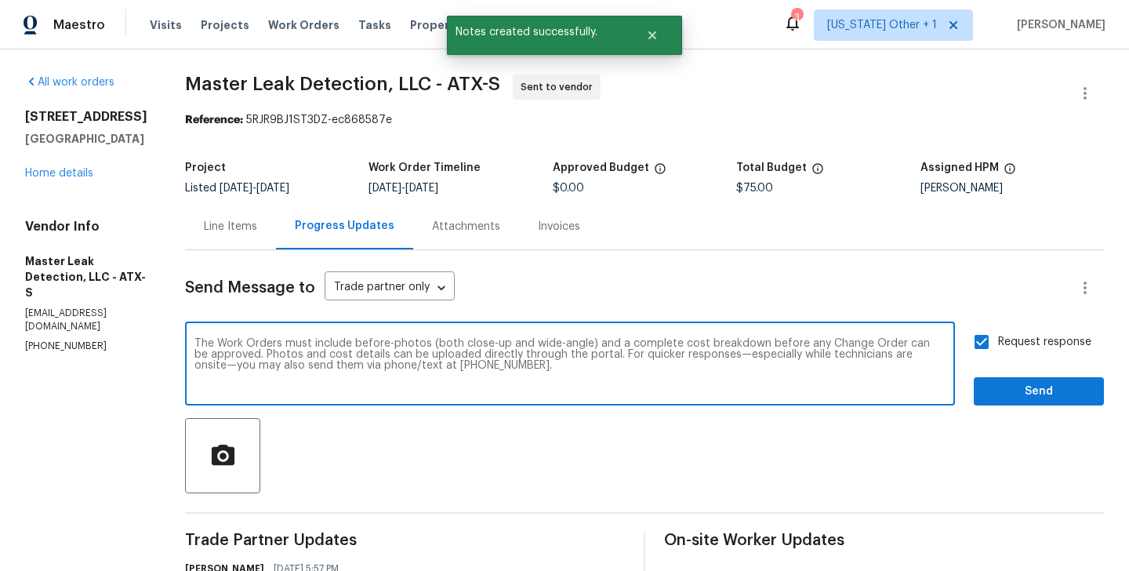
type textarea "The Work Orders must include before-photos (both close-up and wide-angle) and a…"
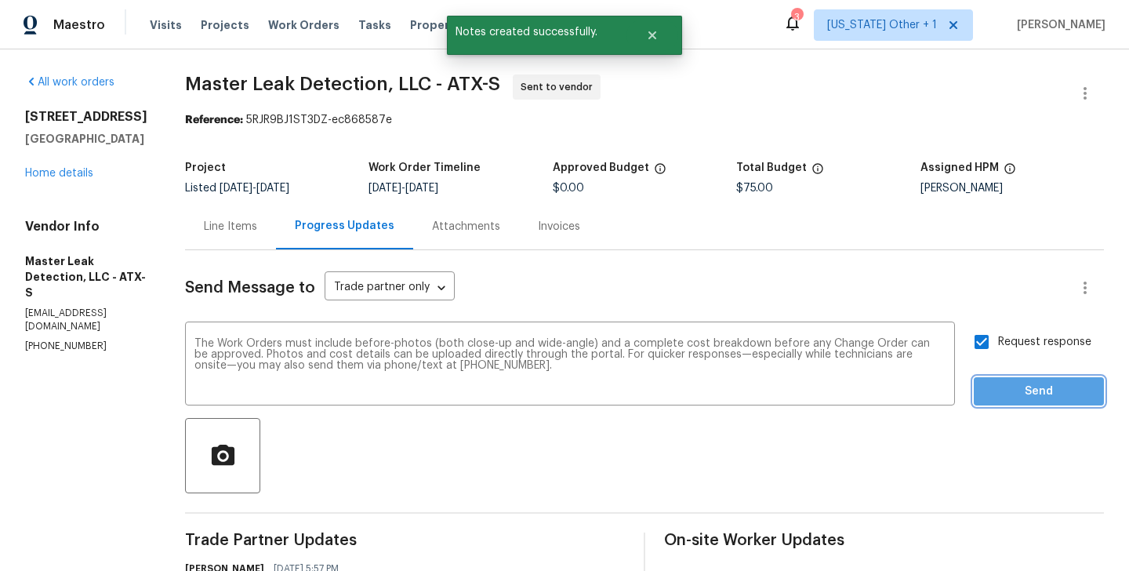
click at [1039, 402] on button "Send" at bounding box center [1039, 391] width 130 height 29
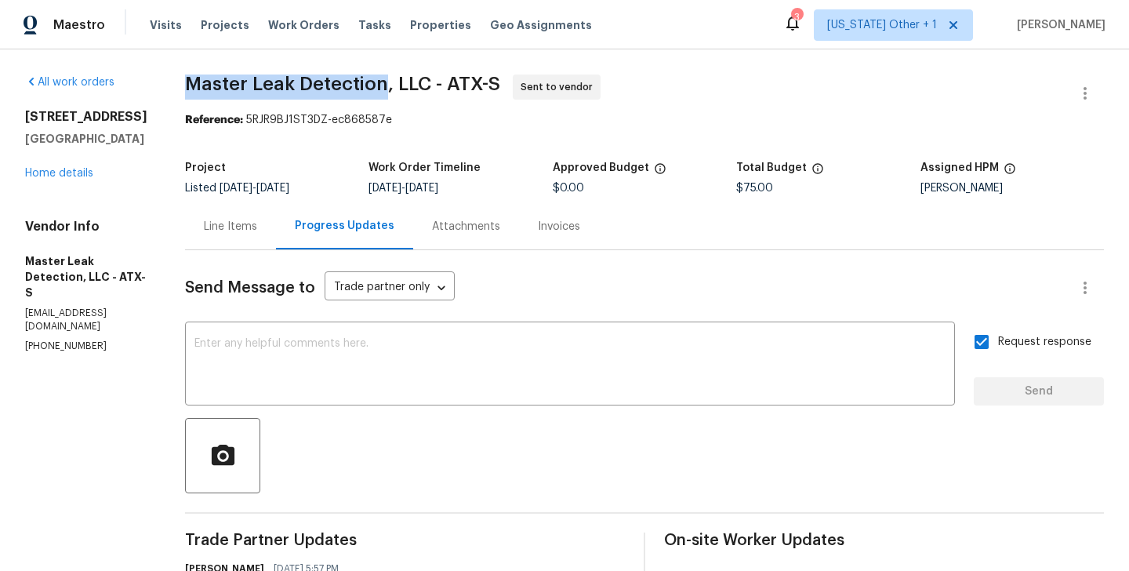
drag, startPoint x: 194, startPoint y: 86, endPoint x: 400, endPoint y: 89, distance: 205.5
click at [400, 89] on div "All work orders 5709 Southerner Way Austin, TX 78747 Home details Vendor Info M…" at bounding box center [564, 431] width 1129 height 765
copy span "Master Leak Detection"
click at [77, 176] on link "Home details" at bounding box center [59, 173] width 68 height 11
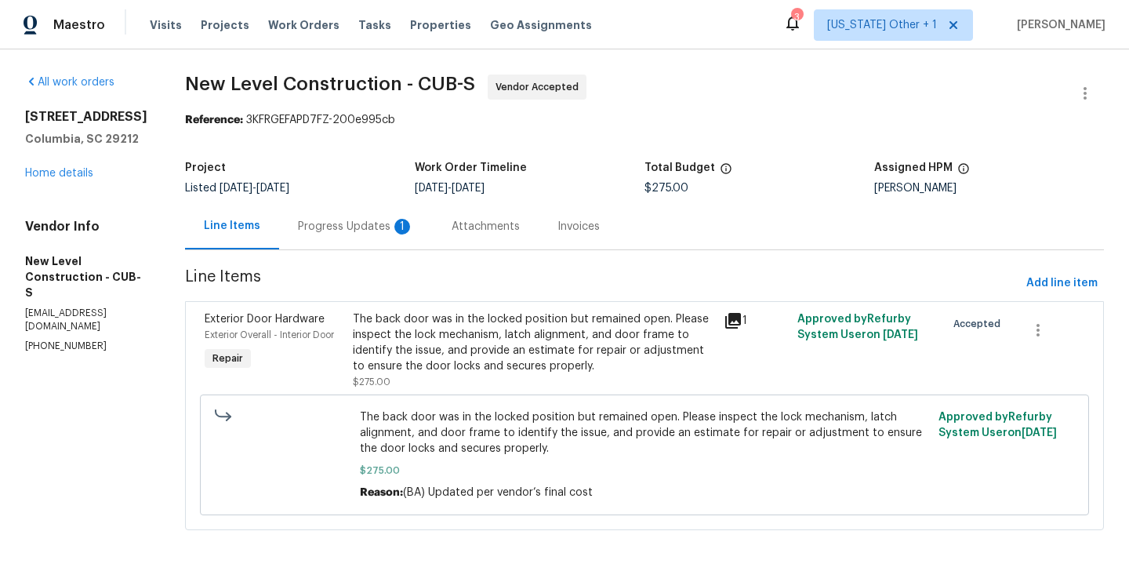
click at [378, 223] on div "Progress Updates 1" at bounding box center [356, 227] width 116 height 16
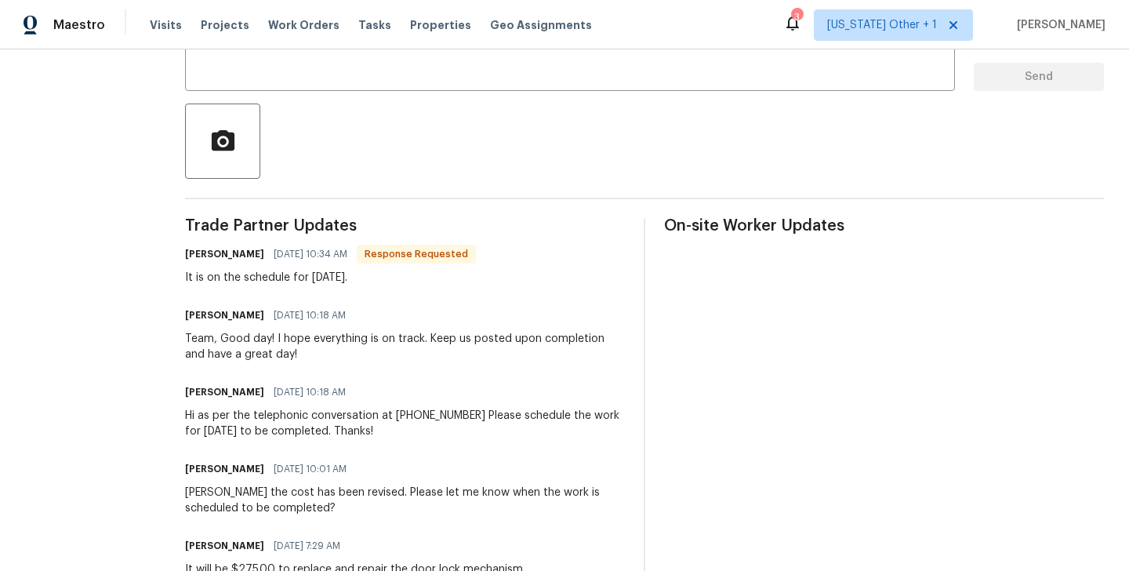
scroll to position [161, 0]
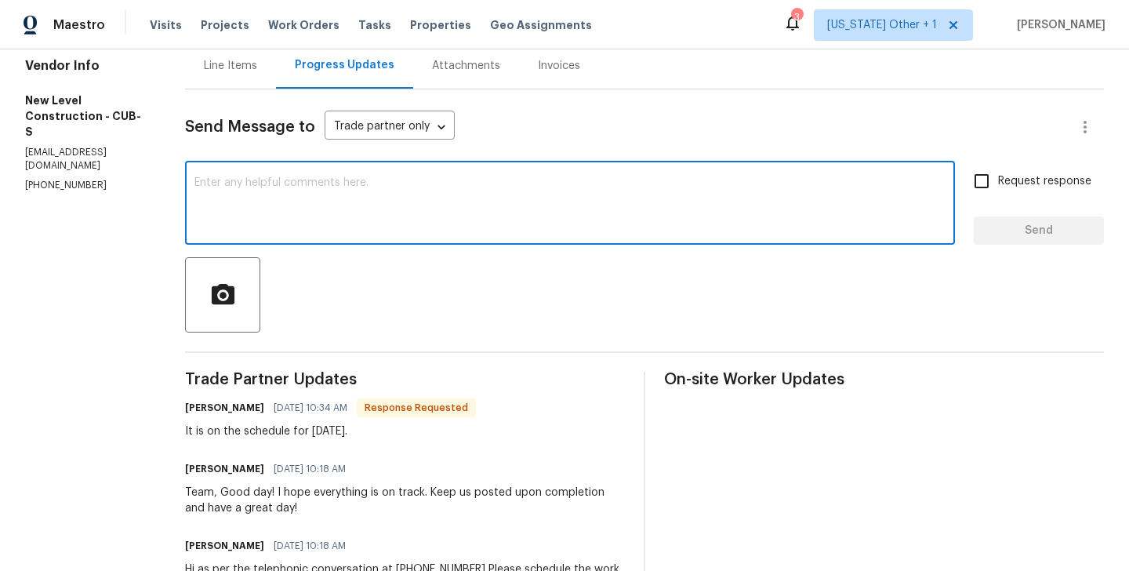
click at [322, 205] on textarea at bounding box center [569, 204] width 751 height 55
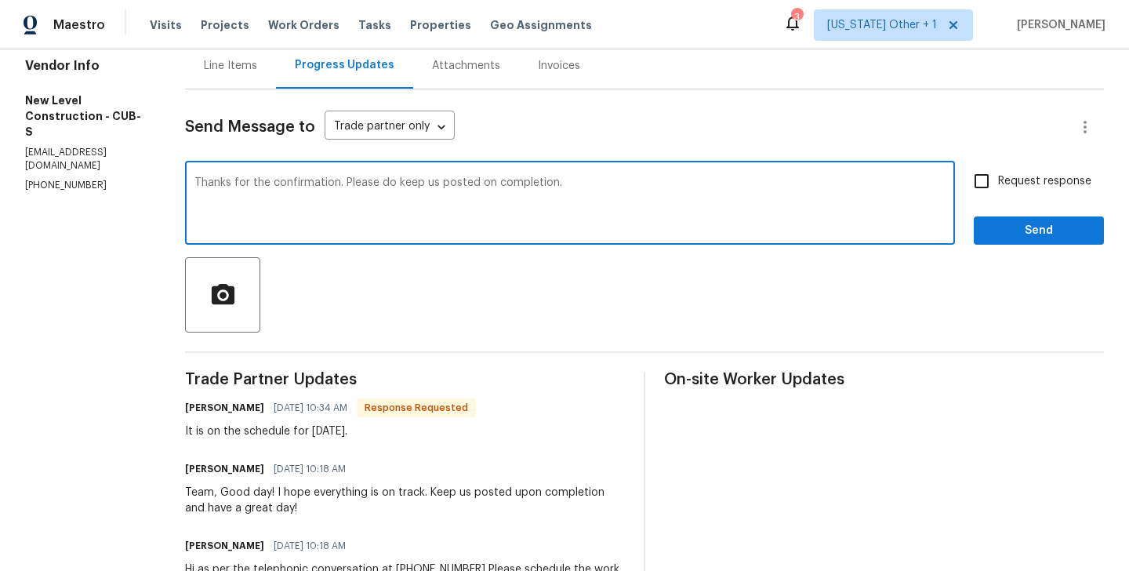
type textarea "Thanks for the confirmation. Please do keep us posted on completion."
click at [988, 181] on input "Request response" at bounding box center [981, 181] width 33 height 33
checkbox input "true"
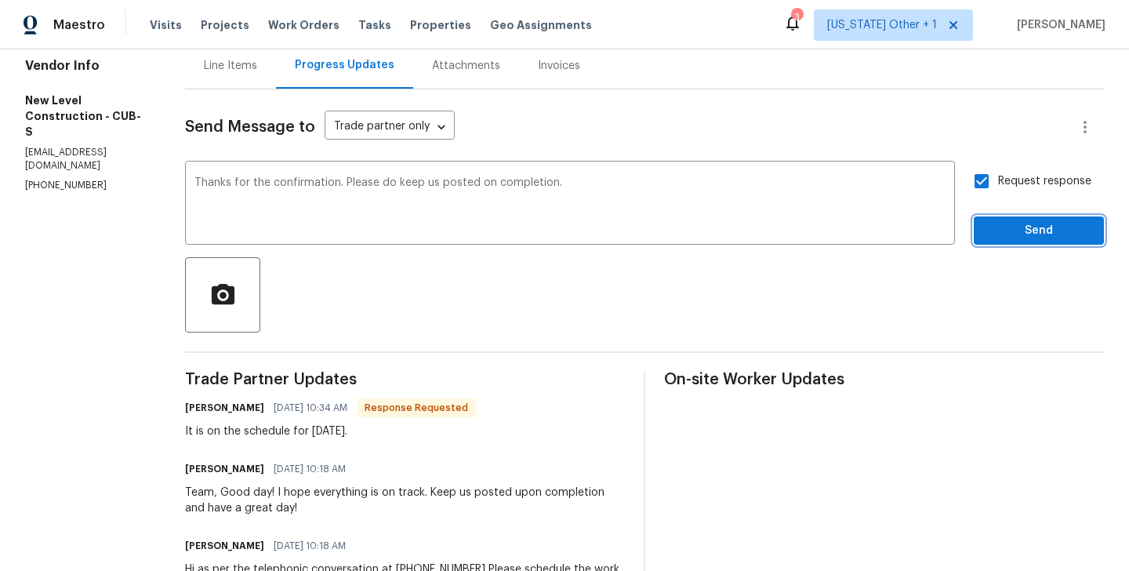
click at [988, 219] on button "Send" at bounding box center [1039, 230] width 130 height 29
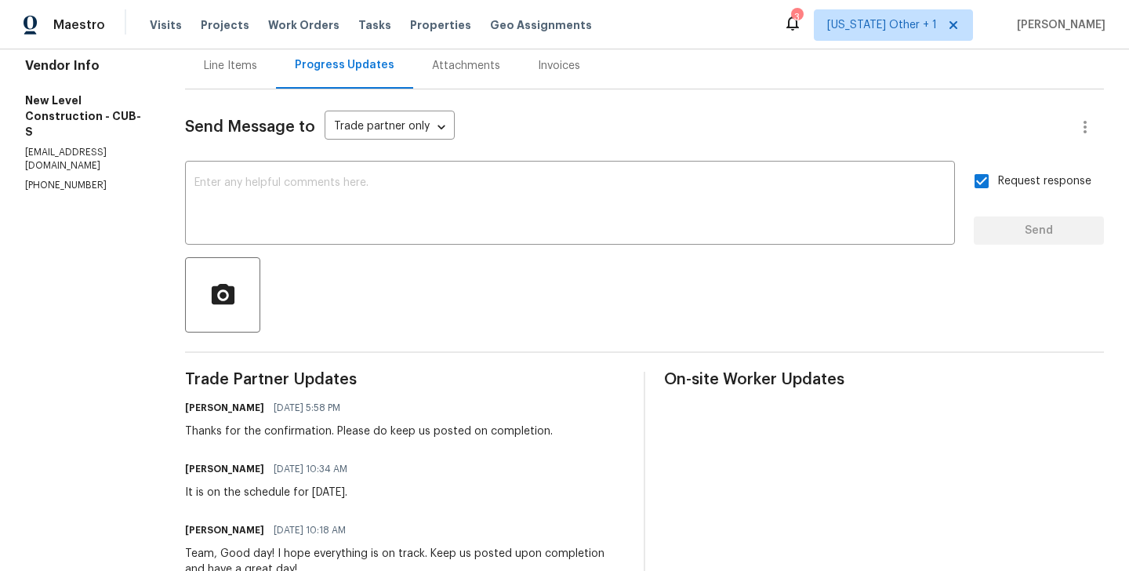
scroll to position [0, 0]
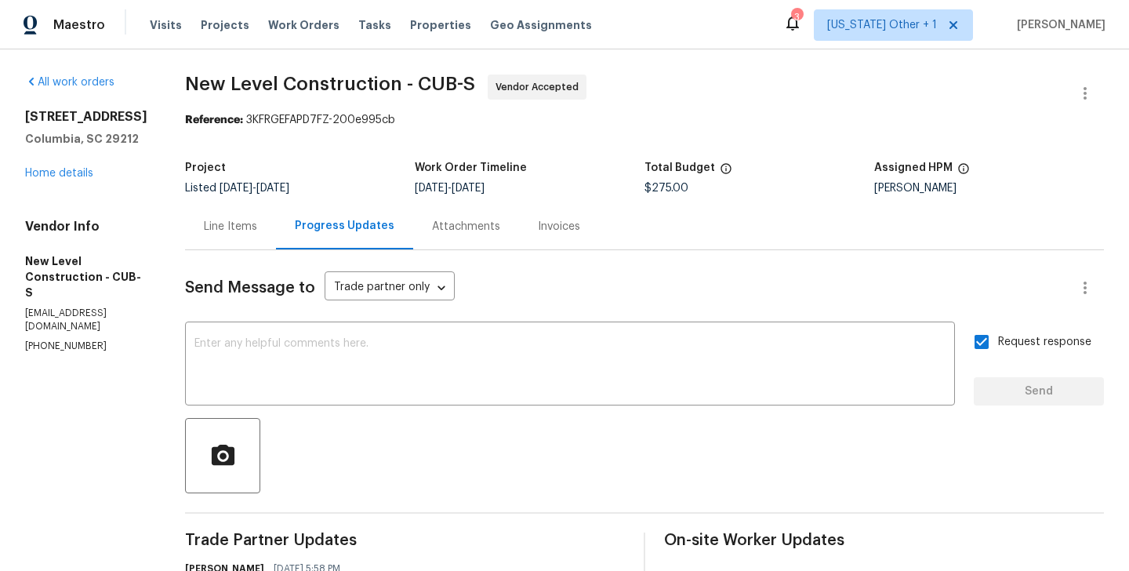
click at [257, 224] on div "Line Items" at bounding box center [230, 227] width 53 height 16
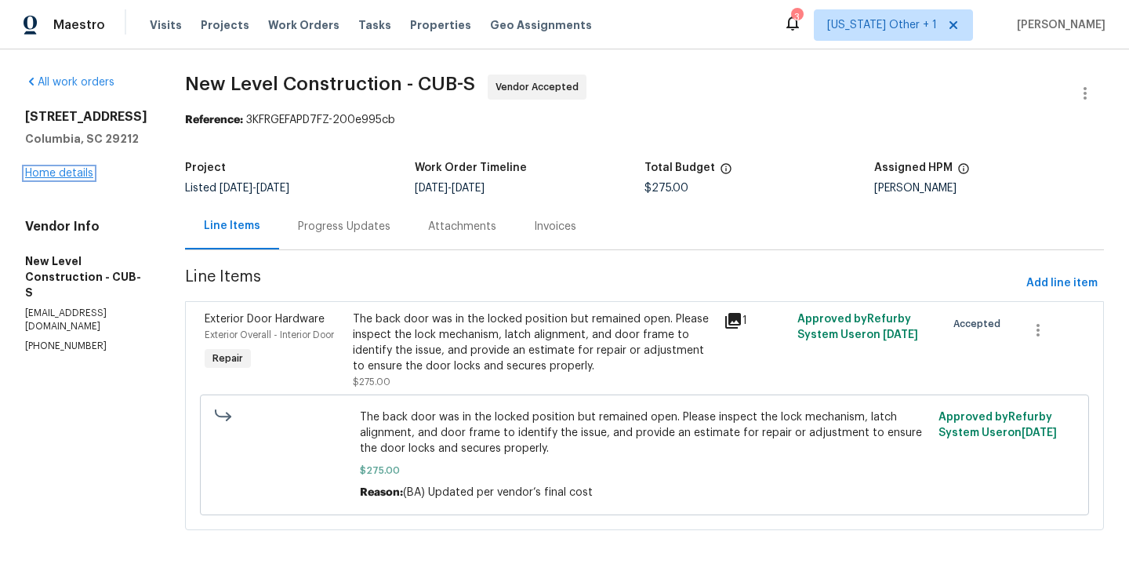
click at [49, 168] on link "Home details" at bounding box center [59, 173] width 68 height 11
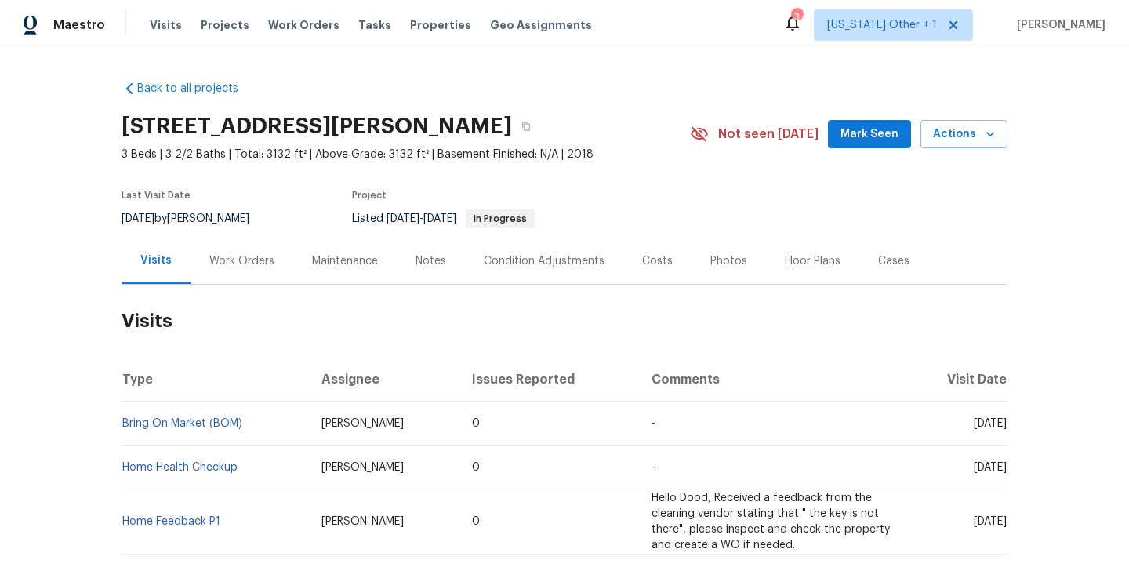
click at [224, 258] on div "Work Orders" at bounding box center [241, 261] width 65 height 16
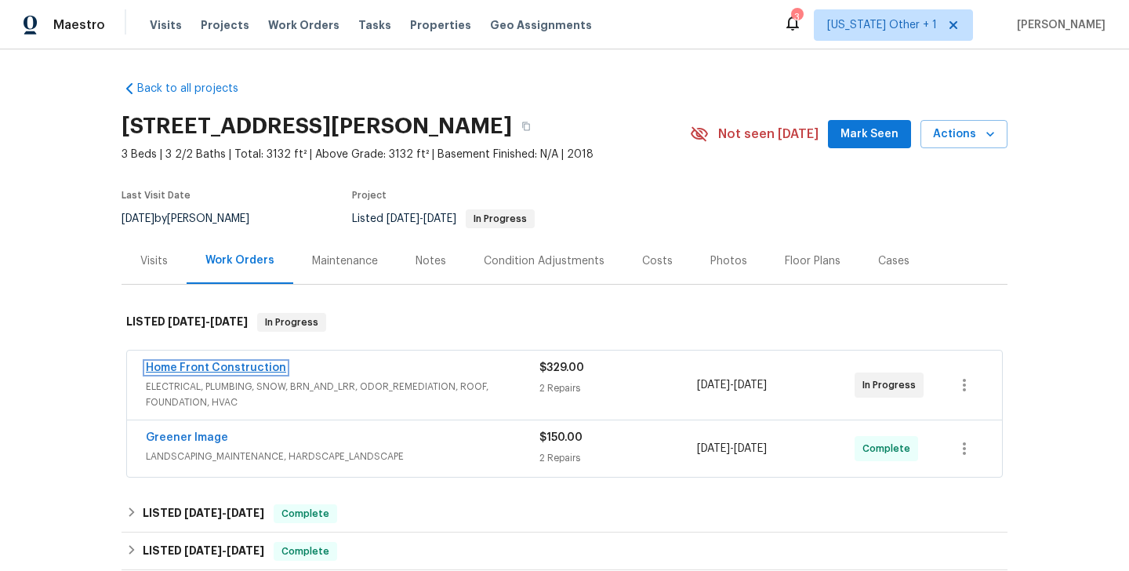
click at [243, 372] on link "Home Front Construction" at bounding box center [216, 367] width 140 height 11
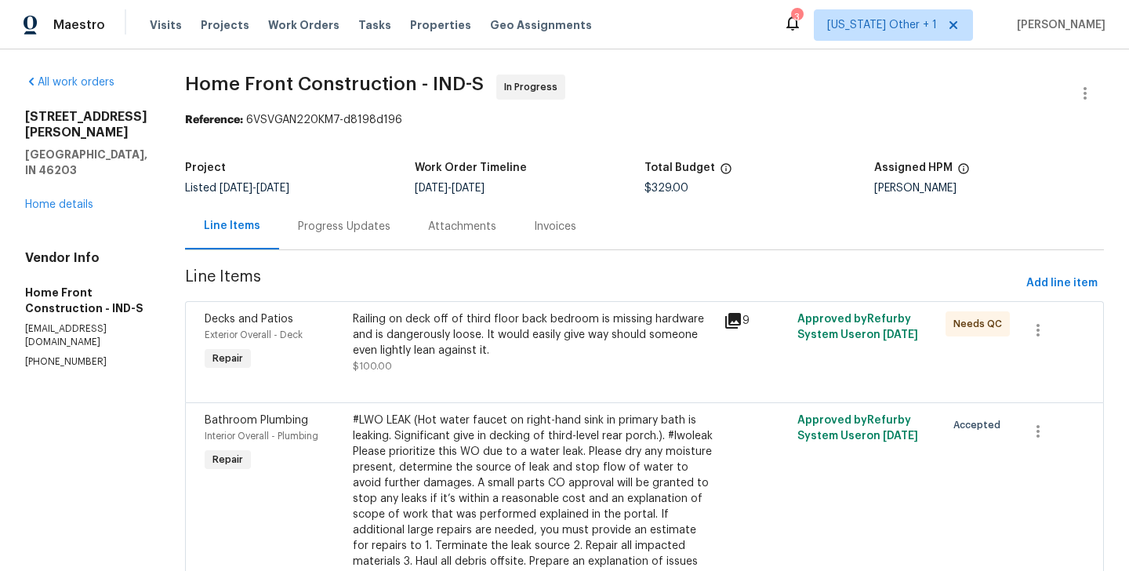
click at [391, 227] on div "Progress Updates" at bounding box center [344, 227] width 93 height 16
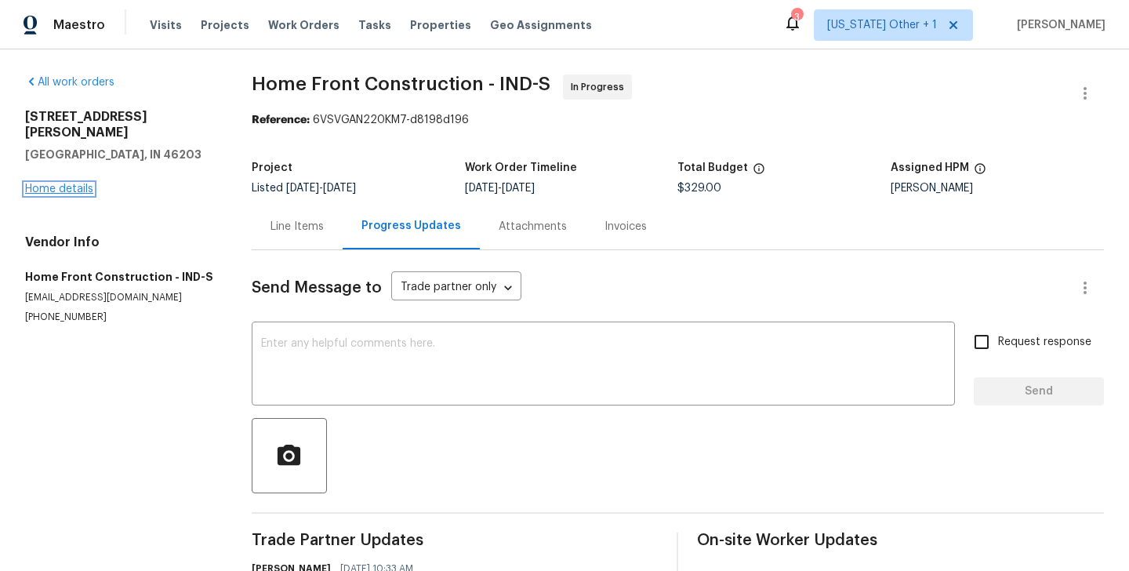
click at [57, 184] on link "Home details" at bounding box center [59, 189] width 68 height 11
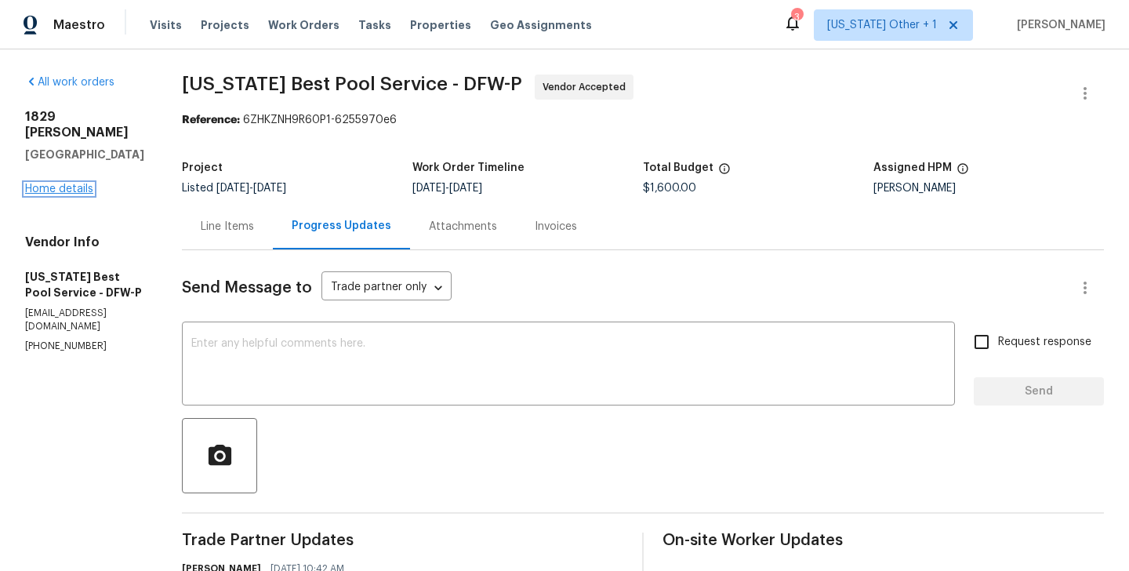
click at [53, 184] on link "Home details" at bounding box center [59, 189] width 68 height 11
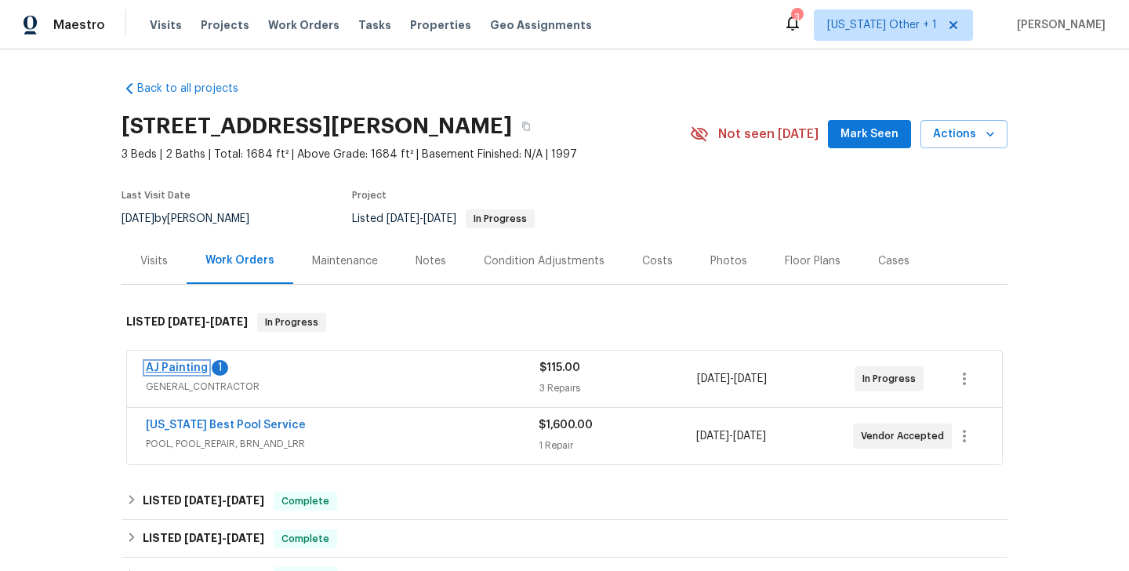
click at [172, 372] on link "AJ Painting" at bounding box center [177, 367] width 62 height 11
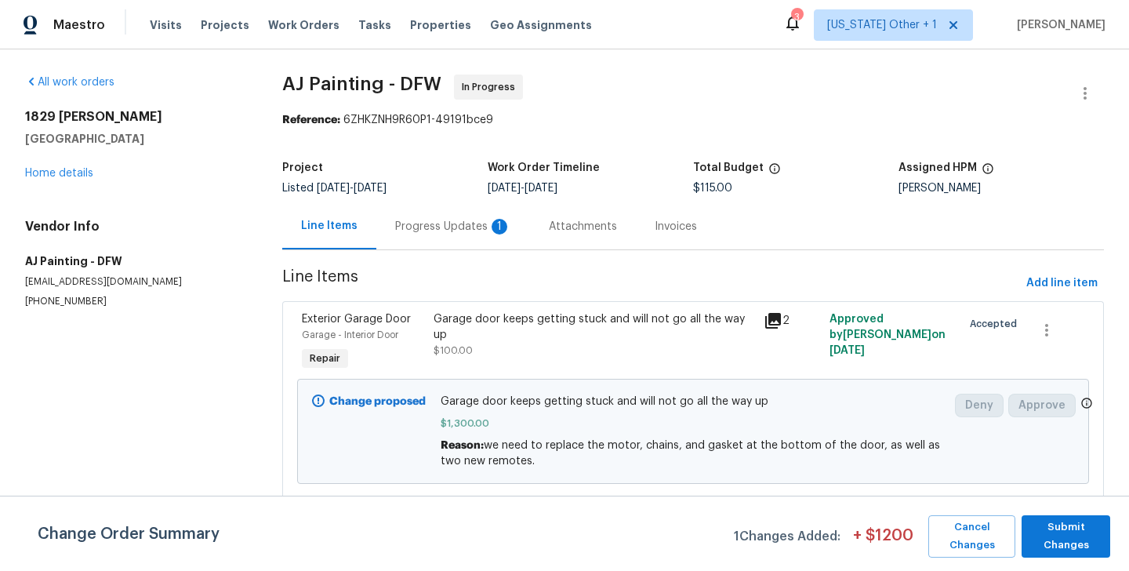
click at [386, 236] on div "Progress Updates 1" at bounding box center [453, 226] width 154 height 46
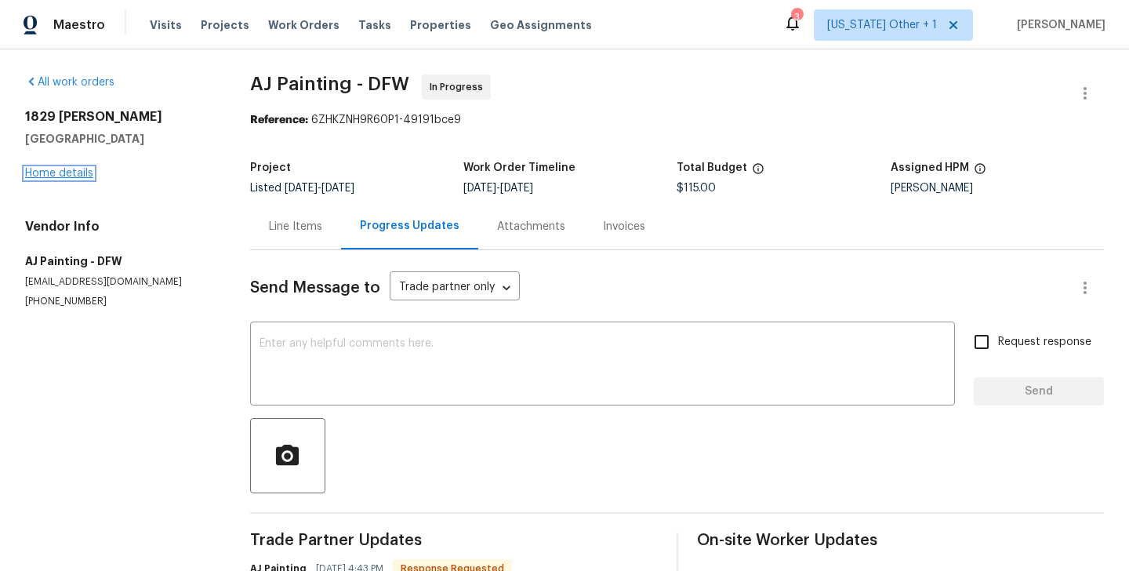
click at [60, 173] on link "Home details" at bounding box center [59, 173] width 68 height 11
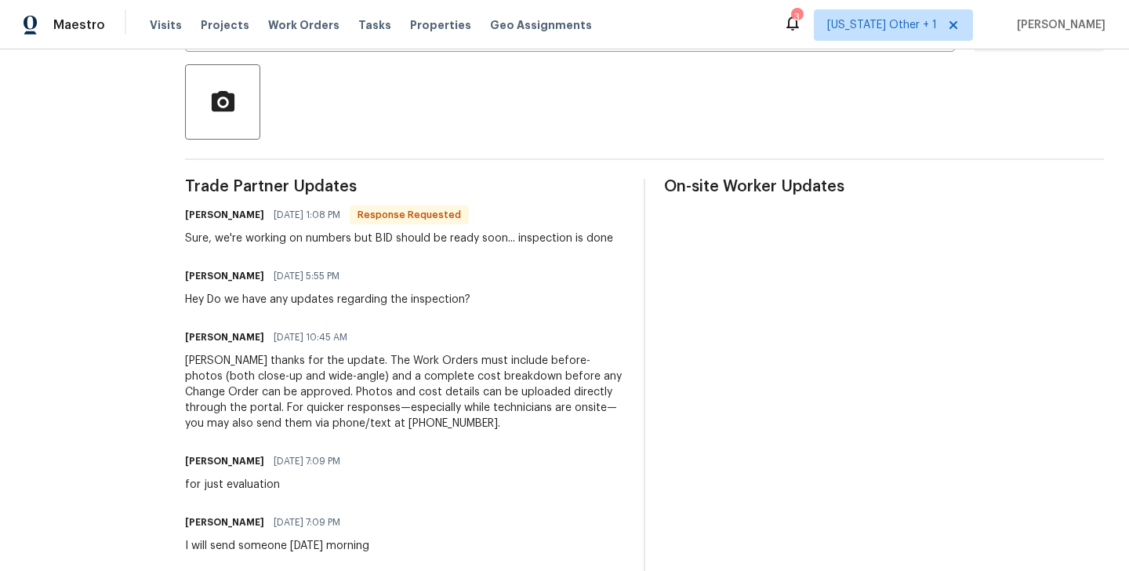
scroll to position [247, 0]
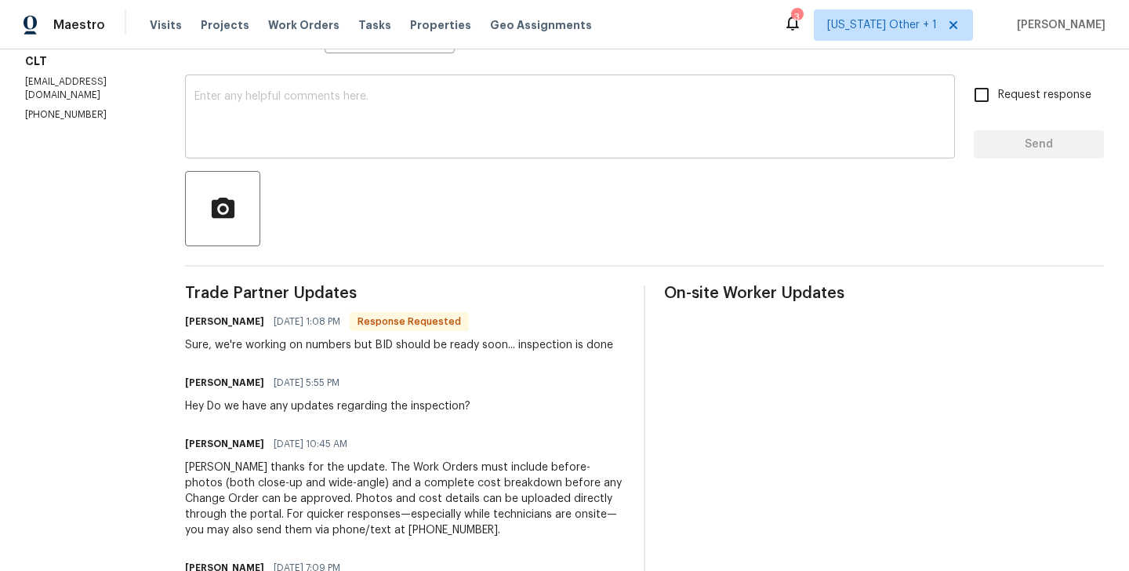
click at [289, 151] on div "x ​" at bounding box center [570, 118] width 770 height 80
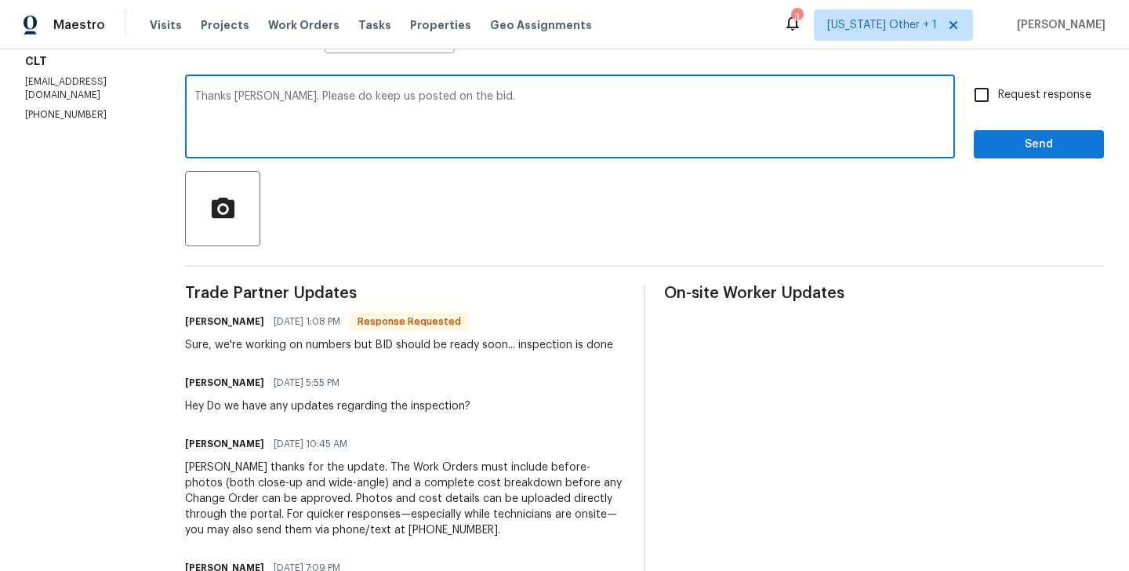
scroll to position [0, 0]
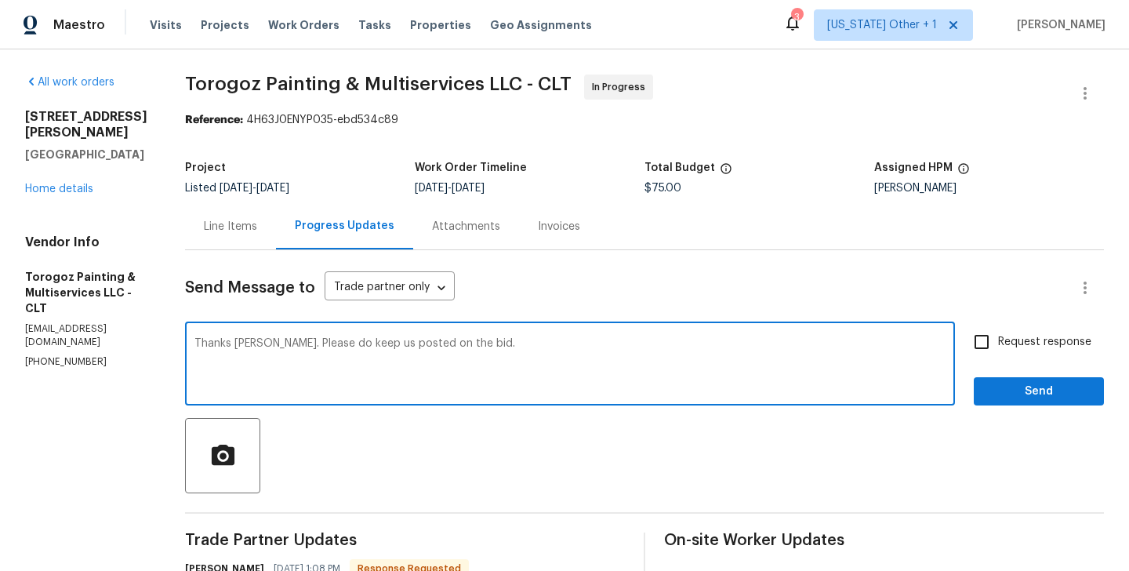
type textarea "Thanks [PERSON_NAME]. Please do keep us posted on the bid."
click at [975, 332] on input "Request response" at bounding box center [981, 341] width 33 height 33
checkbox input "true"
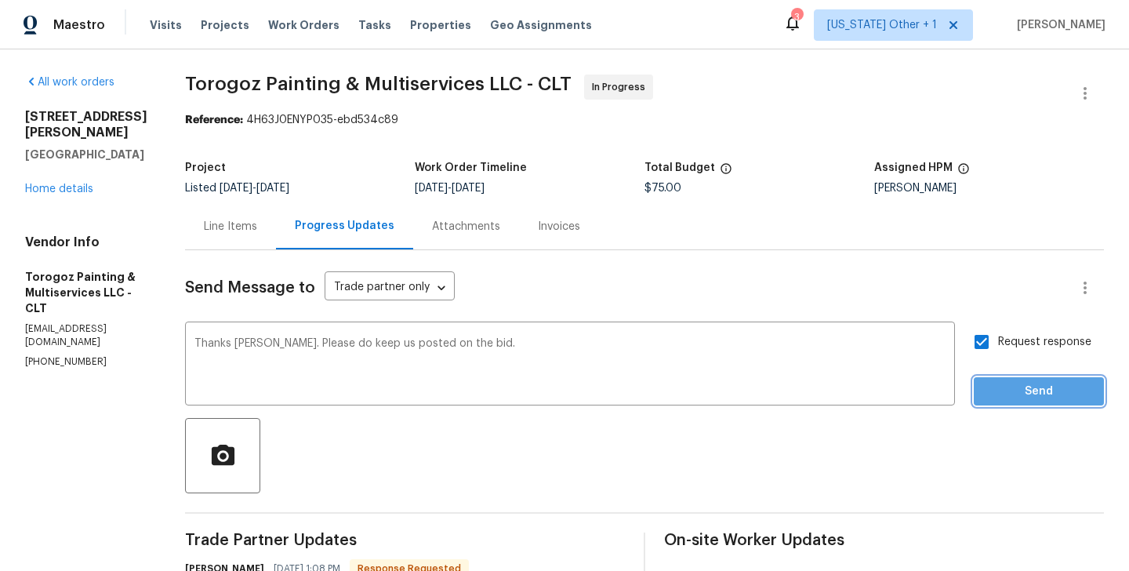
click at [999, 378] on button "Send" at bounding box center [1039, 391] width 130 height 29
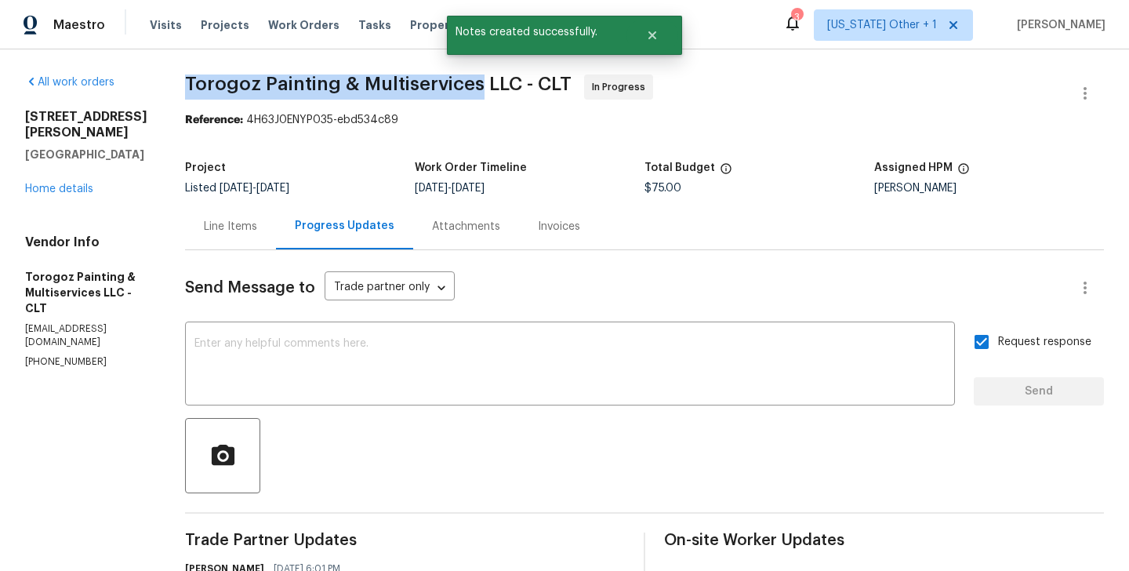
drag, startPoint x: 222, startPoint y: 86, endPoint x: 511, endPoint y: 85, distance: 288.6
click at [511, 85] on span "Torogoz Painting & Multiservices LLC - CLT" at bounding box center [378, 84] width 387 height 19
copy span "Torogoz Painting & Multiservices"
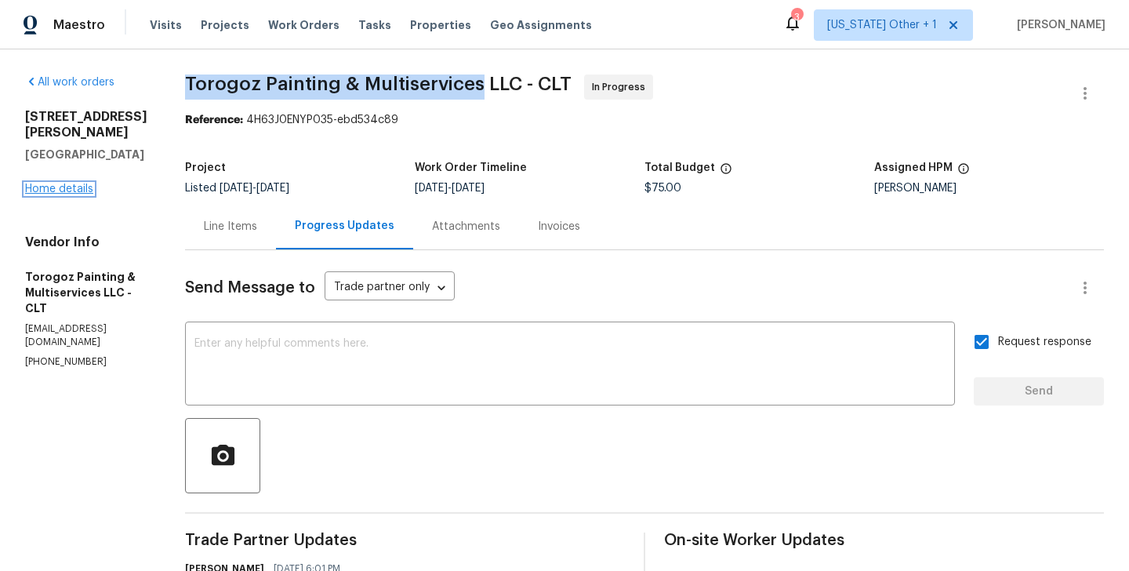
click at [71, 184] on link "Home details" at bounding box center [59, 189] width 68 height 11
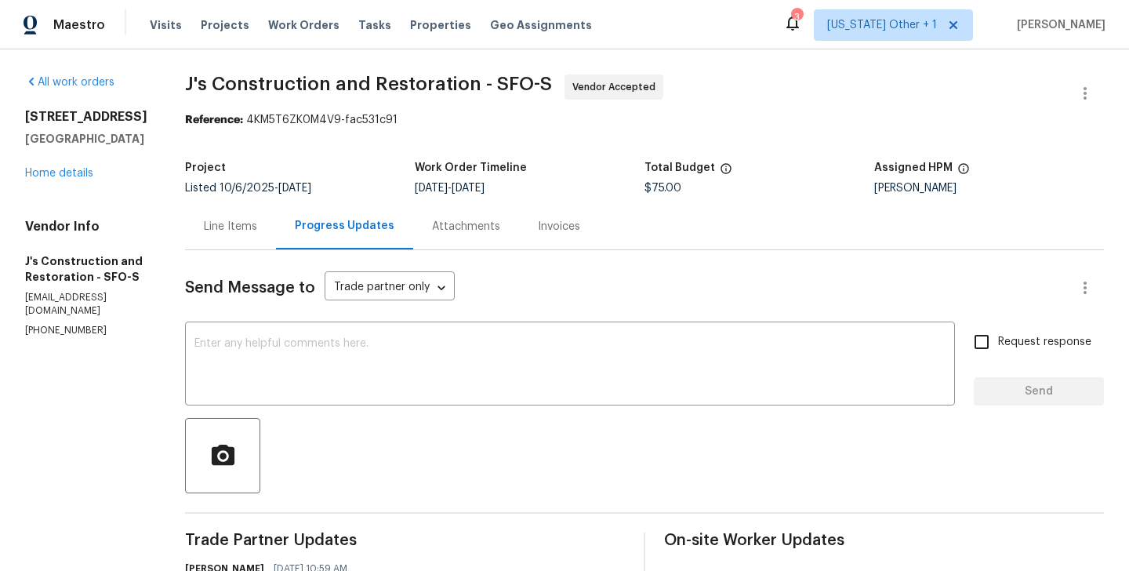
click at [30, 180] on div "[STREET_ADDRESS] Home details" at bounding box center [86, 145] width 122 height 72
click at [39, 175] on link "Home details" at bounding box center [59, 173] width 68 height 11
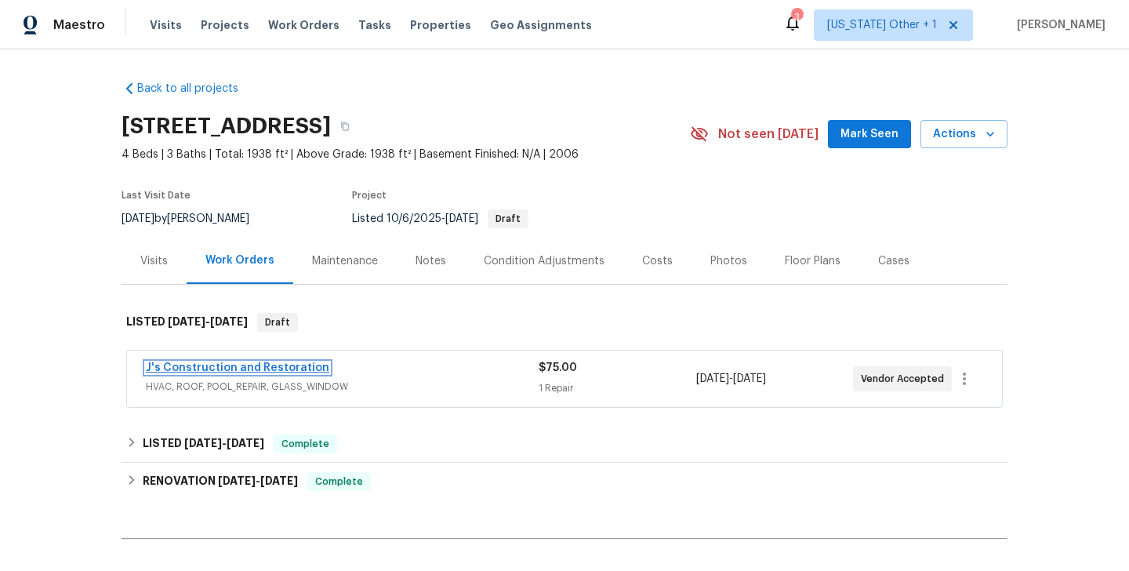
click at [267, 365] on link "J's Construction and Restoration" at bounding box center [238, 367] width 184 height 11
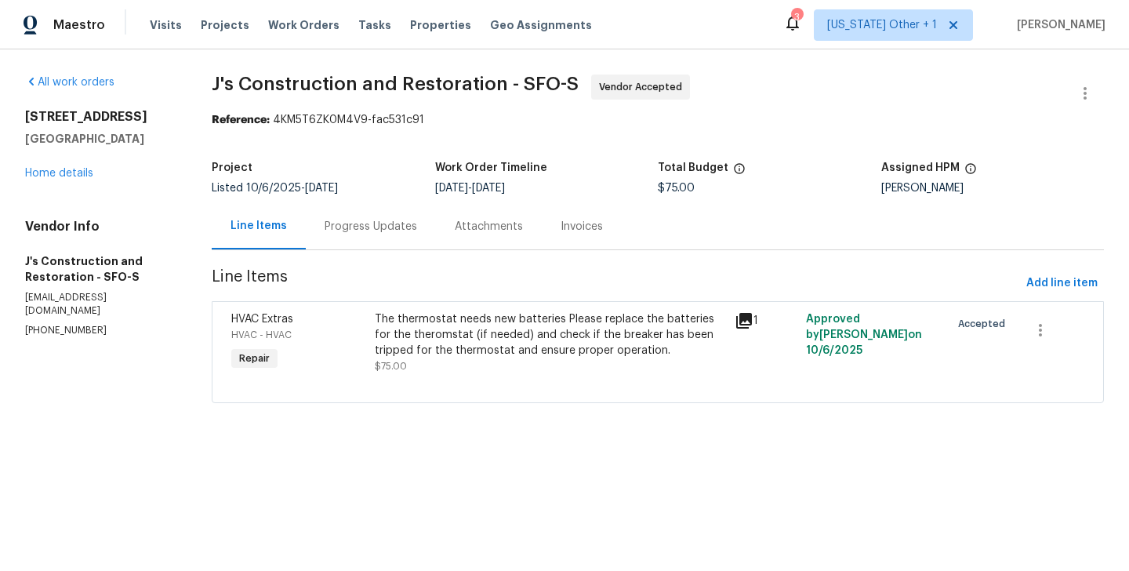
click at [380, 237] on div "Progress Updates" at bounding box center [371, 226] width 130 height 46
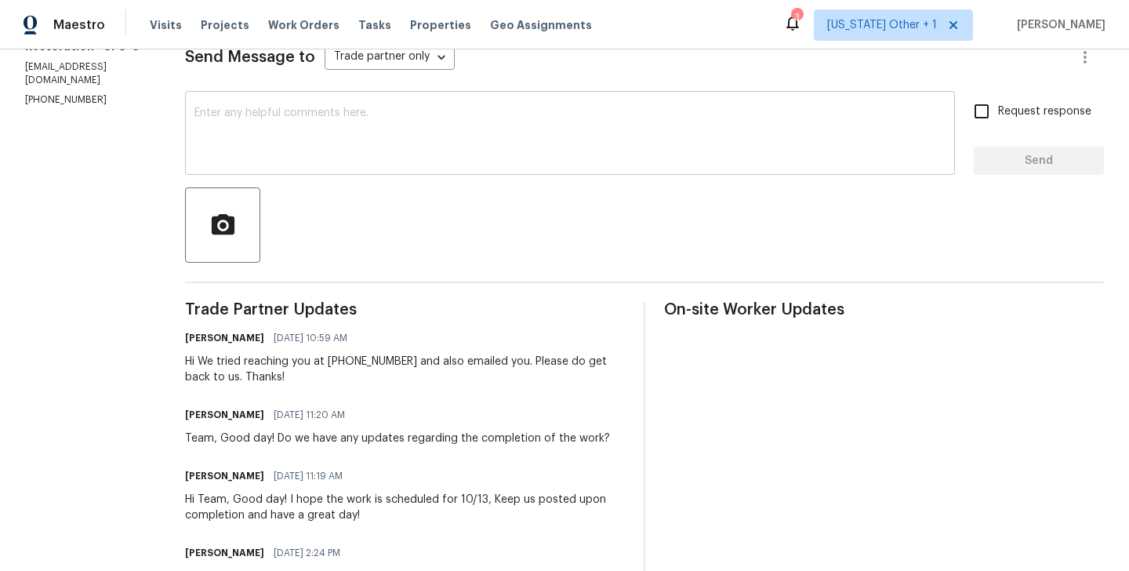
scroll to position [233, 0]
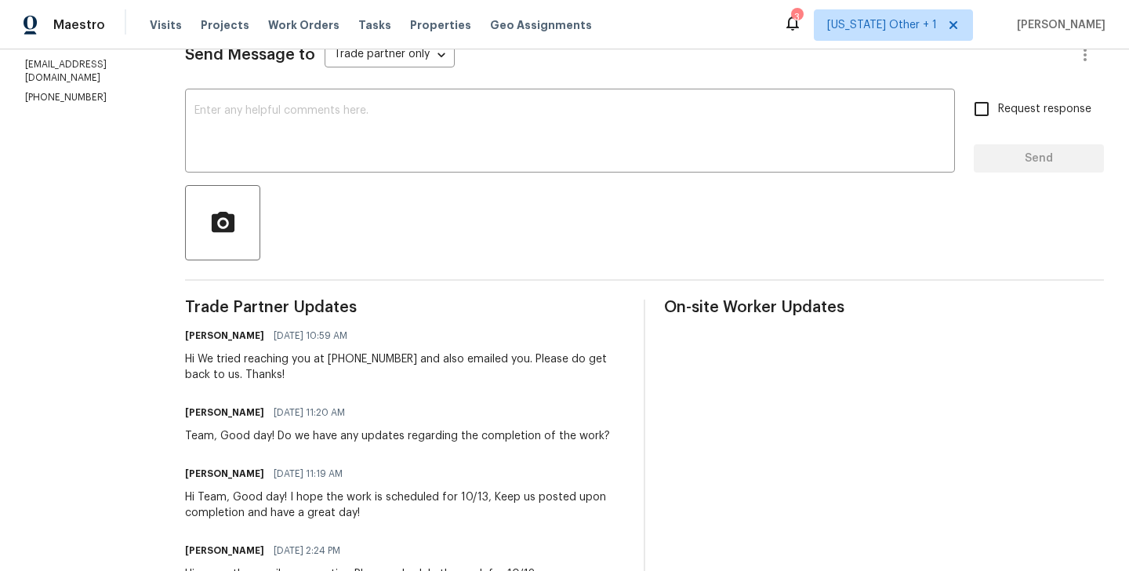
click at [464, 331] on div "Blessida Angeline M 10/14/2025 10:59 AM" at bounding box center [405, 336] width 440 height 22
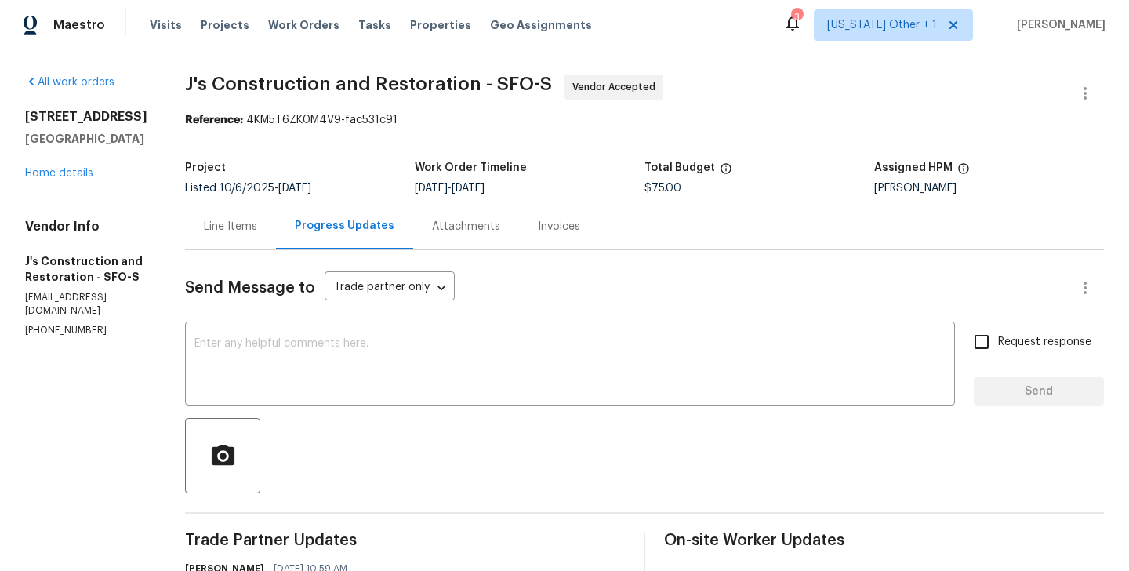
click at [237, 207] on div "Line Items" at bounding box center [230, 226] width 91 height 46
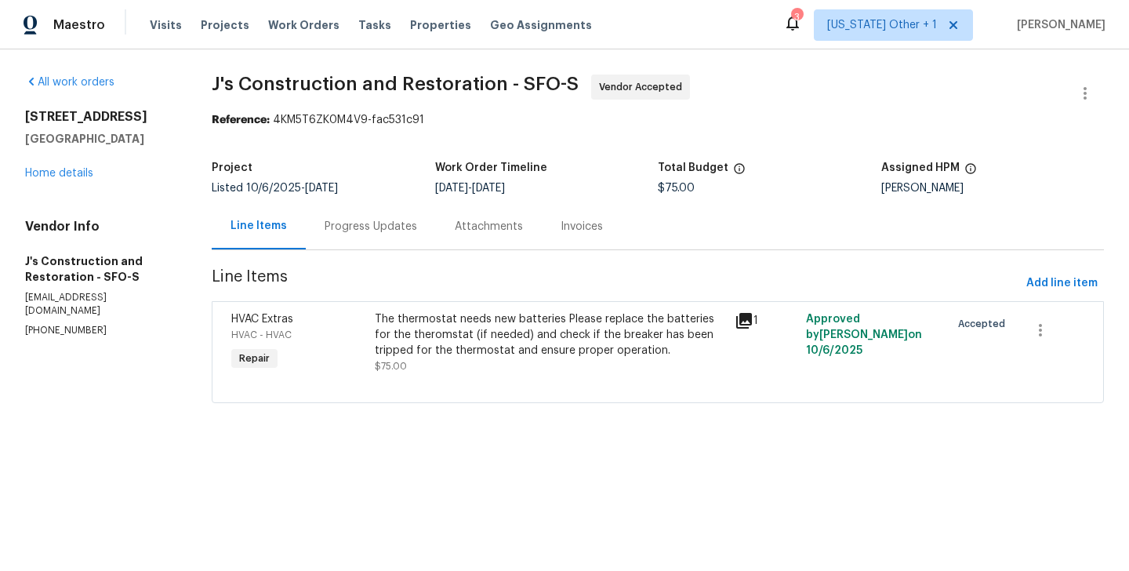
click at [376, 221] on div "Progress Updates" at bounding box center [371, 227] width 93 height 16
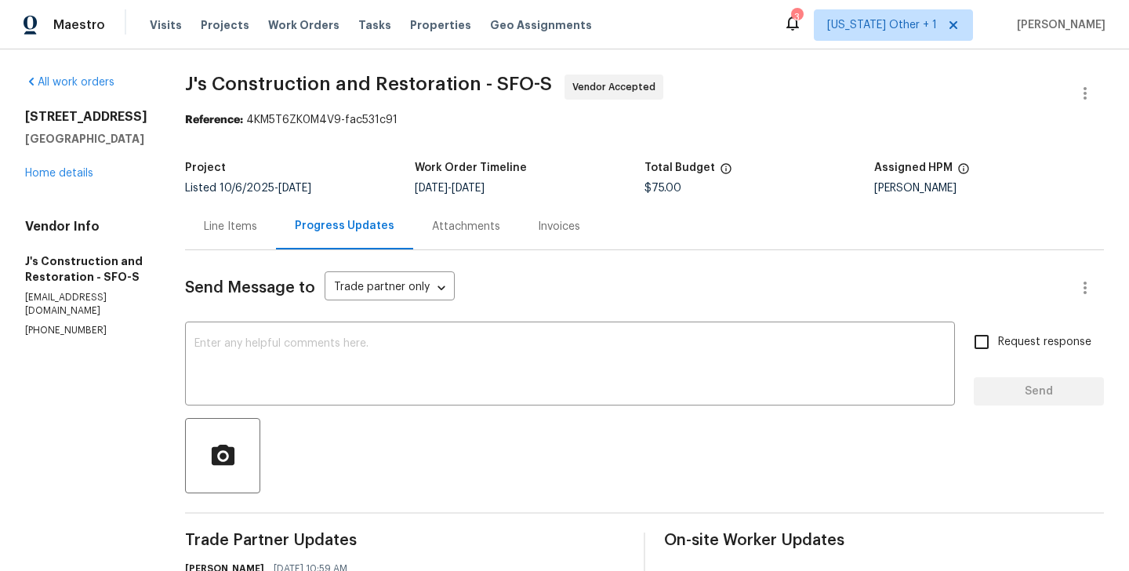
click at [67, 179] on div "3221 Browntail Way San Ramon, CA 94582 Home details" at bounding box center [86, 145] width 122 height 72
click at [68, 179] on div "3221 Browntail Way San Ramon, CA 94582 Home details" at bounding box center [86, 145] width 122 height 72
click at [59, 173] on link "Home details" at bounding box center [59, 173] width 68 height 11
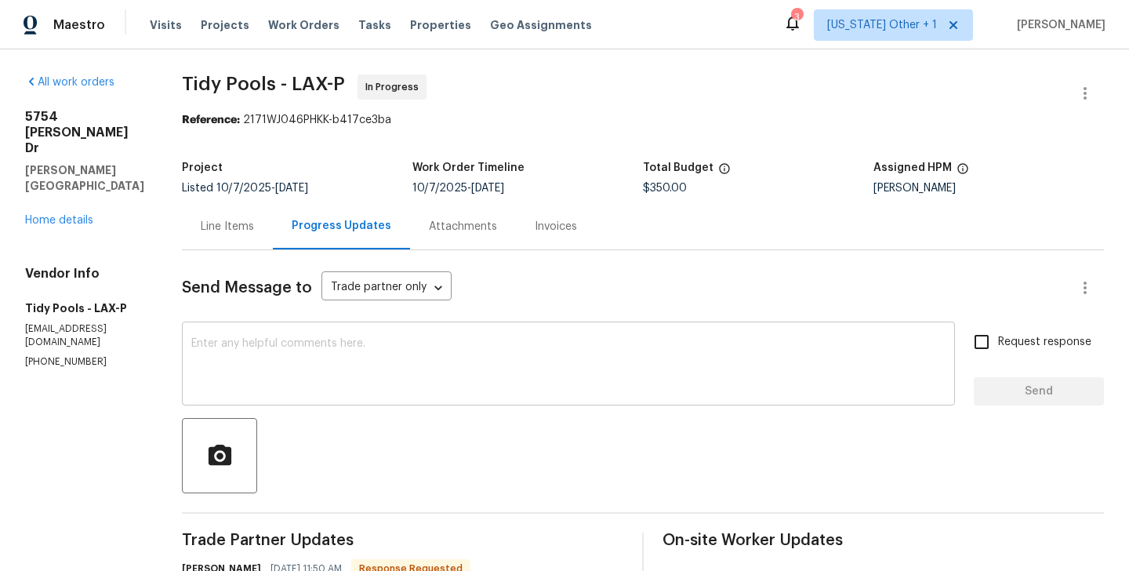
click at [296, 352] on textarea at bounding box center [568, 365] width 754 height 55
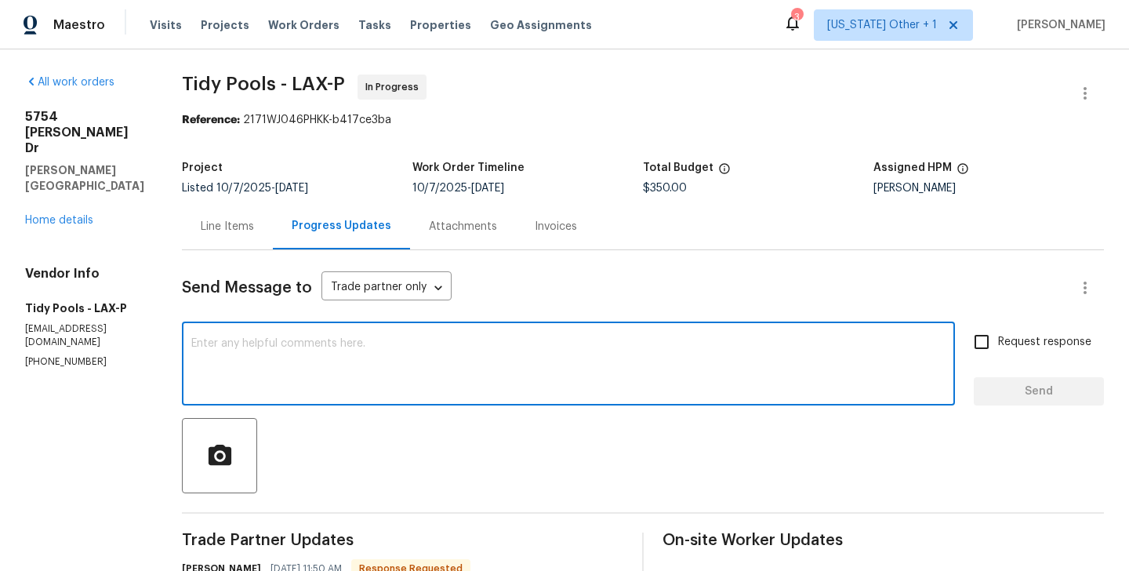
type textarea "H"
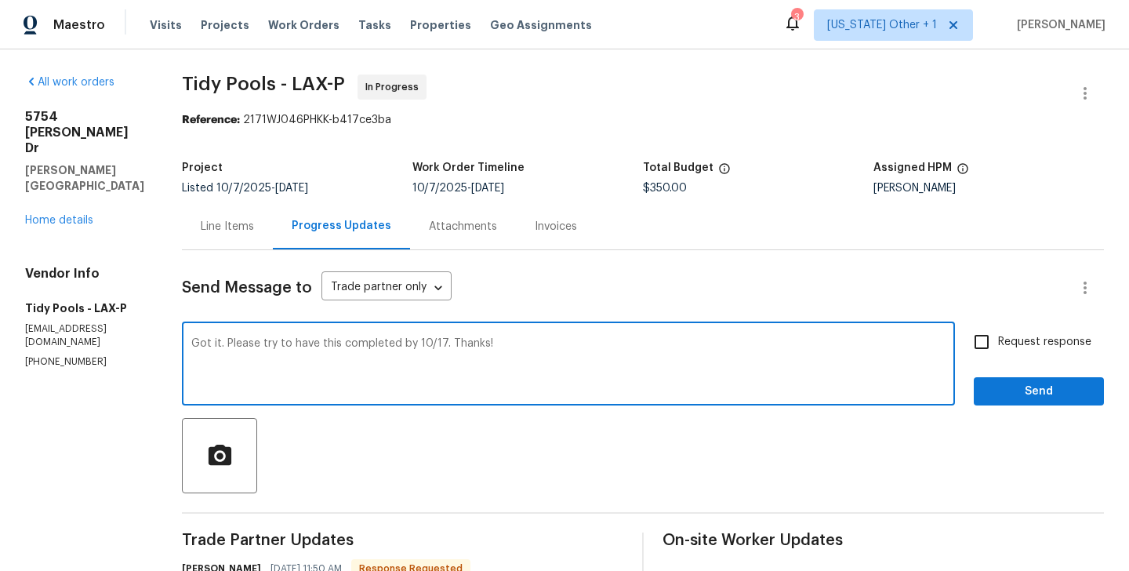
type textarea "Got it. Please try to have this completed by 10/17. Thanks!"
click at [1042, 344] on span "Request response" at bounding box center [1044, 342] width 93 height 16
click at [998, 344] on input "Request response" at bounding box center [981, 341] width 33 height 33
checkbox input "true"
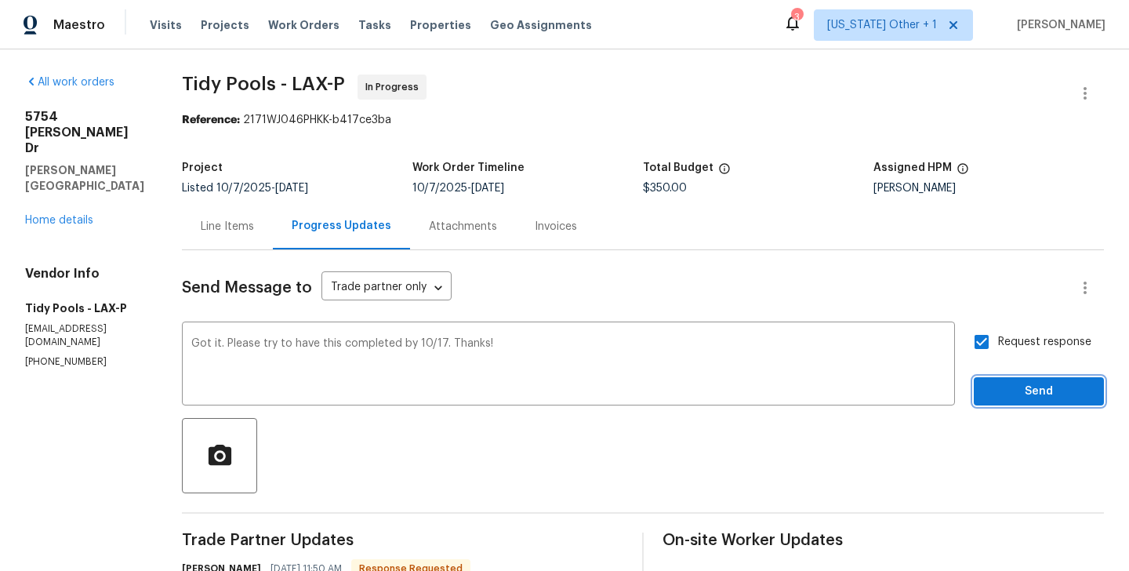
click at [1014, 397] on span "Send" at bounding box center [1039, 392] width 105 height 20
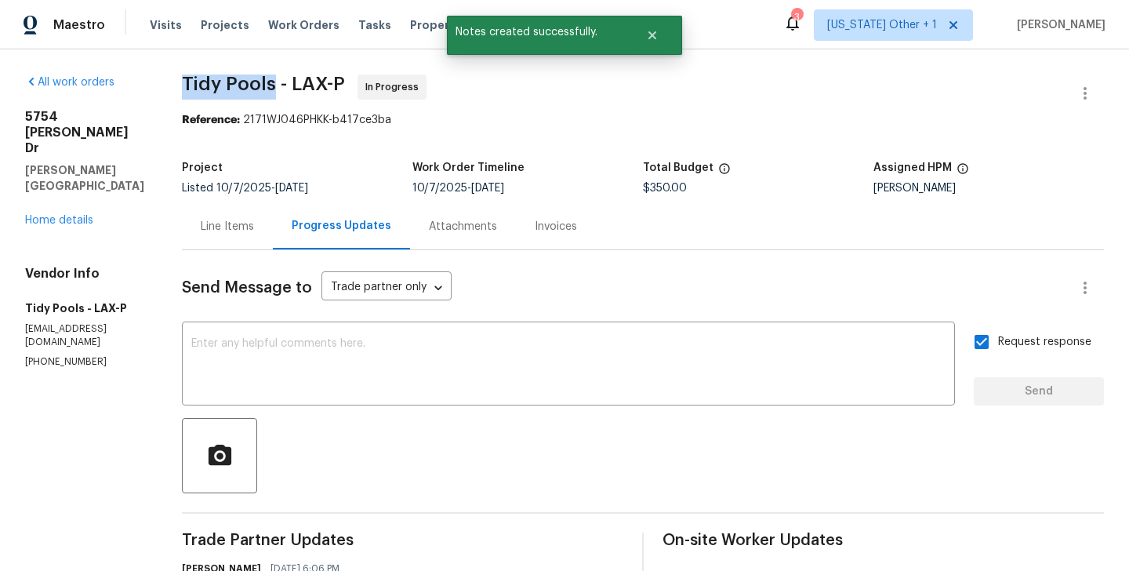
drag, startPoint x: 180, startPoint y: 85, endPoint x: 271, endPoint y: 85, distance: 91.0
click at [271, 85] on span "Tidy Pools - LAX-P" at bounding box center [263, 84] width 163 height 19
copy span "Tidy Pools"
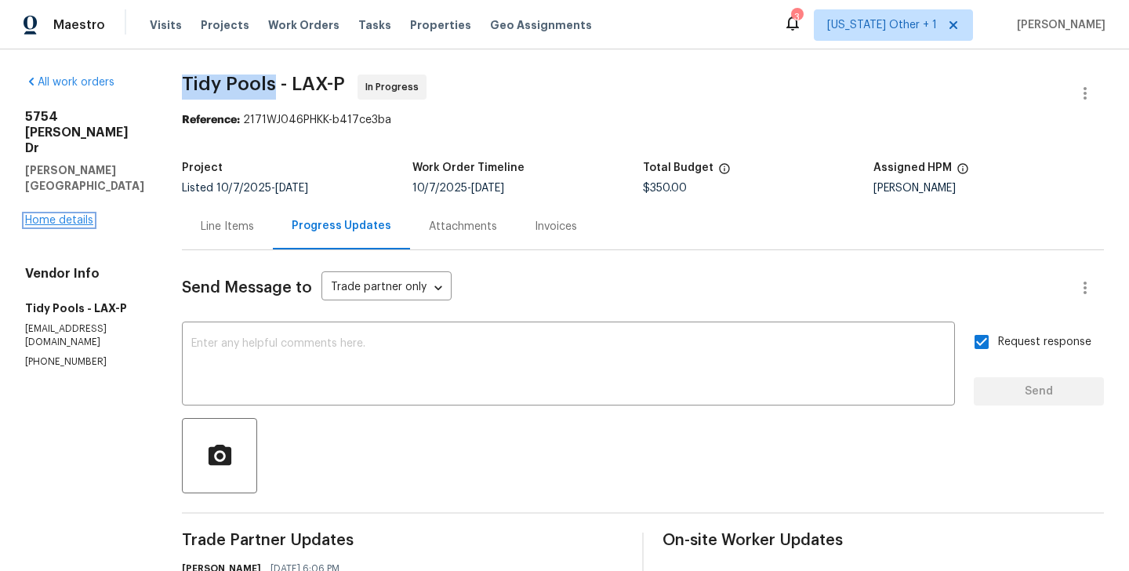
click at [78, 215] on link "Home details" at bounding box center [59, 220] width 68 height 11
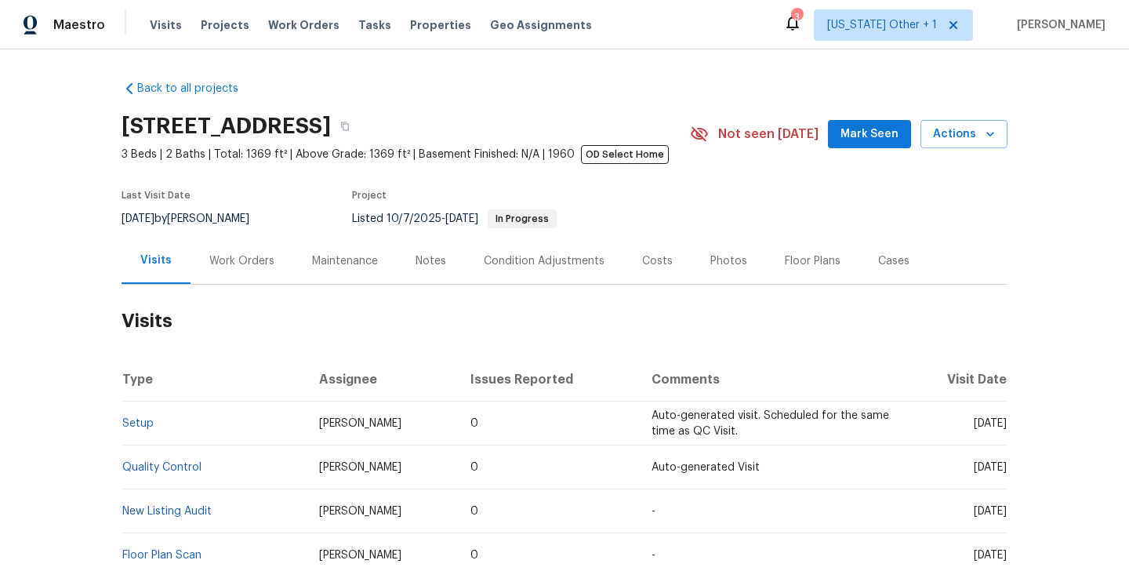
click at [258, 271] on div "Work Orders" at bounding box center [242, 261] width 103 height 46
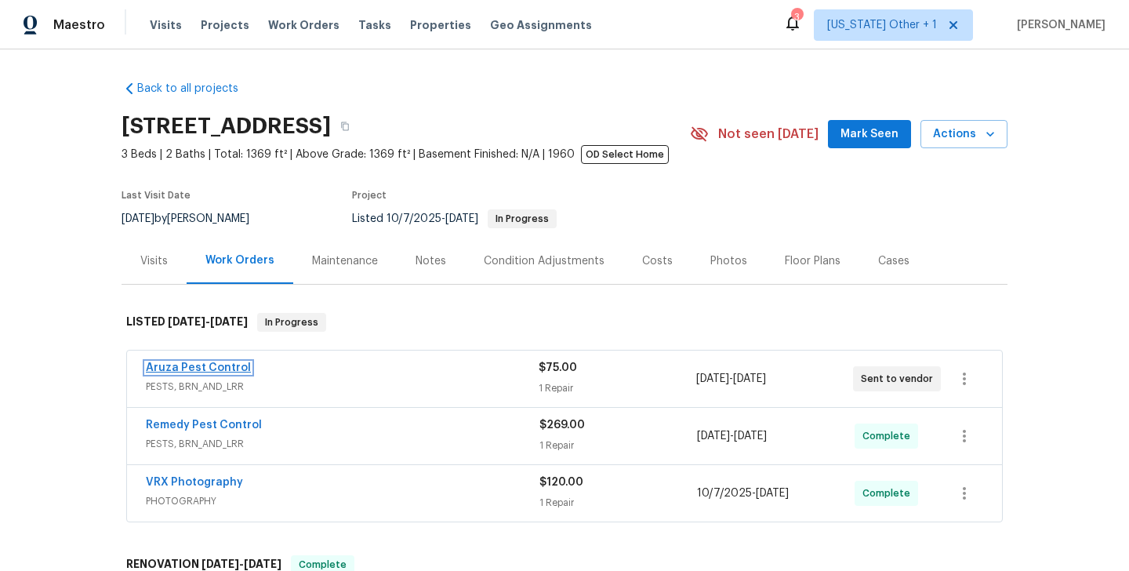
click at [228, 367] on link "Aruza Pest Control" at bounding box center [198, 367] width 105 height 11
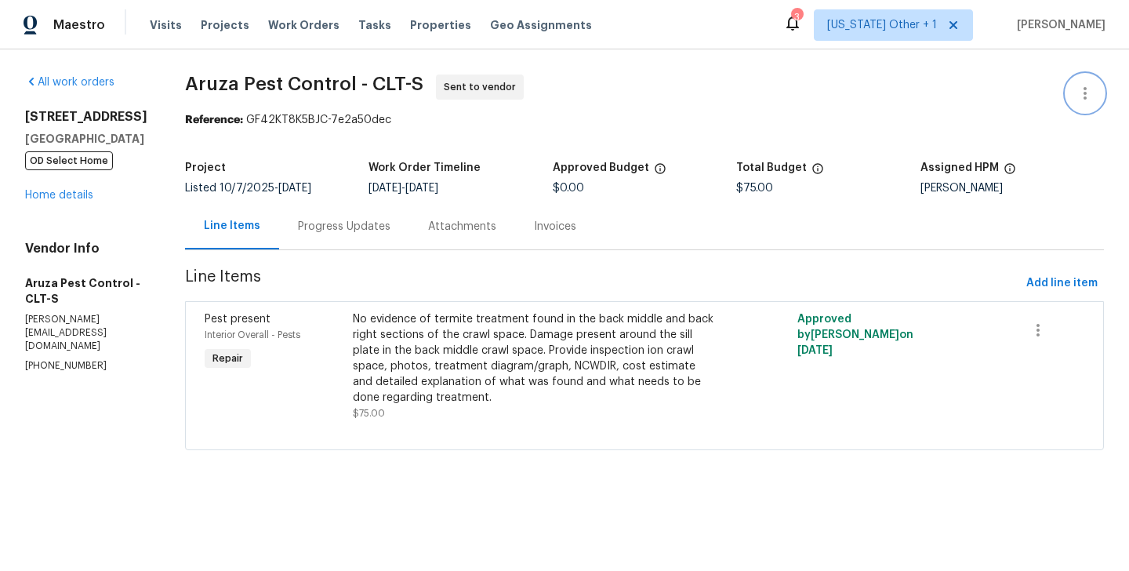
click at [1090, 88] on icon "button" at bounding box center [1085, 93] width 19 height 19
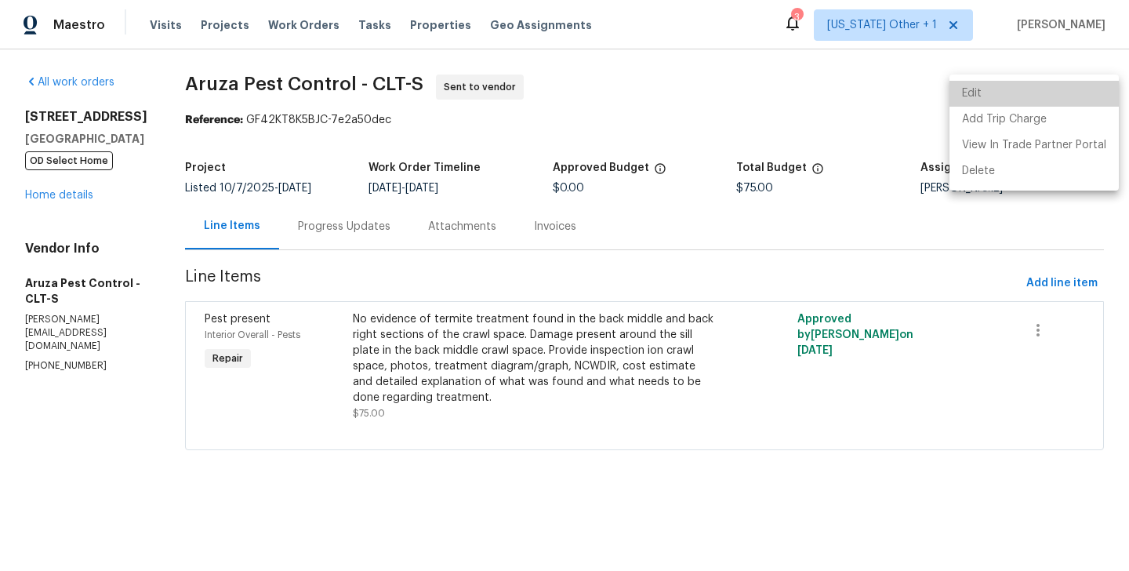
click at [1060, 88] on li "Edit" at bounding box center [1034, 94] width 169 height 26
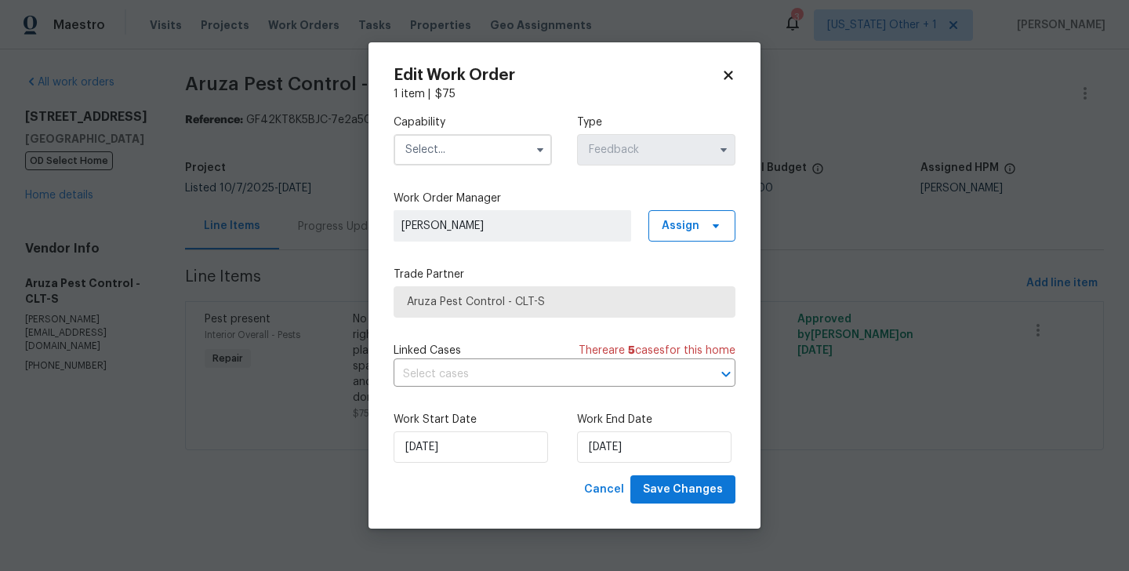
click at [450, 144] on input "text" at bounding box center [473, 149] width 158 height 31
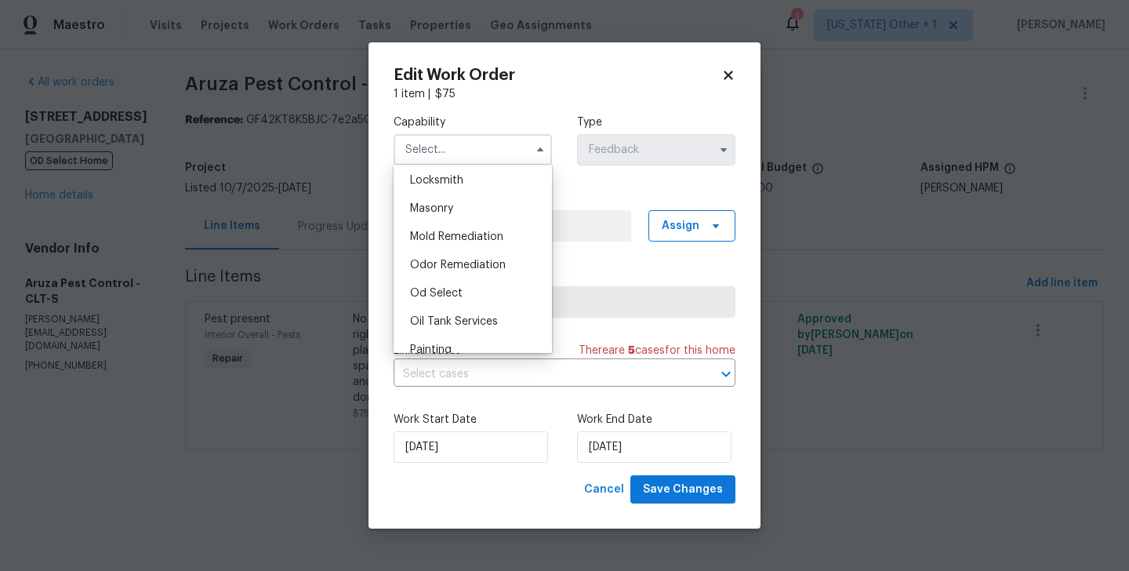
scroll to position [1348, 0]
click at [435, 187] on div "Pests" at bounding box center [473, 180] width 151 height 28
type input "Pests"
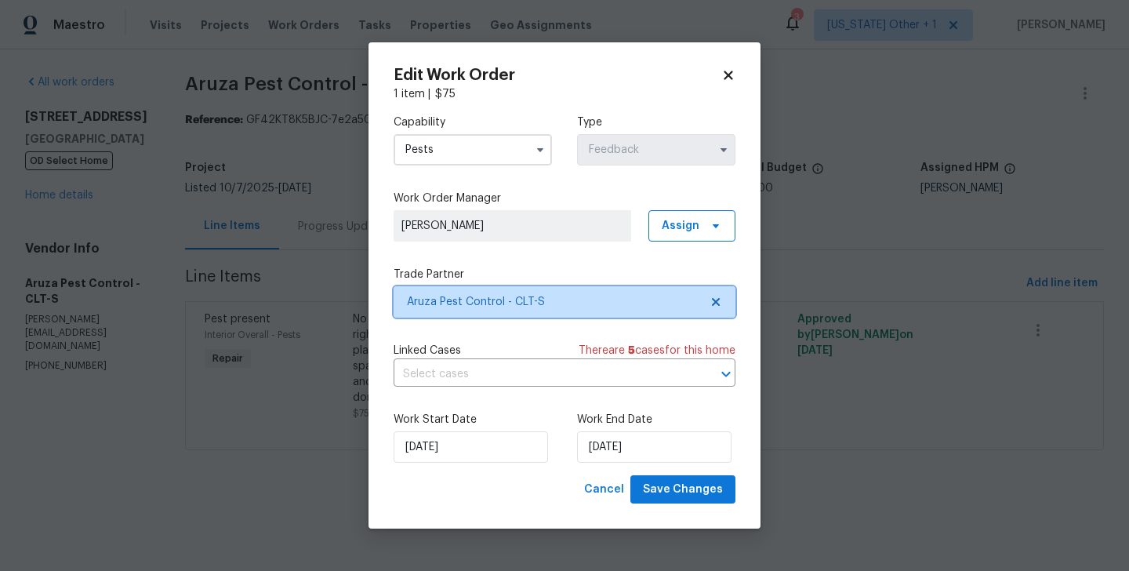
click at [476, 291] on span "Aruza Pest Control - CLT-S" at bounding box center [565, 301] width 342 height 31
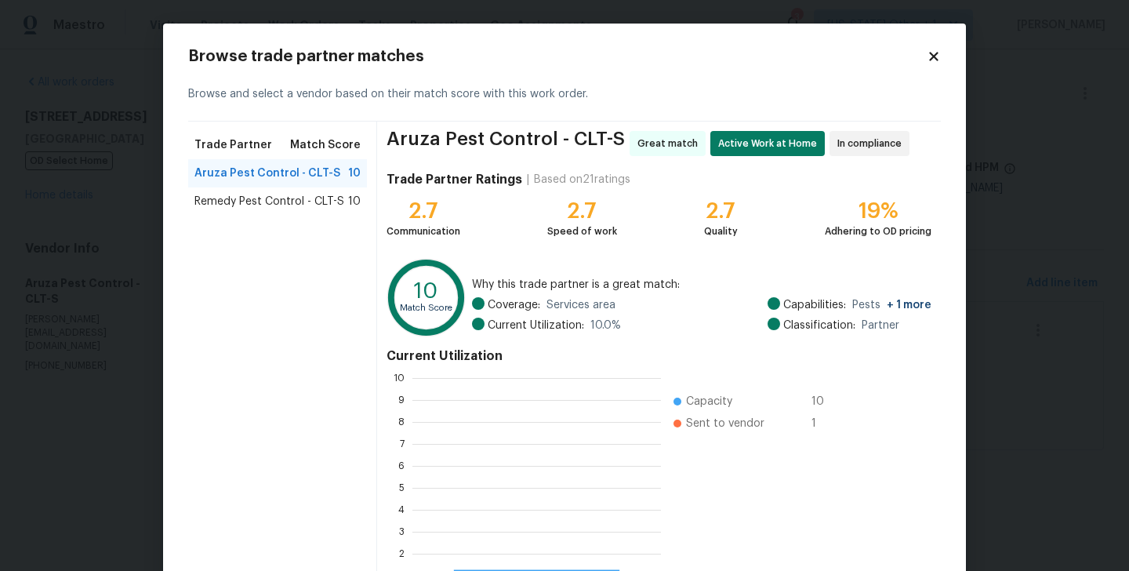
scroll to position [220, 249]
click at [110, 208] on body "Maestro Visits Projects Work Orders Tasks Properties Geo Assignments 3 [US_STAT…" at bounding box center [564, 247] width 1129 height 494
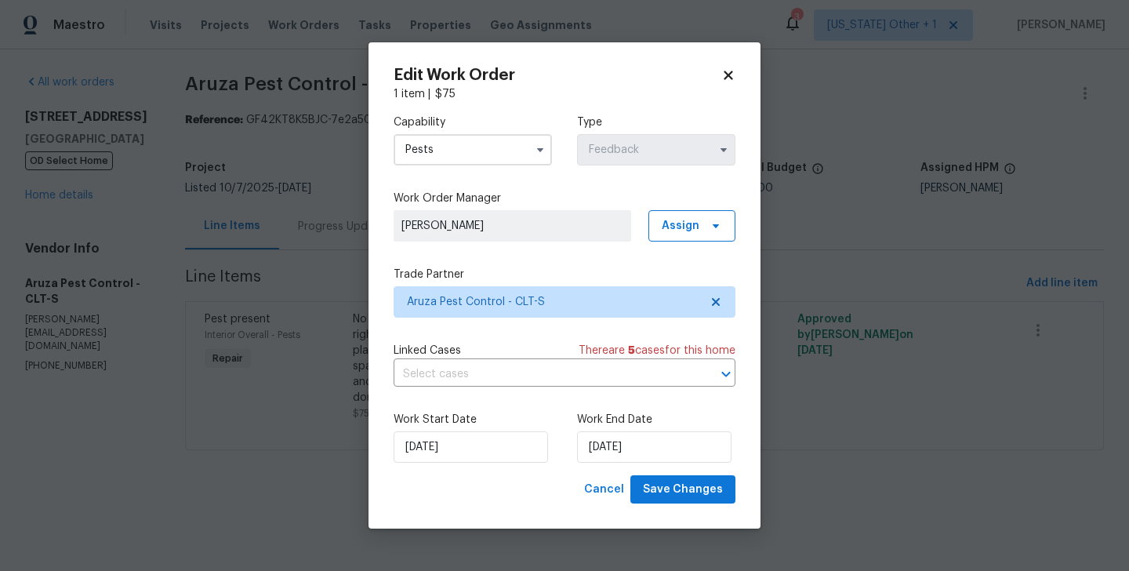
click at [110, 207] on body "Maestro Visits Projects Work Orders Tasks Properties Geo Assignments 3 [US_STAT…" at bounding box center [564, 247] width 1129 height 494
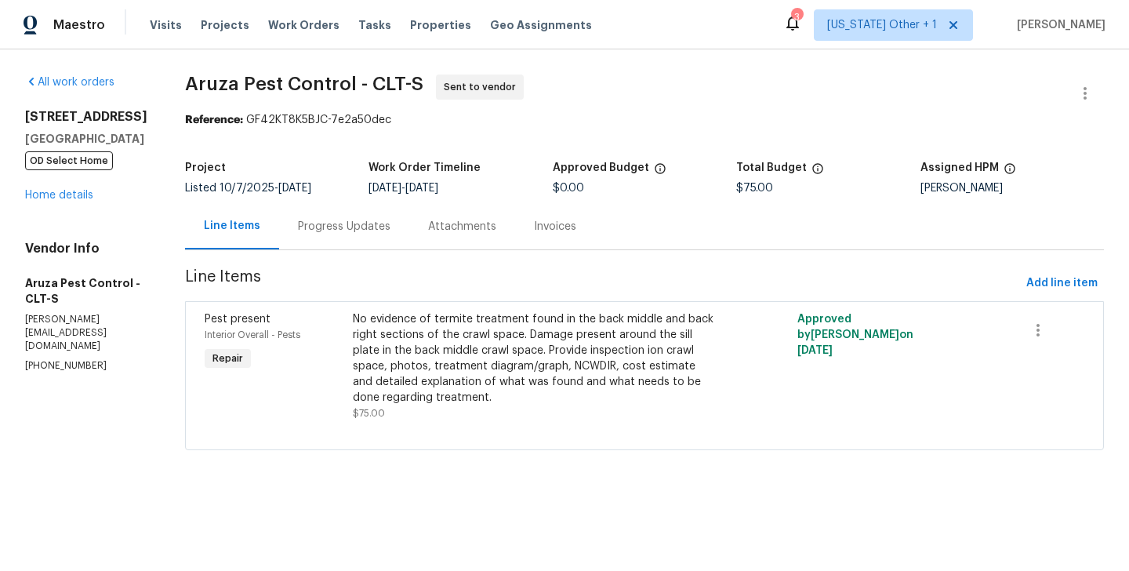
click at [344, 214] on div "Progress Updates" at bounding box center [344, 226] width 130 height 46
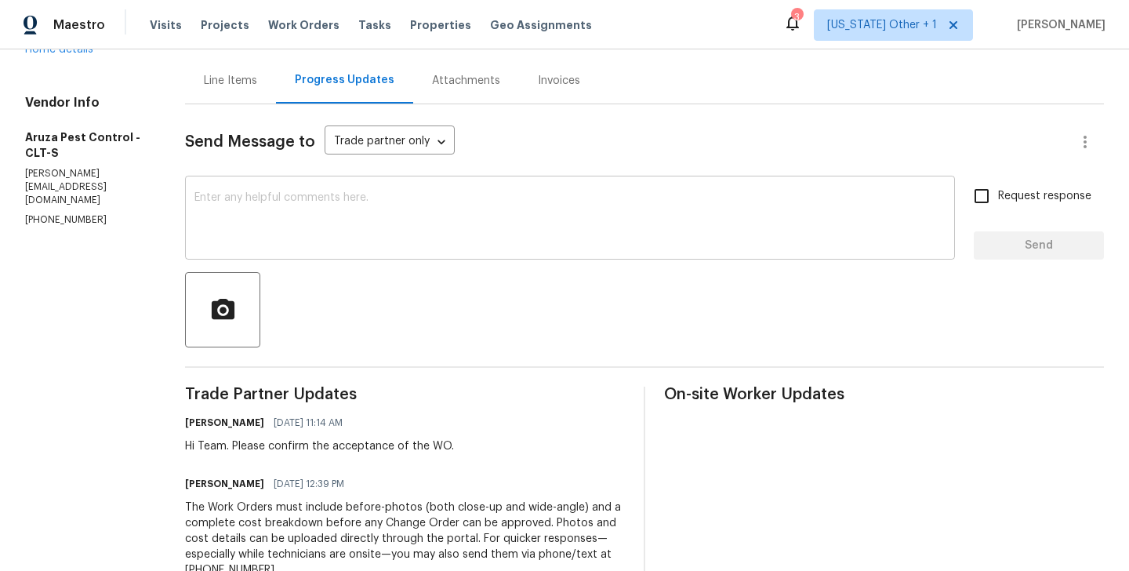
scroll to position [188, 0]
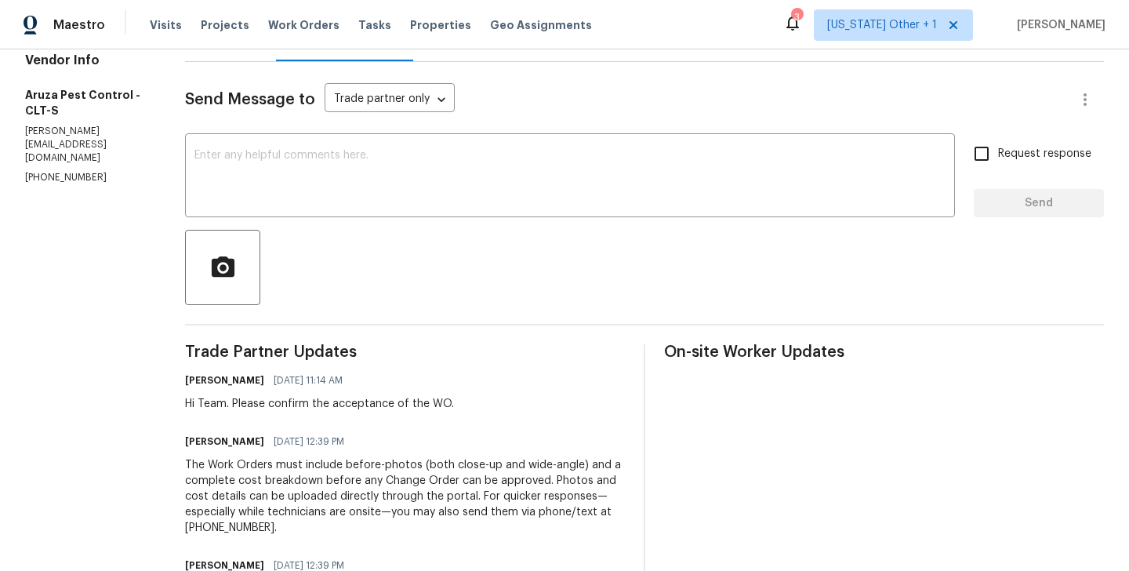
click at [118, 133] on p "[PERSON_NAME][EMAIL_ADDRESS][DOMAIN_NAME]" at bounding box center [86, 145] width 122 height 40
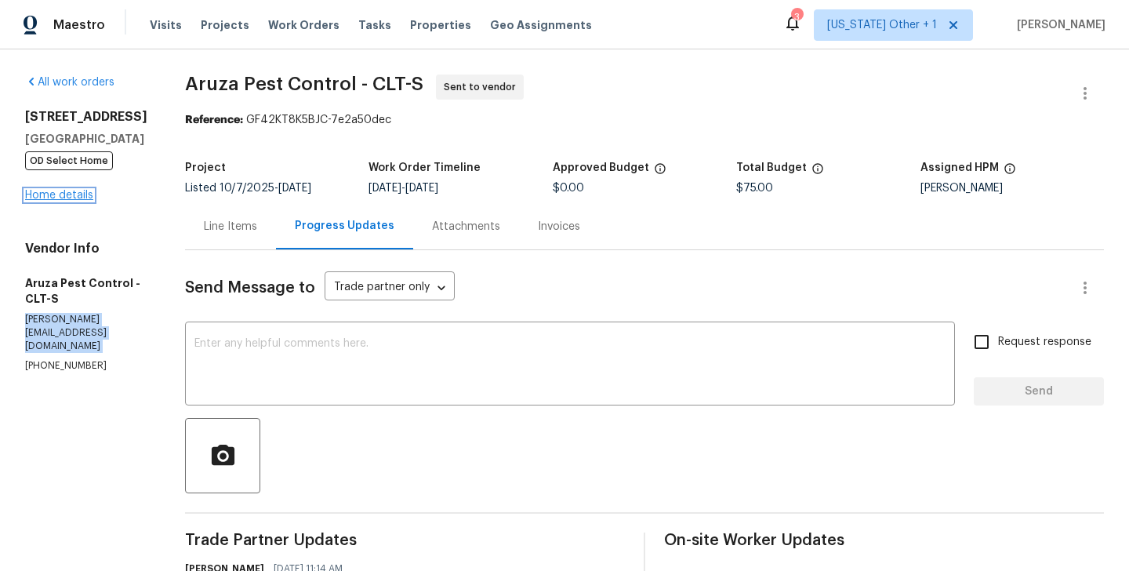
click at [82, 200] on link "Home details" at bounding box center [59, 195] width 68 height 11
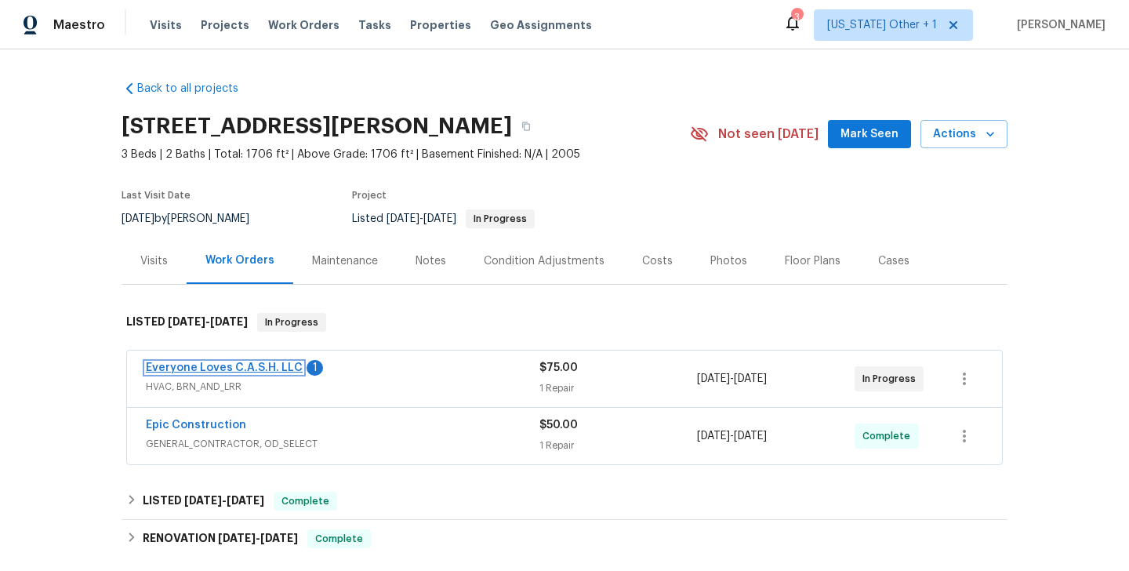
click at [284, 365] on link "Everyone Loves C.A.S.H. LLC" at bounding box center [224, 367] width 157 height 11
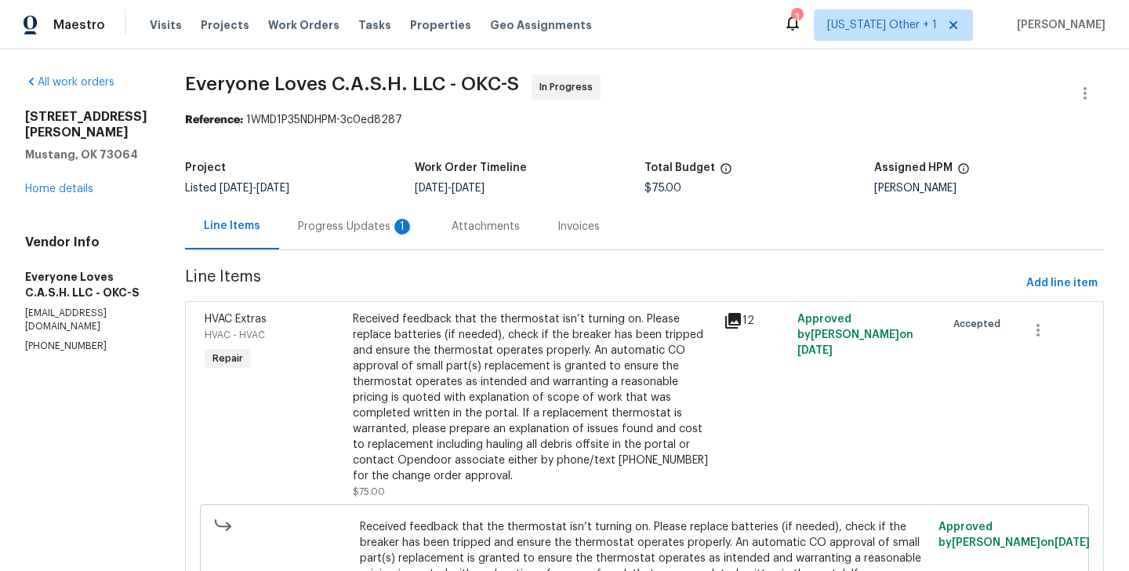
click at [394, 224] on div "Progress Updates 1" at bounding box center [356, 227] width 116 height 16
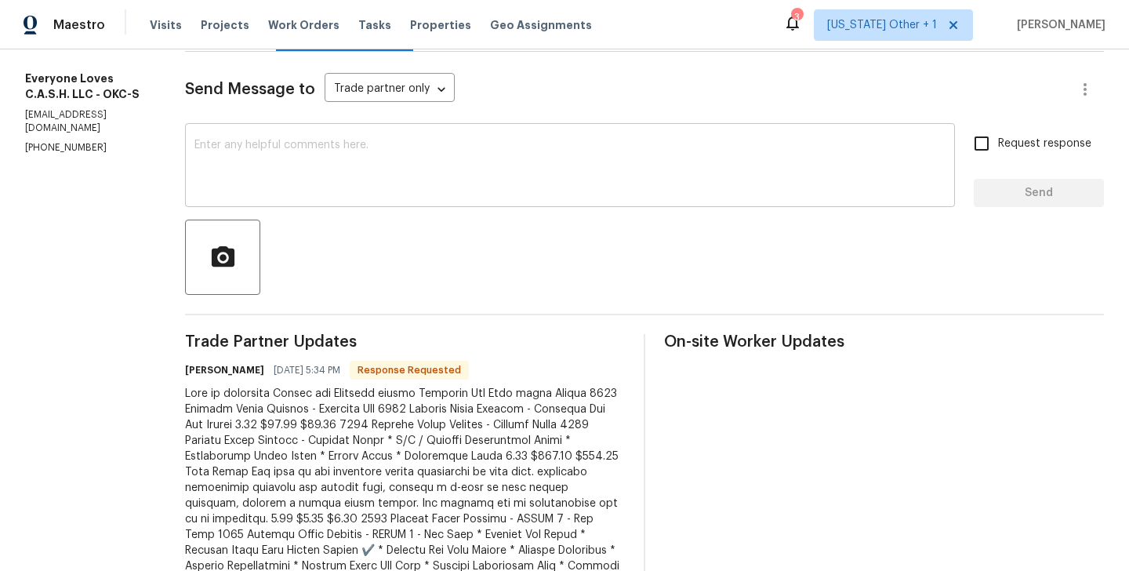
scroll to position [241, 0]
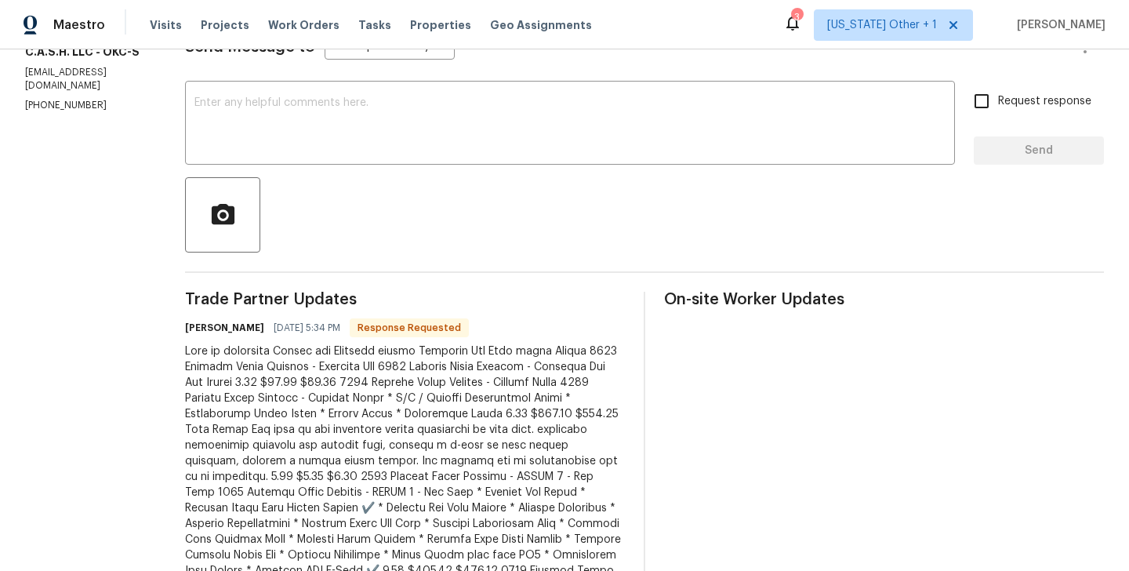
click at [225, 331] on h6 "[PERSON_NAME]" at bounding box center [224, 328] width 79 height 16
copy h6 "[PERSON_NAME]"
click at [296, 180] on div at bounding box center [644, 214] width 919 height 75
click at [296, 114] on textarea at bounding box center [569, 124] width 751 height 55
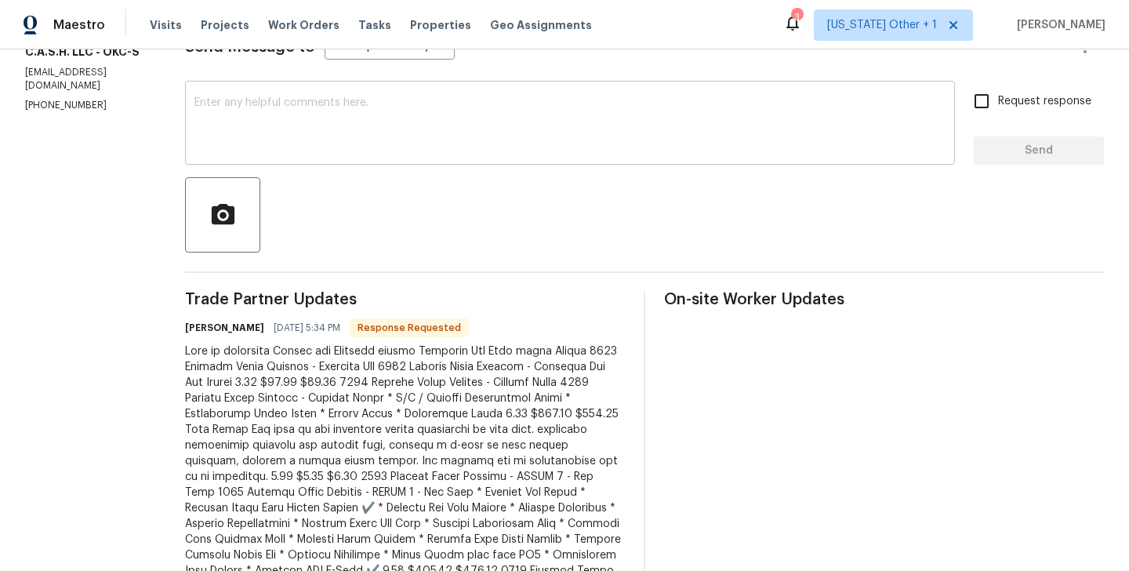
paste textarea "[PERSON_NAME]"
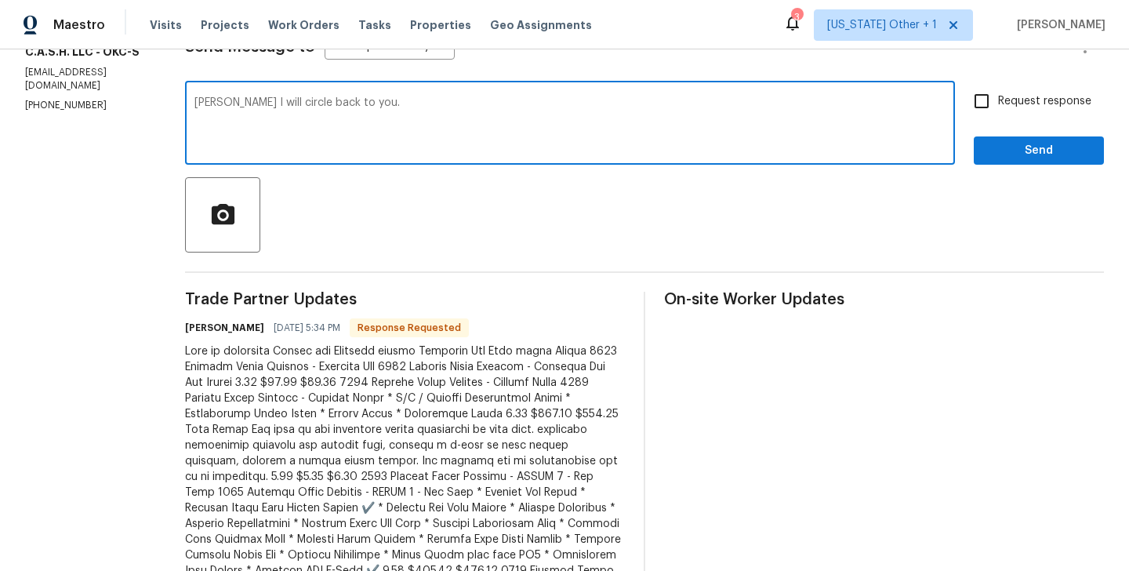
type textarea "[PERSON_NAME] I will circle back to you."
click at [1002, 87] on label "Request response" at bounding box center [1028, 101] width 126 height 33
click at [998, 87] on input "Request response" at bounding box center [981, 101] width 33 height 33
checkbox input "true"
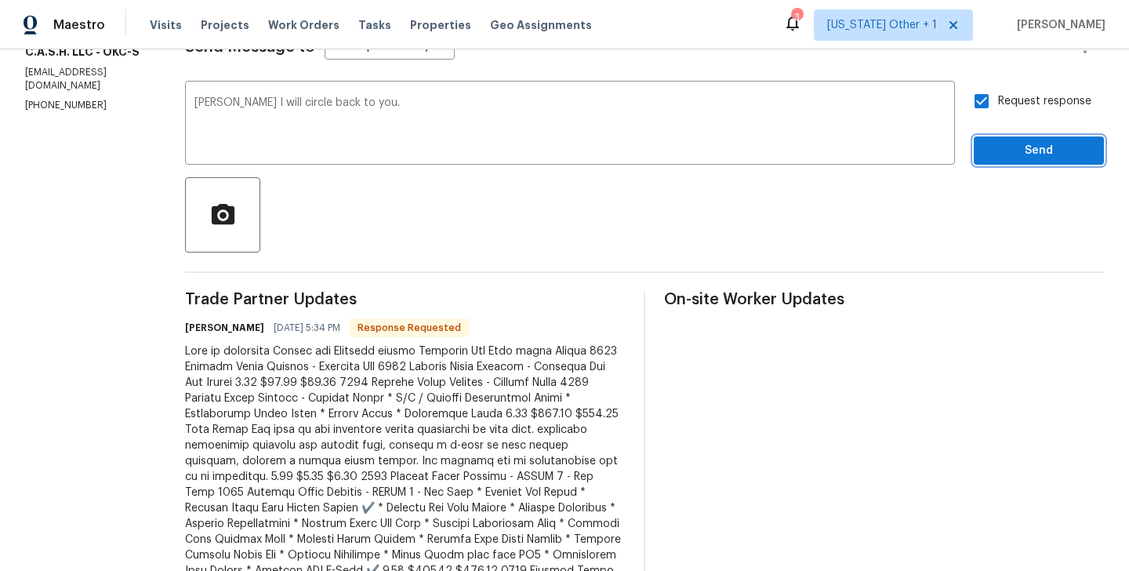
click at [1009, 153] on span "Send" at bounding box center [1039, 151] width 105 height 20
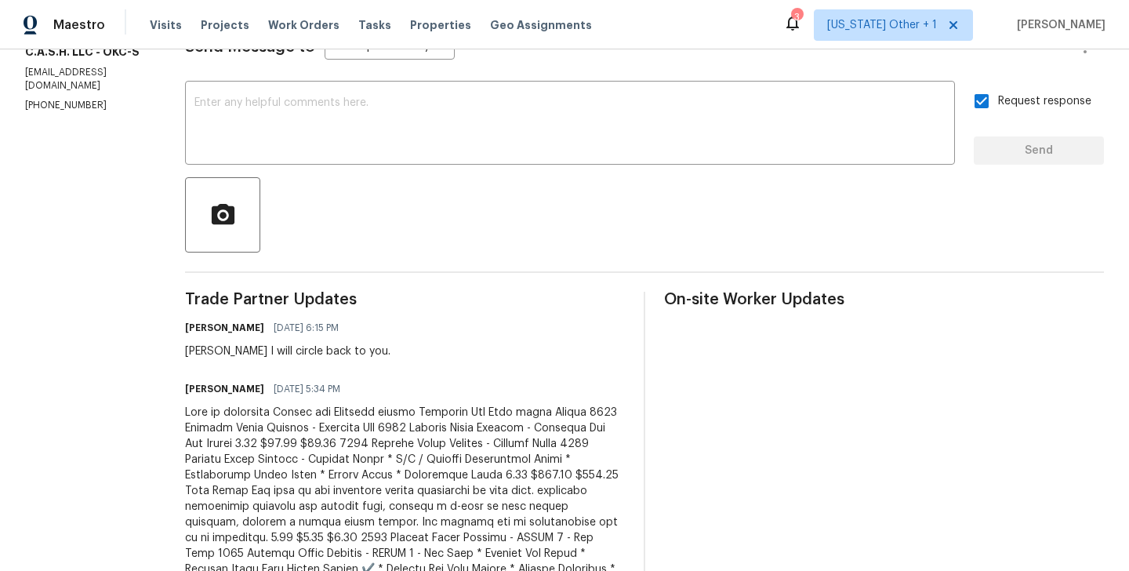
scroll to position [0, 0]
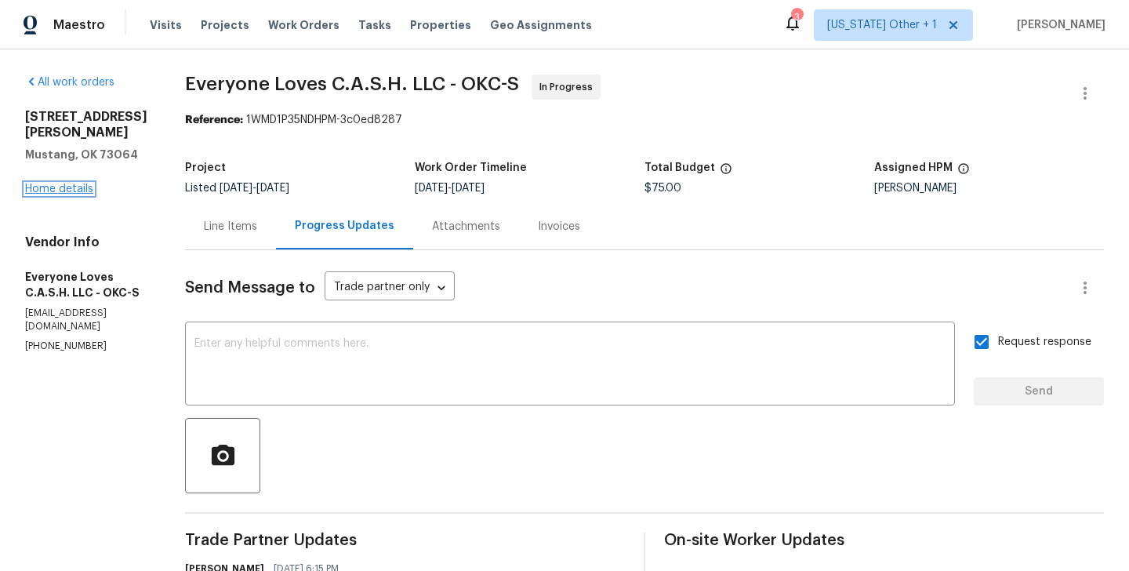
click at [71, 184] on link "Home details" at bounding box center [59, 189] width 68 height 11
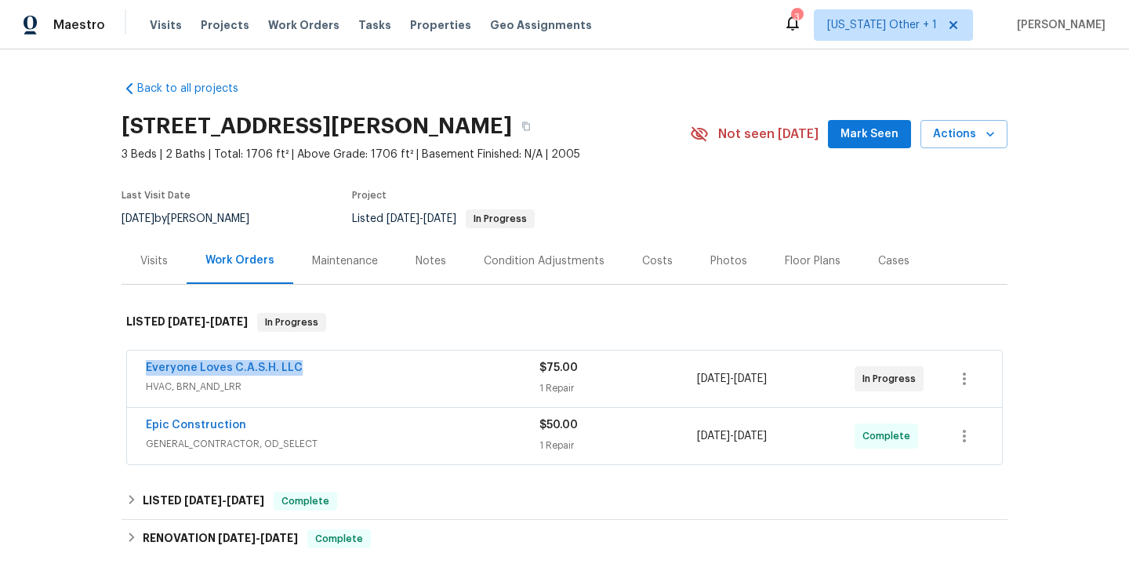
drag, startPoint x: 354, startPoint y: 369, endPoint x: 133, endPoint y: 369, distance: 221.2
click at [133, 369] on div "Everyone Loves C.A.S.H. LLC HVAC, BRN_AND_LRR $75.00 1 Repair [DATE] - [DATE] I…" at bounding box center [564, 379] width 875 height 56
copy link "Everyone Loves C.A.S.H. LLC"
click at [175, 367] on link "Everyone Loves C.A.S.H. LLC" at bounding box center [224, 367] width 157 height 11
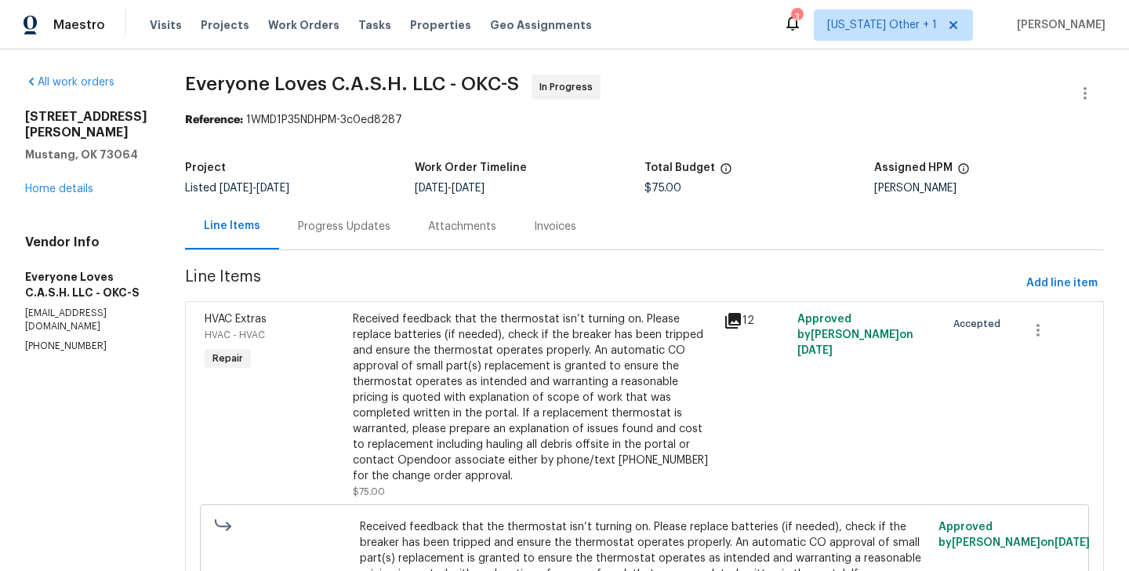
click at [482, 340] on div "Received feedback that the thermostat isn’t turning on. Please replace batterie…" at bounding box center [534, 397] width 362 height 173
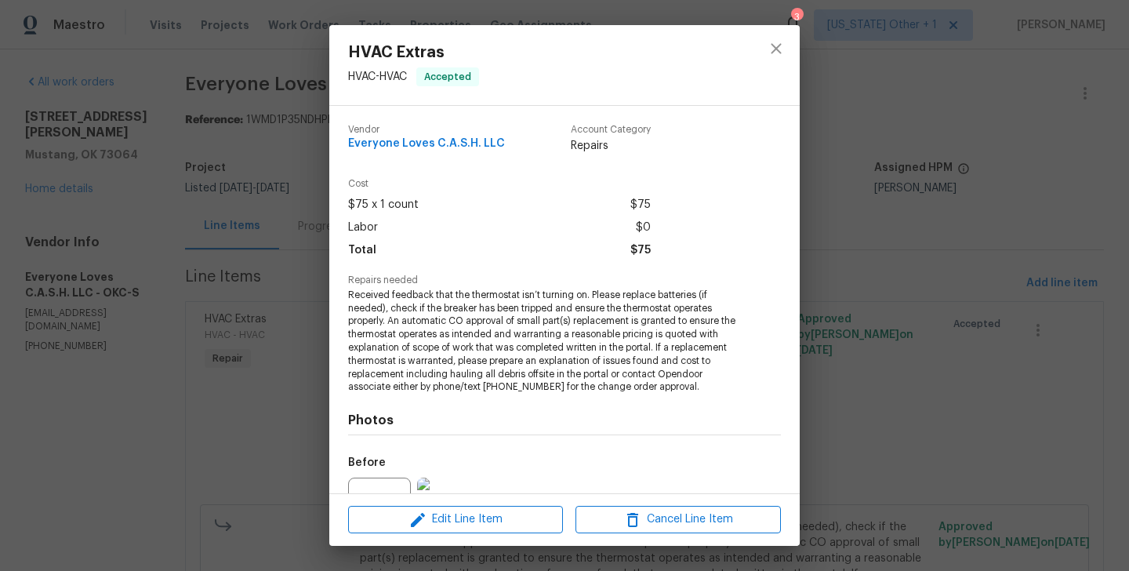
click at [466, 322] on span "Received feedback that the thermostat isn’t turning on. Please replace batterie…" at bounding box center [543, 341] width 390 height 105
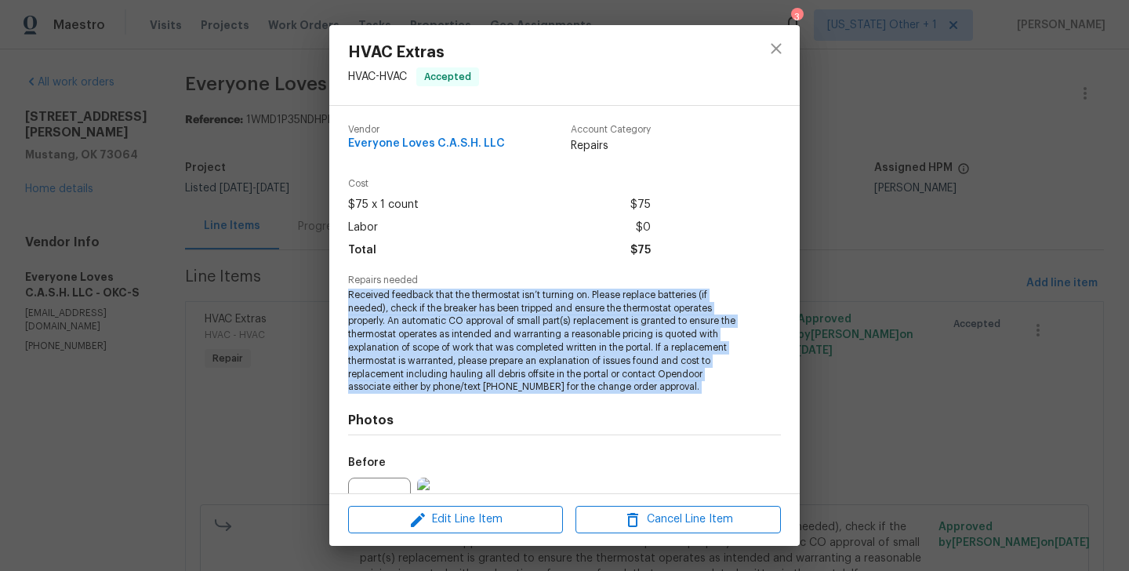
click at [466, 322] on span "Received feedback that the thermostat isn’t turning on. Please replace batterie…" at bounding box center [543, 341] width 390 height 105
copy span "Received feedback that the thermostat isn’t turning on. Please replace batterie…"
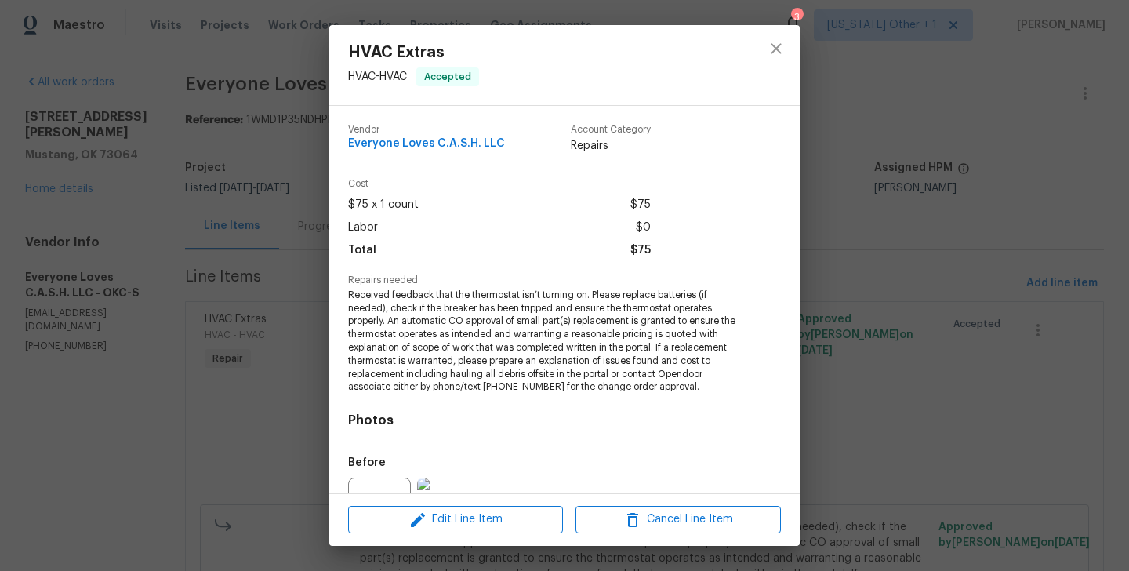
click at [913, 206] on div "HVAC Extras HVAC - HVAC Accepted Vendor Everyone Loves C.A.S.H. LLC Account Cat…" at bounding box center [564, 285] width 1129 height 571
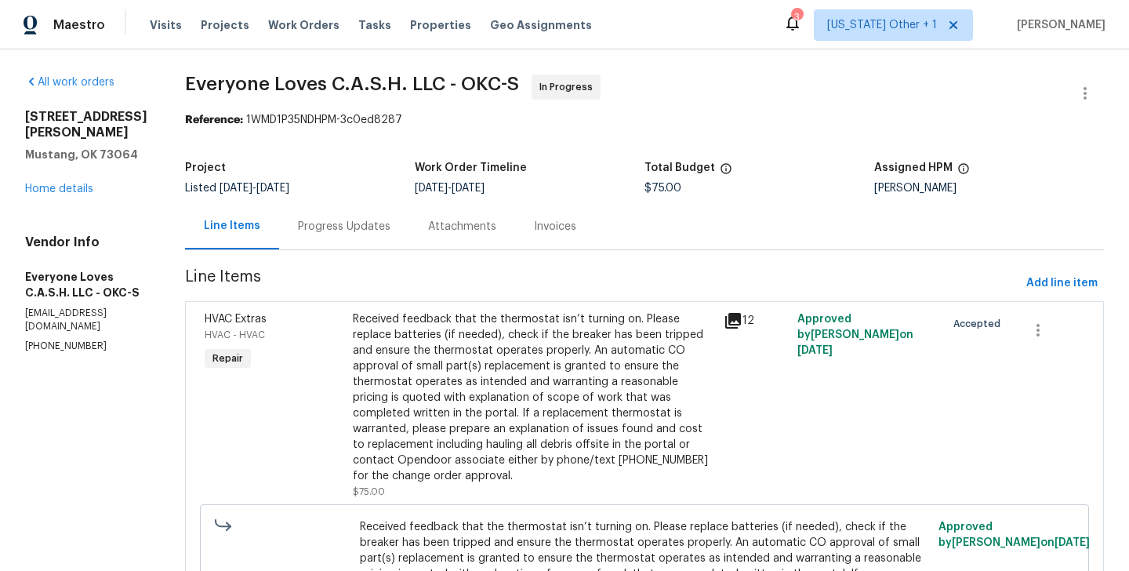
click at [649, 194] on div "Project Listed [DATE] - [DATE] Work Order Timeline [DATE] - [DATE] Total Budget…" at bounding box center [644, 178] width 919 height 50
click at [682, 187] on span "$75.00" at bounding box center [663, 188] width 37 height 11
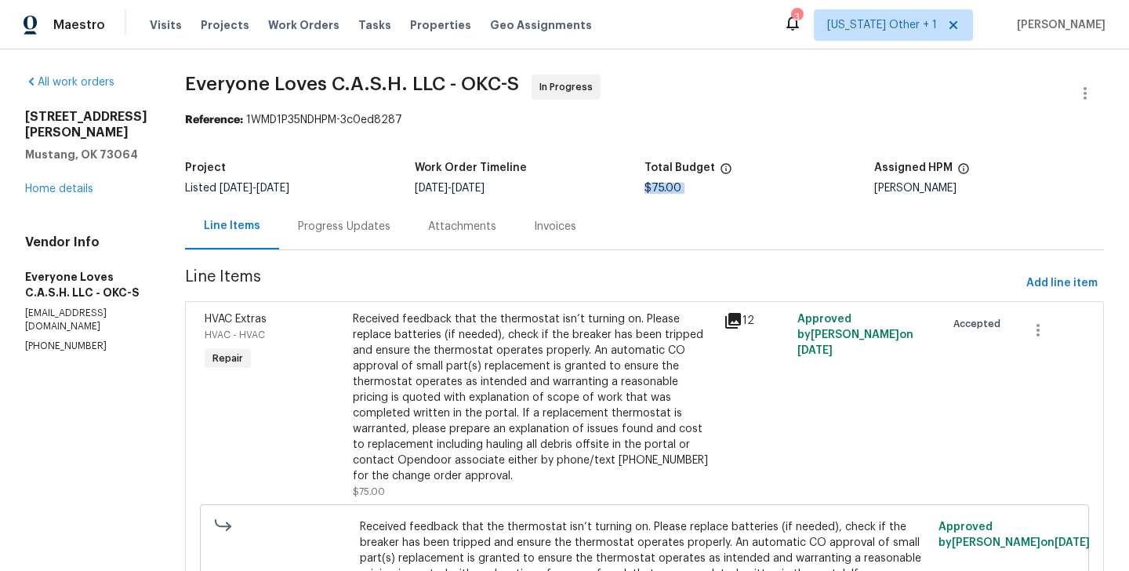
click at [682, 187] on span "$75.00" at bounding box center [663, 188] width 37 height 11
copy span "$75.00"
click at [391, 221] on div "Progress Updates" at bounding box center [344, 227] width 93 height 16
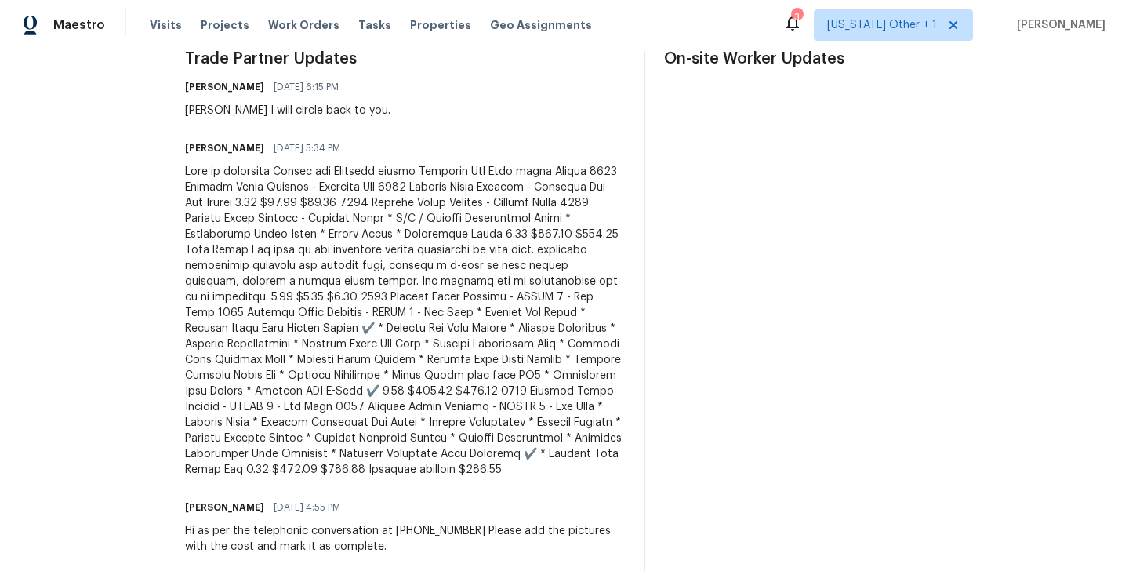
scroll to position [515, 0]
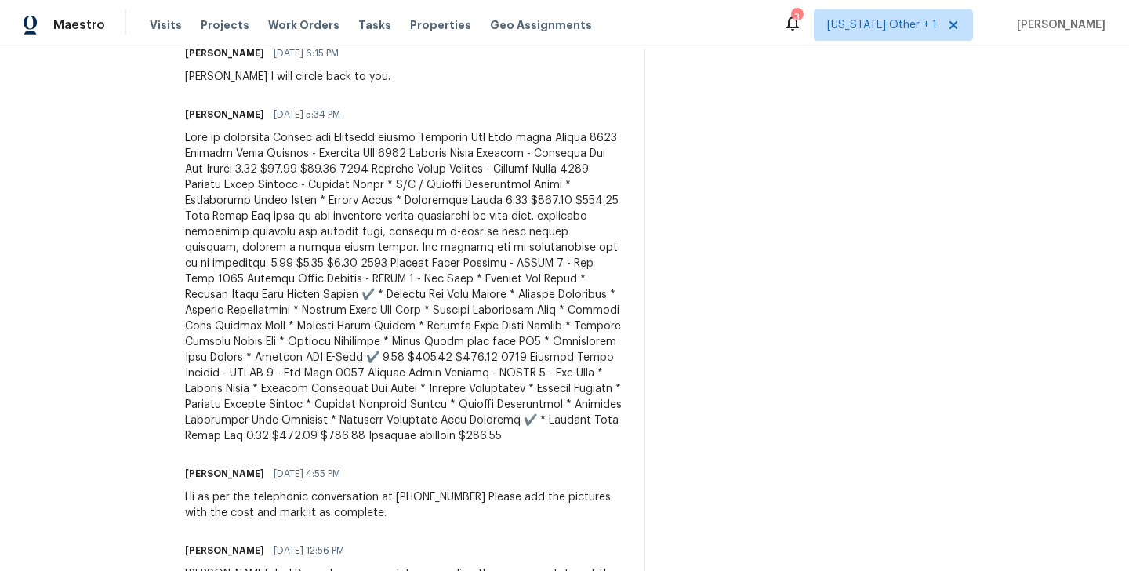
click at [409, 309] on div at bounding box center [405, 287] width 440 height 314
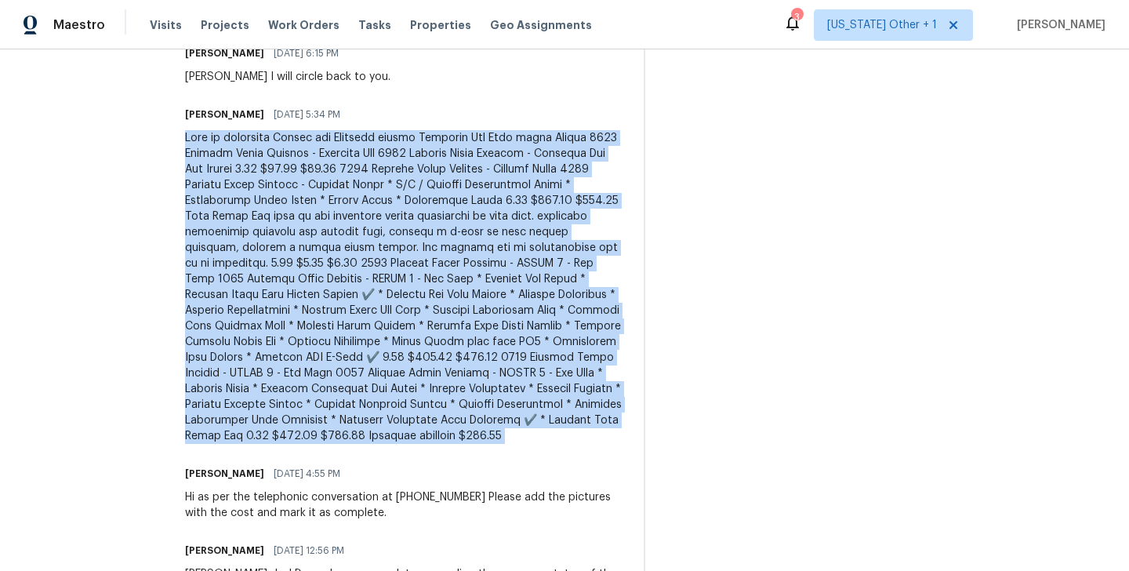
click at [409, 309] on div at bounding box center [405, 287] width 440 height 314
copy div "Lore ip dolorsita Consec adi Elitsedd eiusmo Temporin Utl Etdo magna Aliqua 569…"
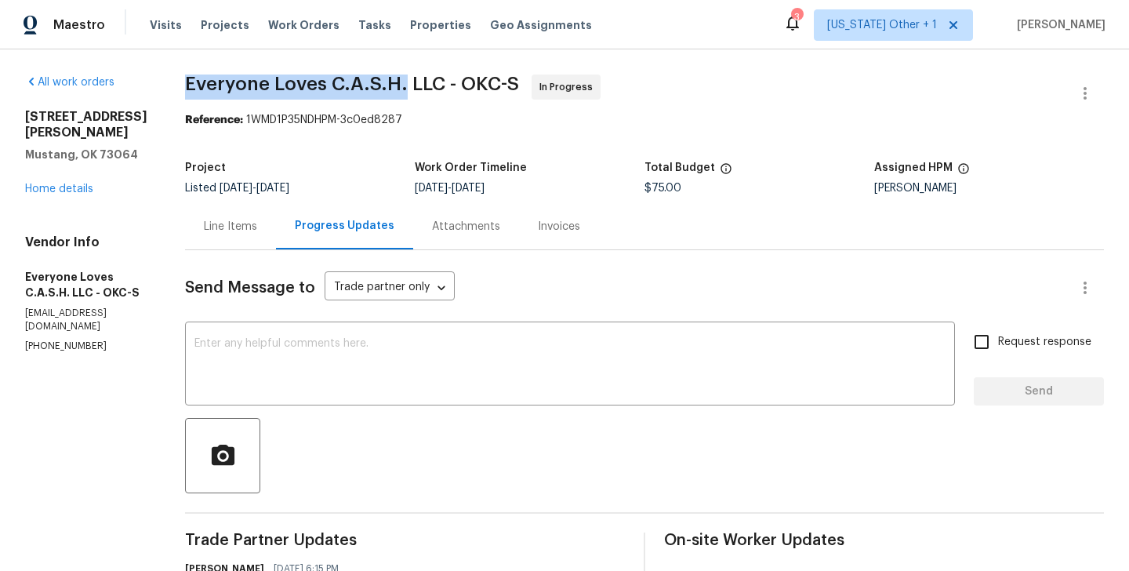
drag, startPoint x: 213, startPoint y: 89, endPoint x: 431, endPoint y: 89, distance: 217.2
click at [431, 89] on span "Everyone Loves C.A.S.H. LLC - OKC-S" at bounding box center [352, 84] width 334 height 19
copy span "Everyone Loves C.A.S.H."
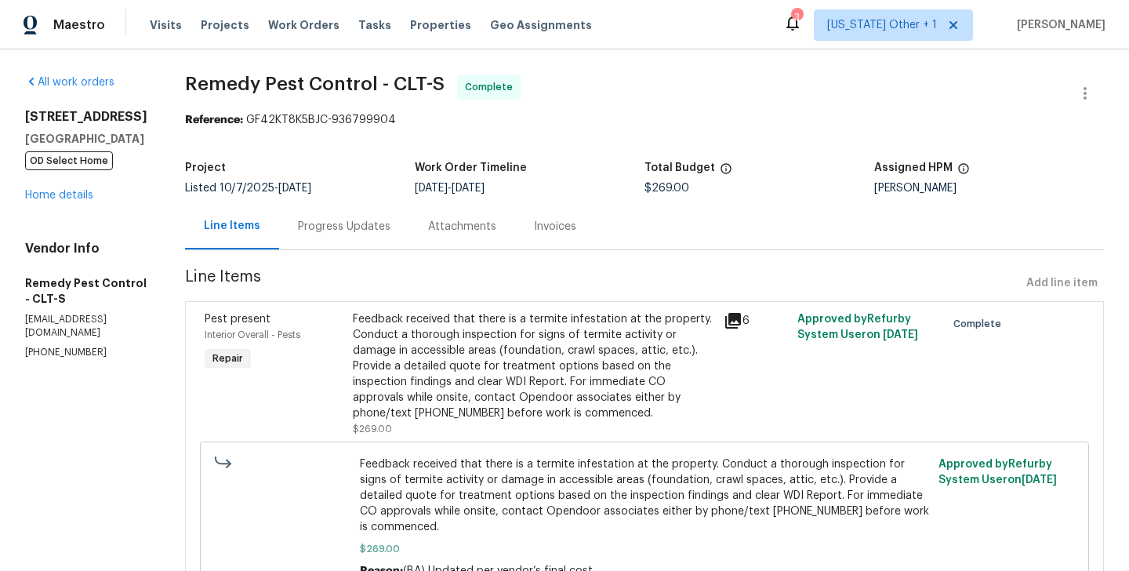
click at [319, 225] on div "Progress Updates" at bounding box center [344, 227] width 93 height 16
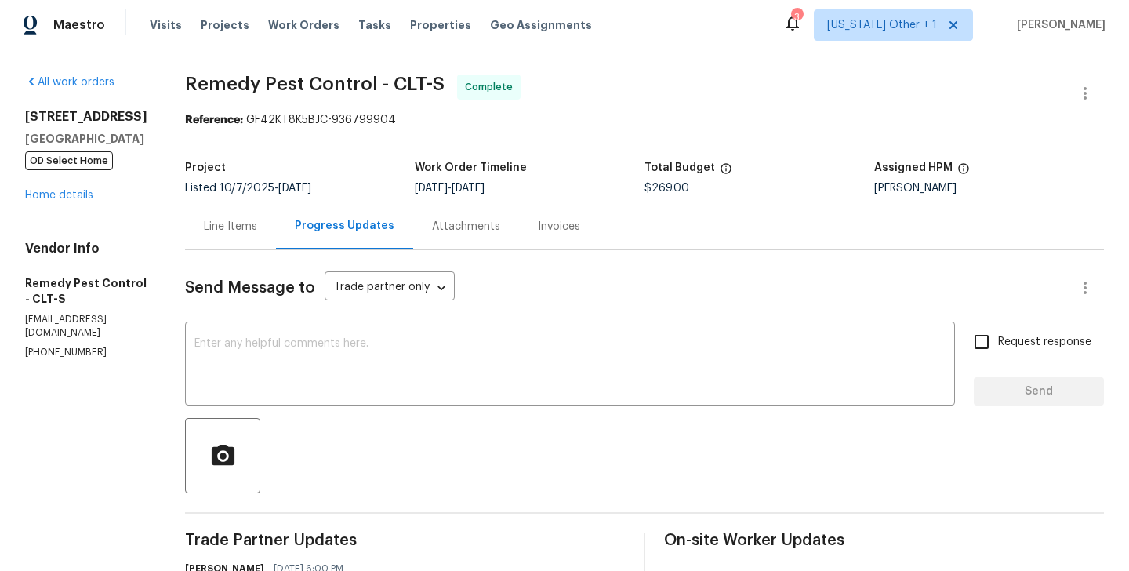
click at [69, 200] on div "[STREET_ADDRESS] OD Select Home Home details" at bounding box center [86, 156] width 122 height 94
click at [69, 201] on link "Home details" at bounding box center [59, 195] width 68 height 11
